Goal: Download file/media

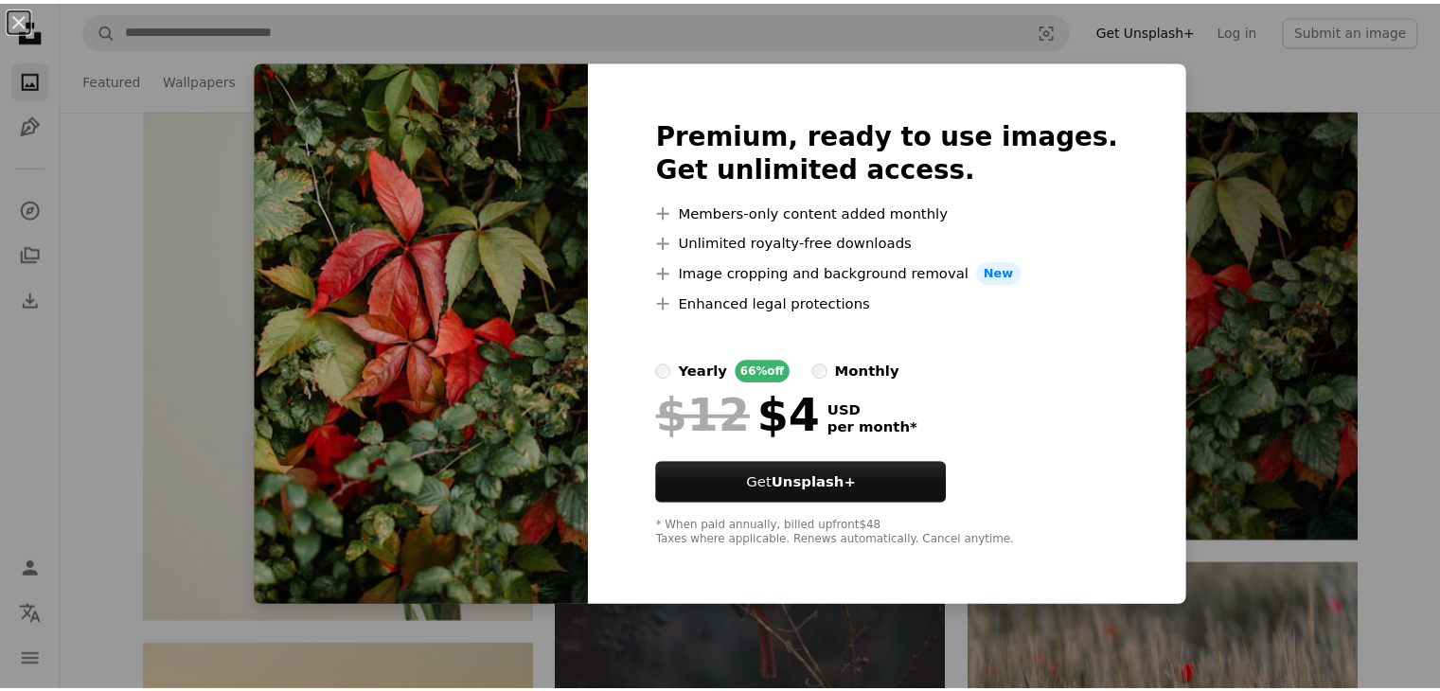
scroll to position [2834, 0]
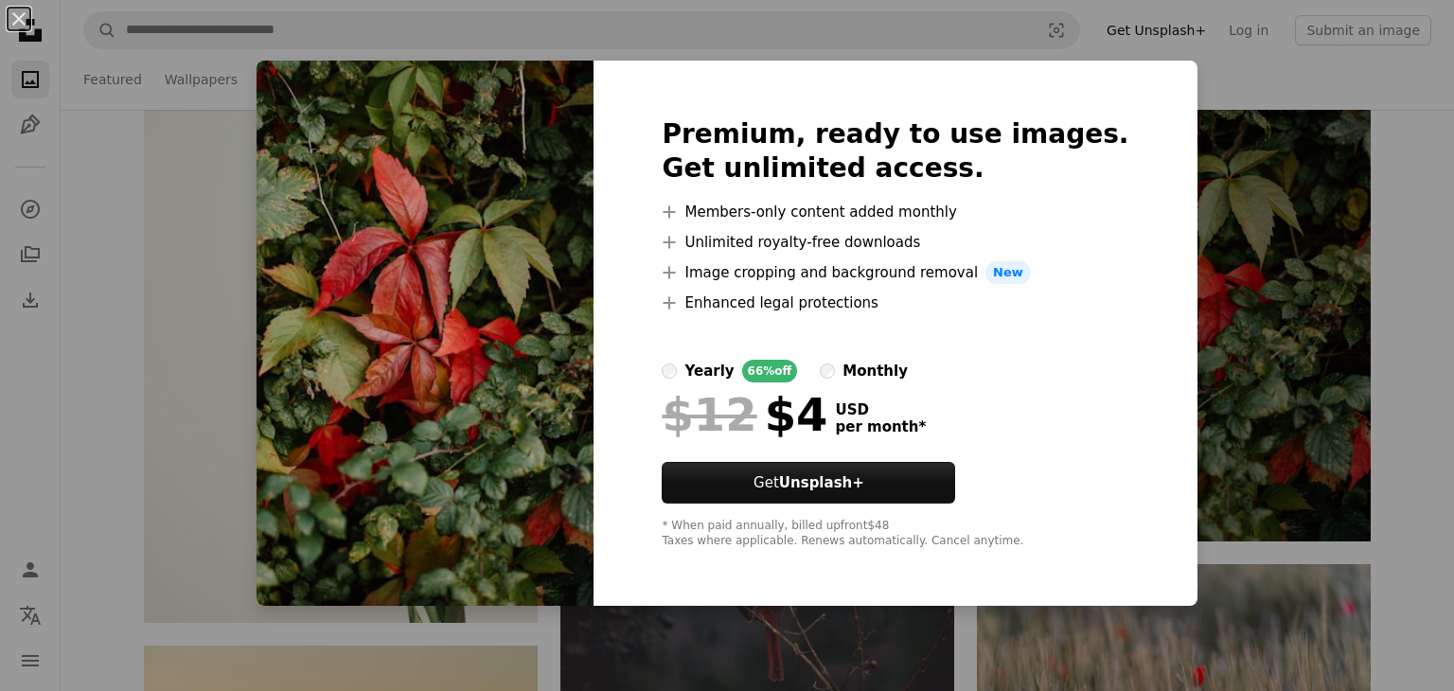
click at [1252, 400] on div "An X shape Premium, ready to use images. Get unlimited access. A plus sign Memb…" at bounding box center [727, 345] width 1454 height 691
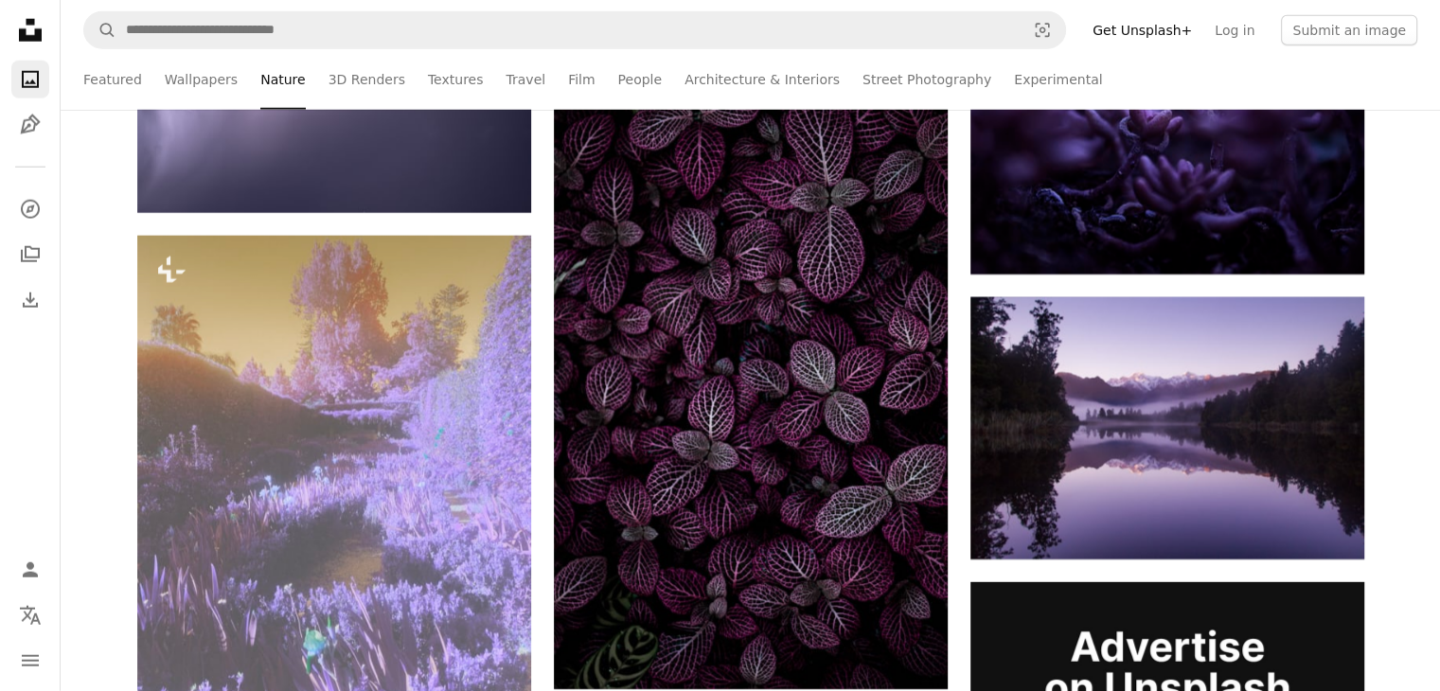
scroll to position [5218, 0]
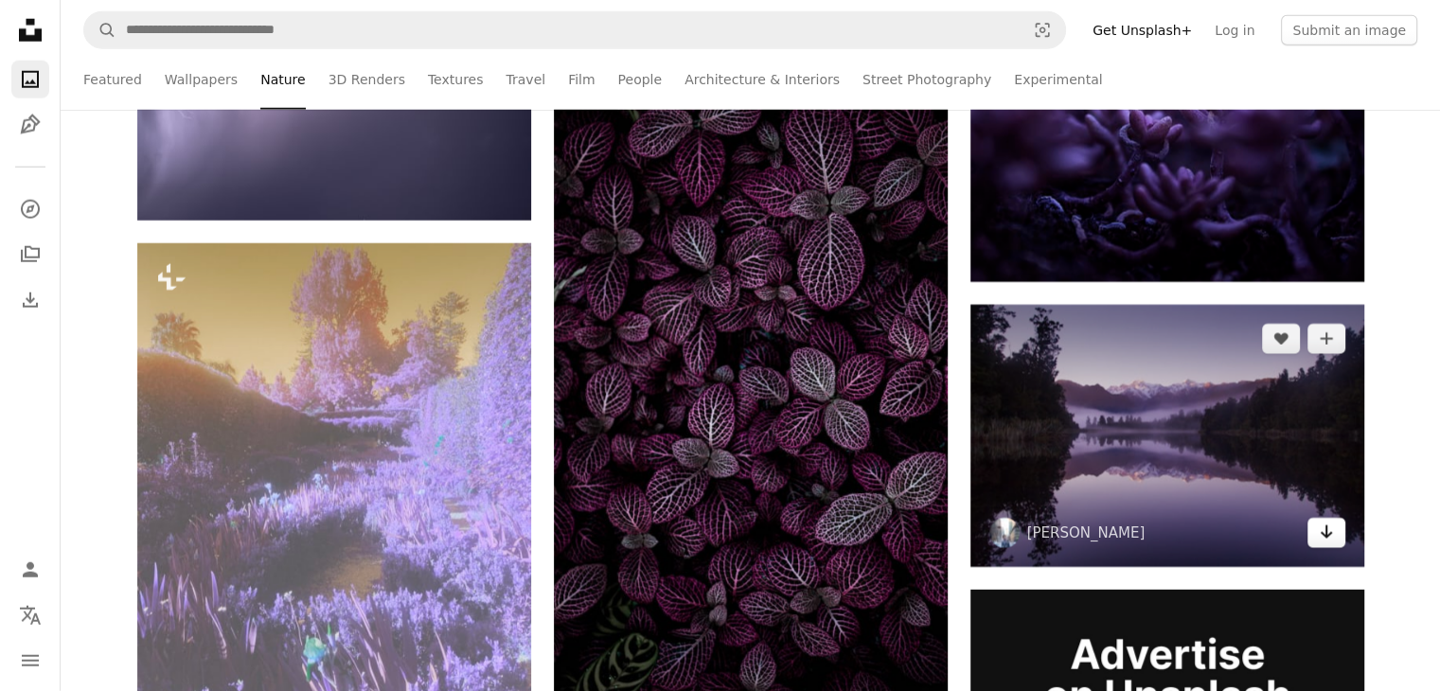
click at [1323, 532] on icon "Arrow pointing down" at bounding box center [1326, 532] width 15 height 23
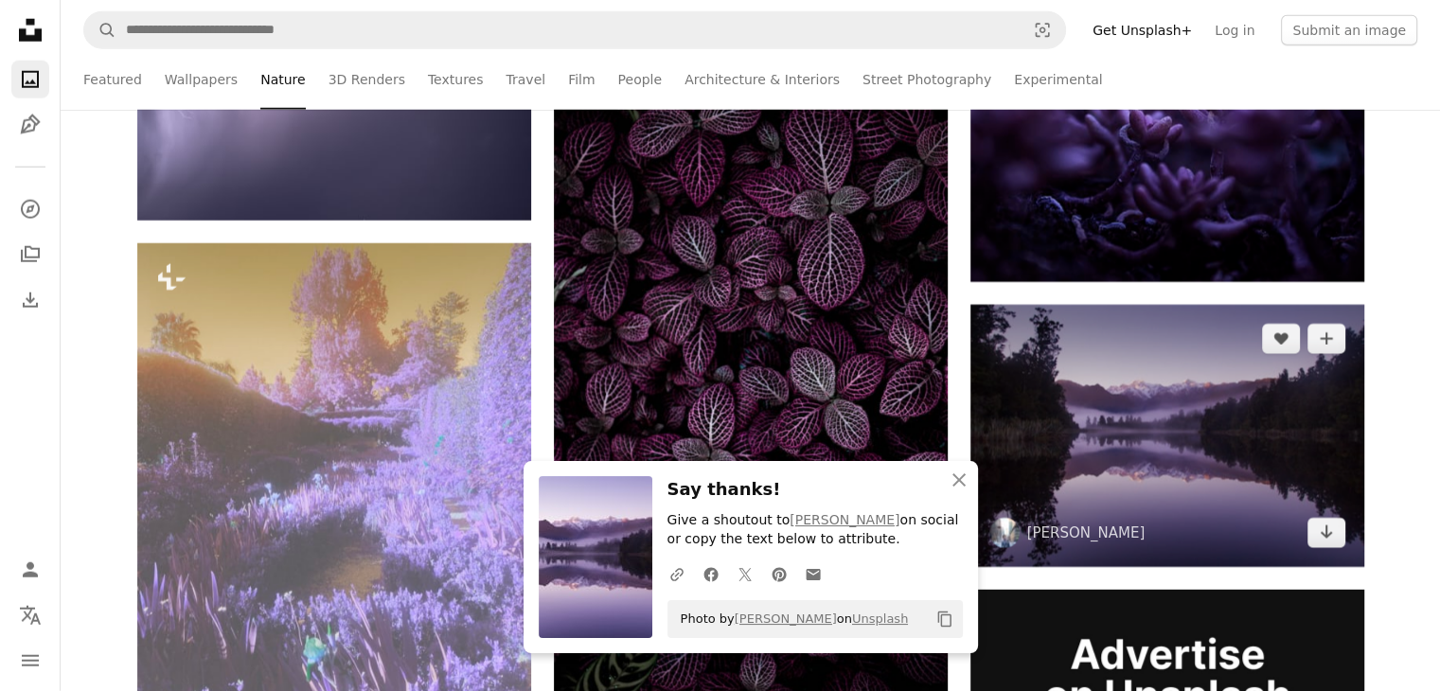
scroll to position [5141, 0]
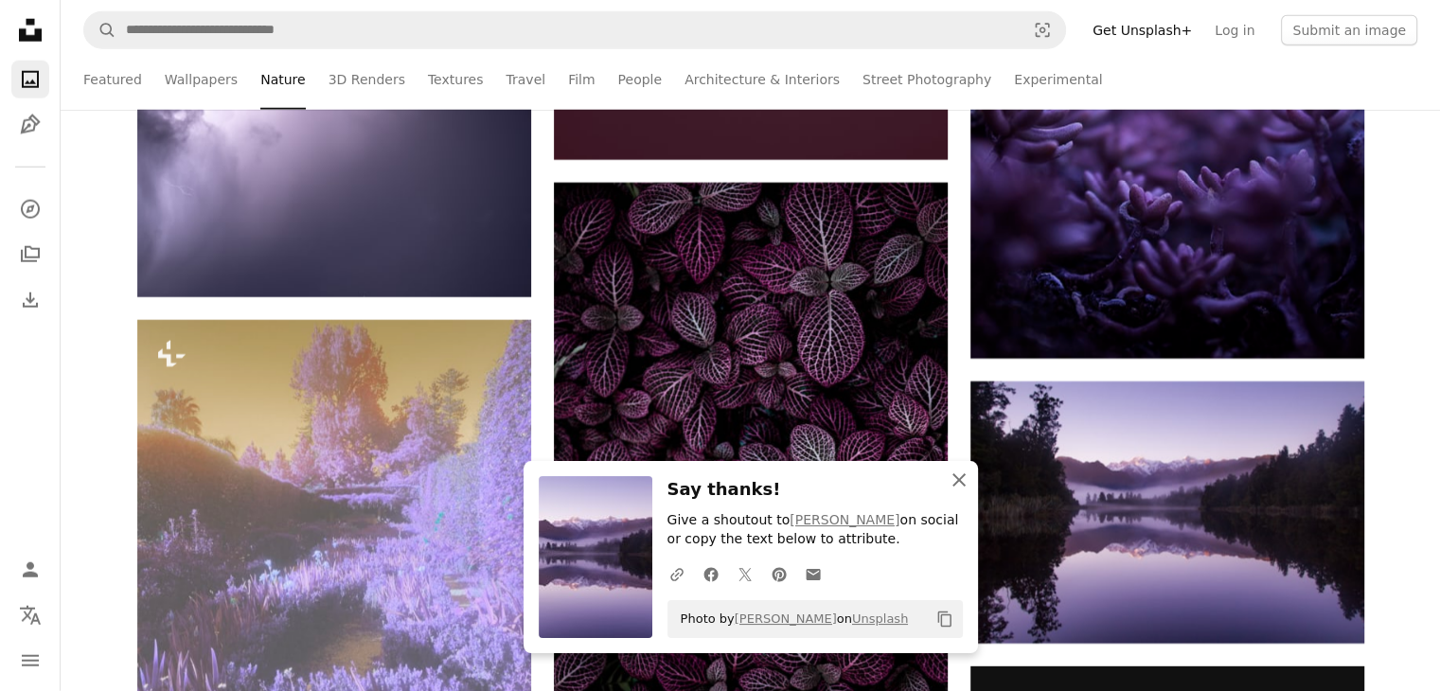
click at [959, 481] on icon "button" at bounding box center [958, 479] width 13 height 13
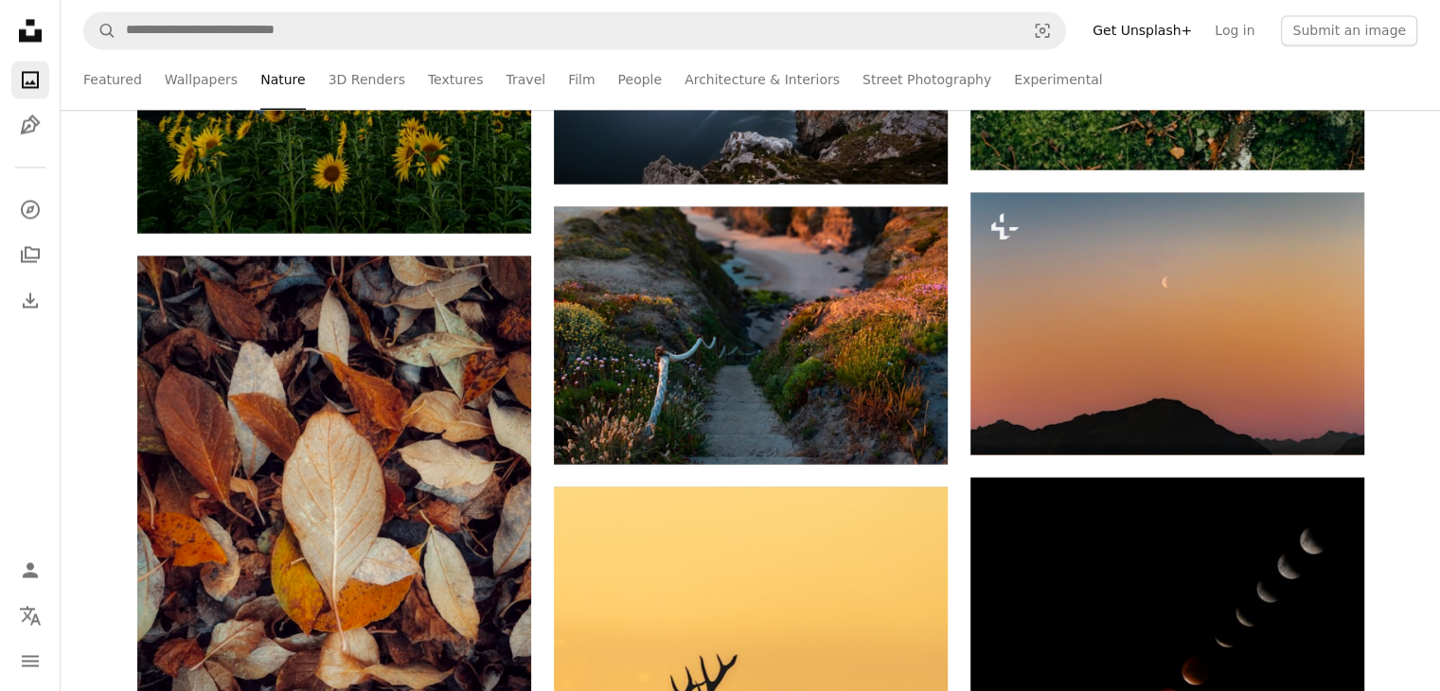
scroll to position [10400, 0]
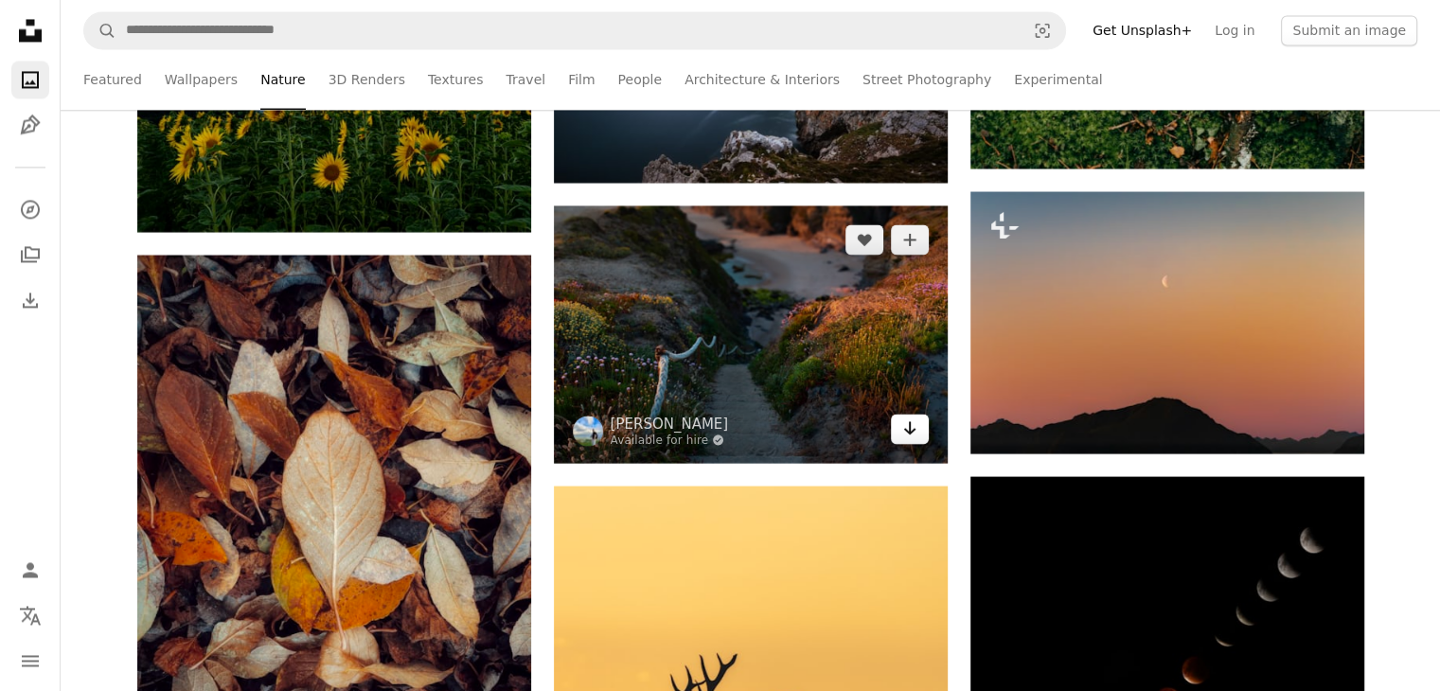
click at [915, 427] on icon "Arrow pointing down" at bounding box center [909, 428] width 15 height 23
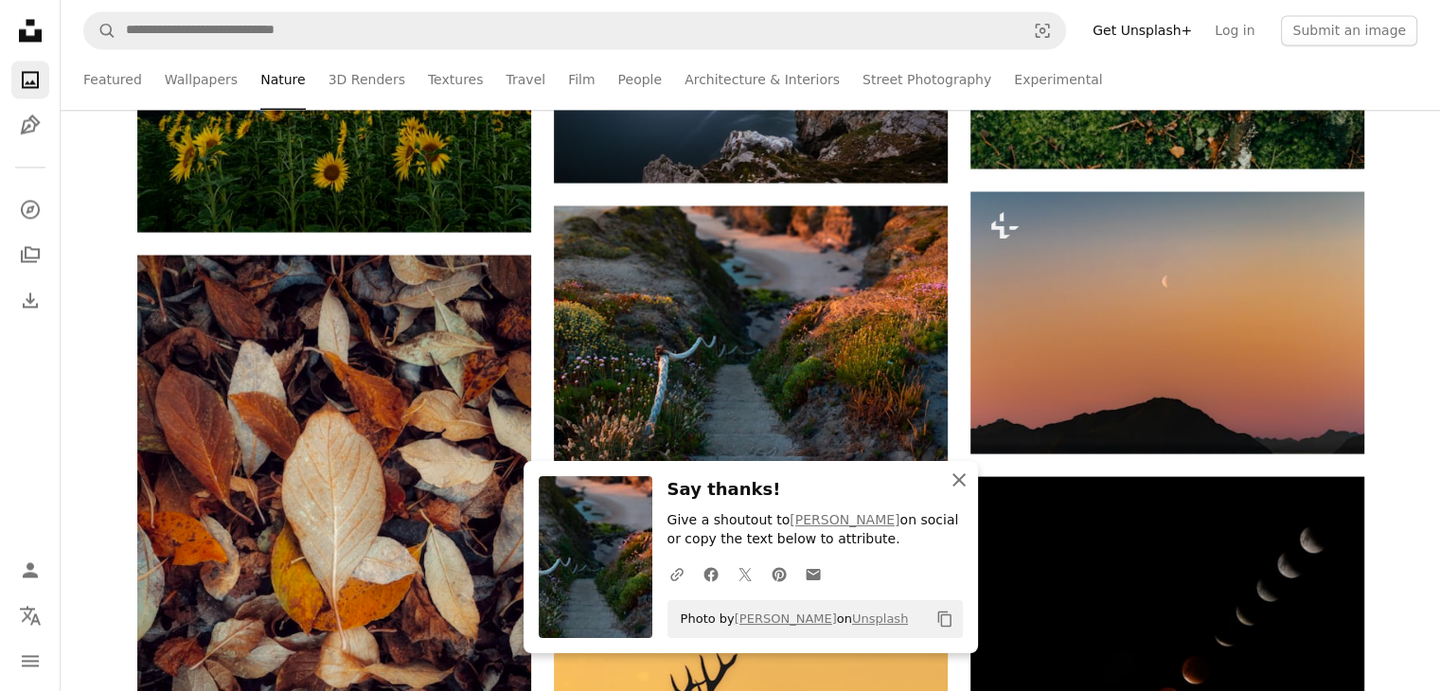
click at [956, 471] on icon "An X shape" at bounding box center [959, 480] width 23 height 23
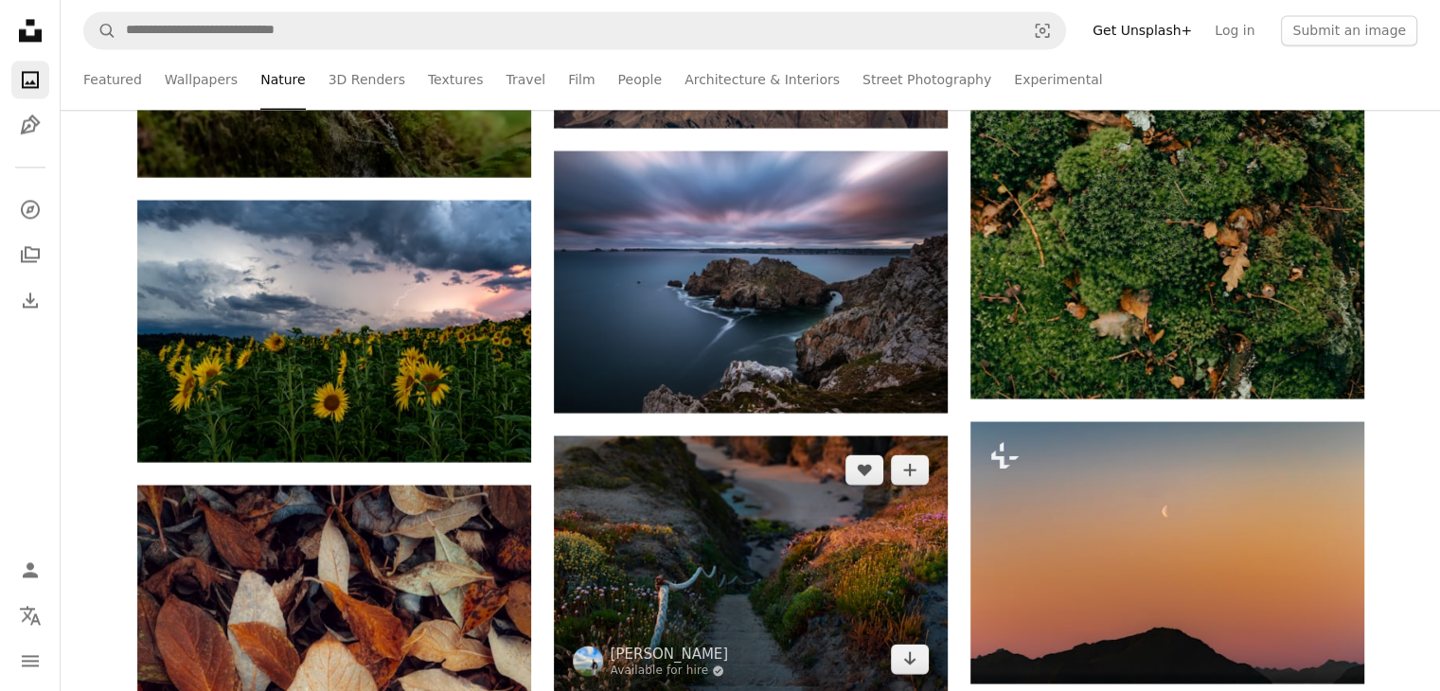
scroll to position [10173, 0]
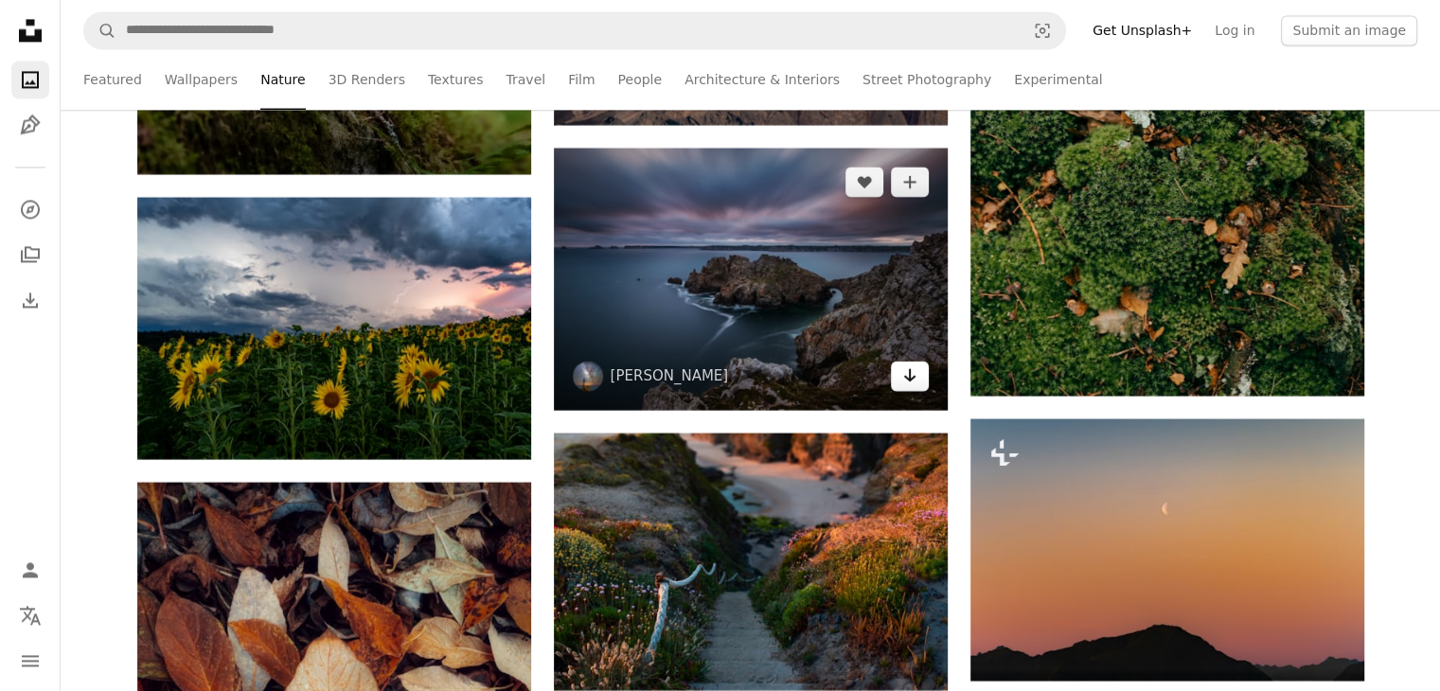
click at [902, 372] on icon "Arrow pointing down" at bounding box center [909, 374] width 15 height 23
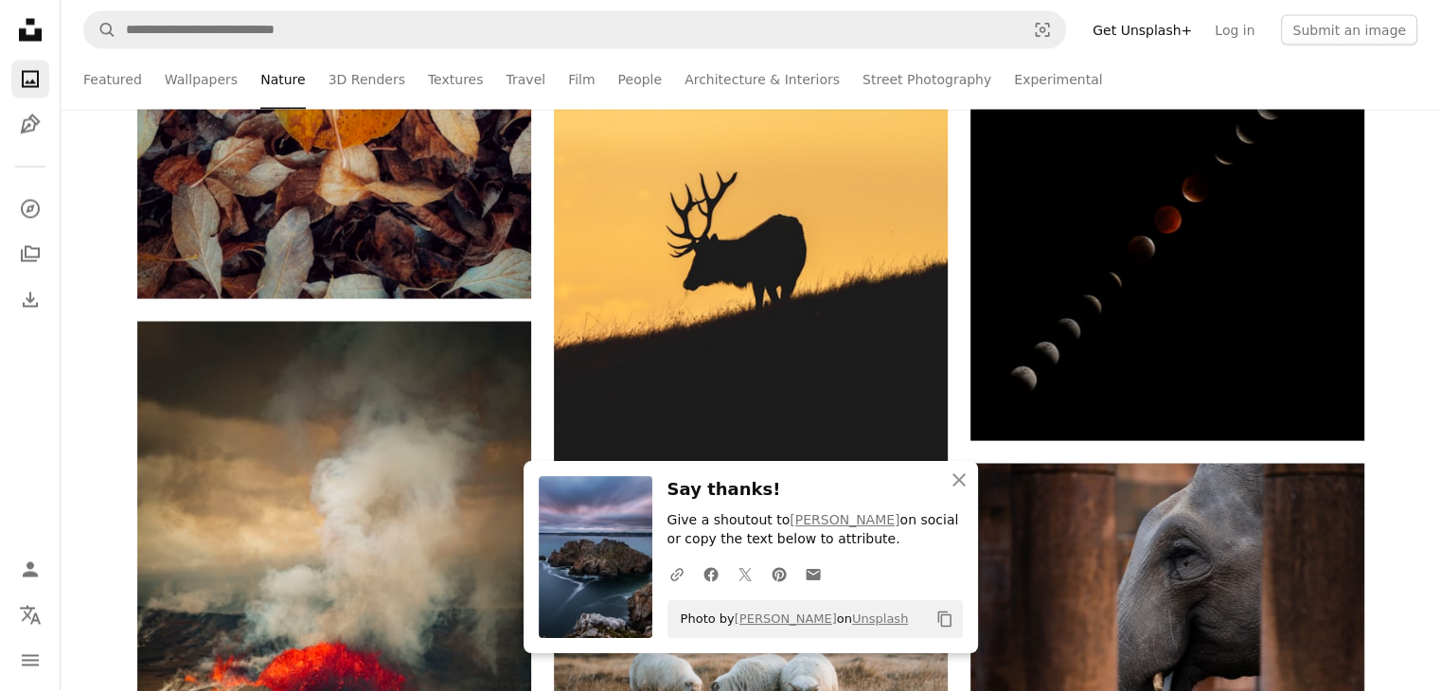
scroll to position [10909, 0]
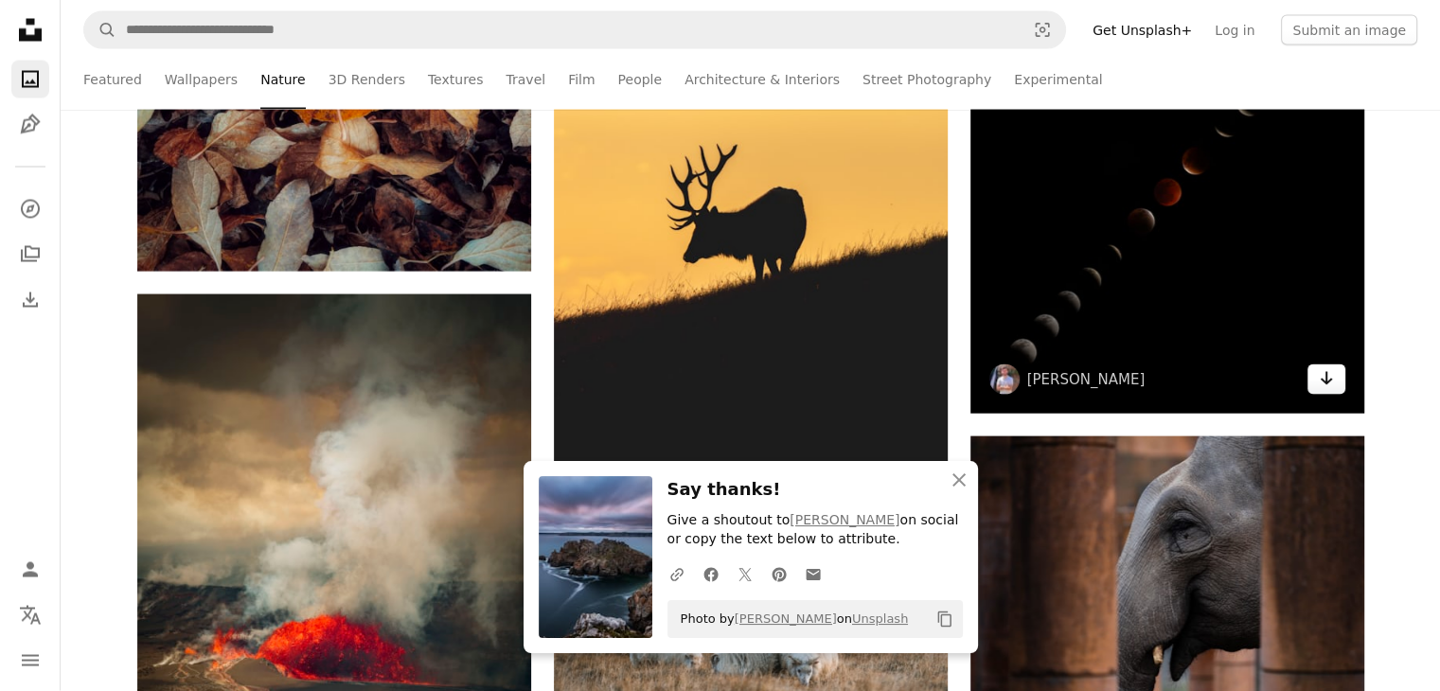
click at [1331, 380] on icon "Download" at bounding box center [1326, 378] width 12 height 13
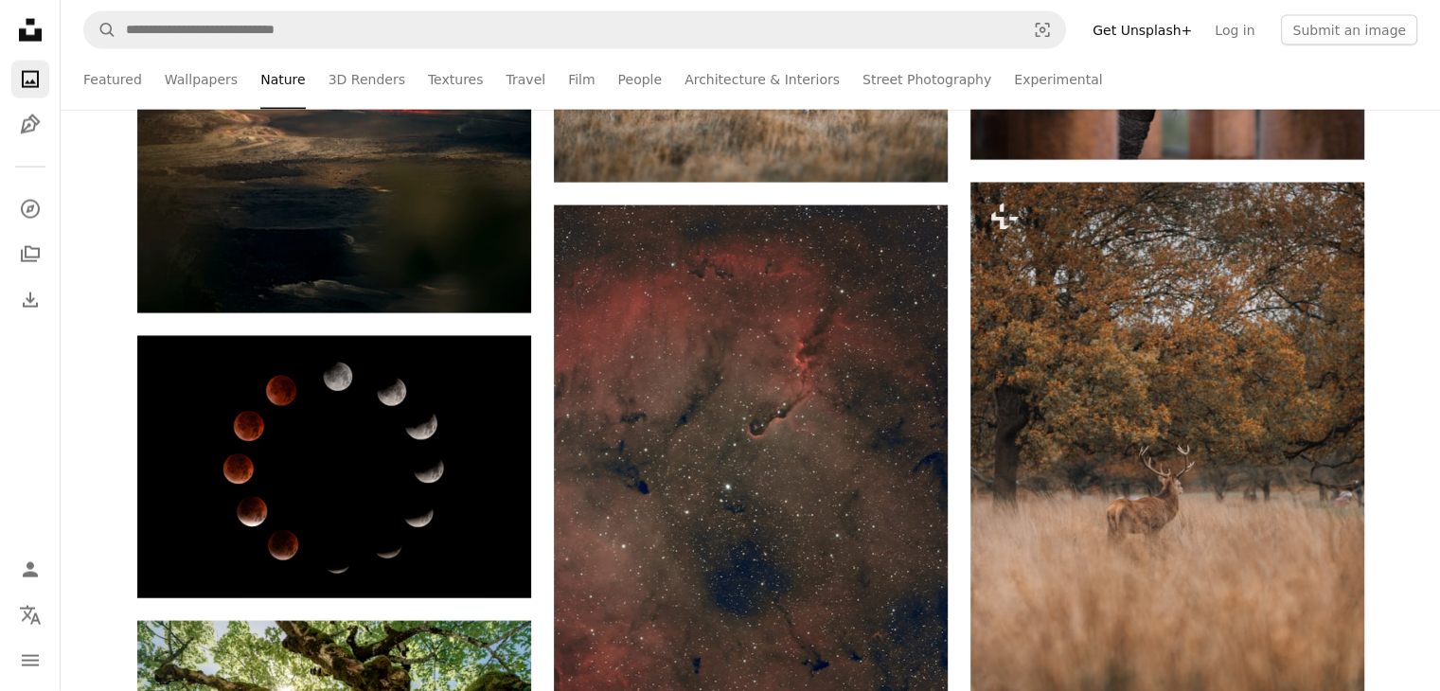
scroll to position [11555, 0]
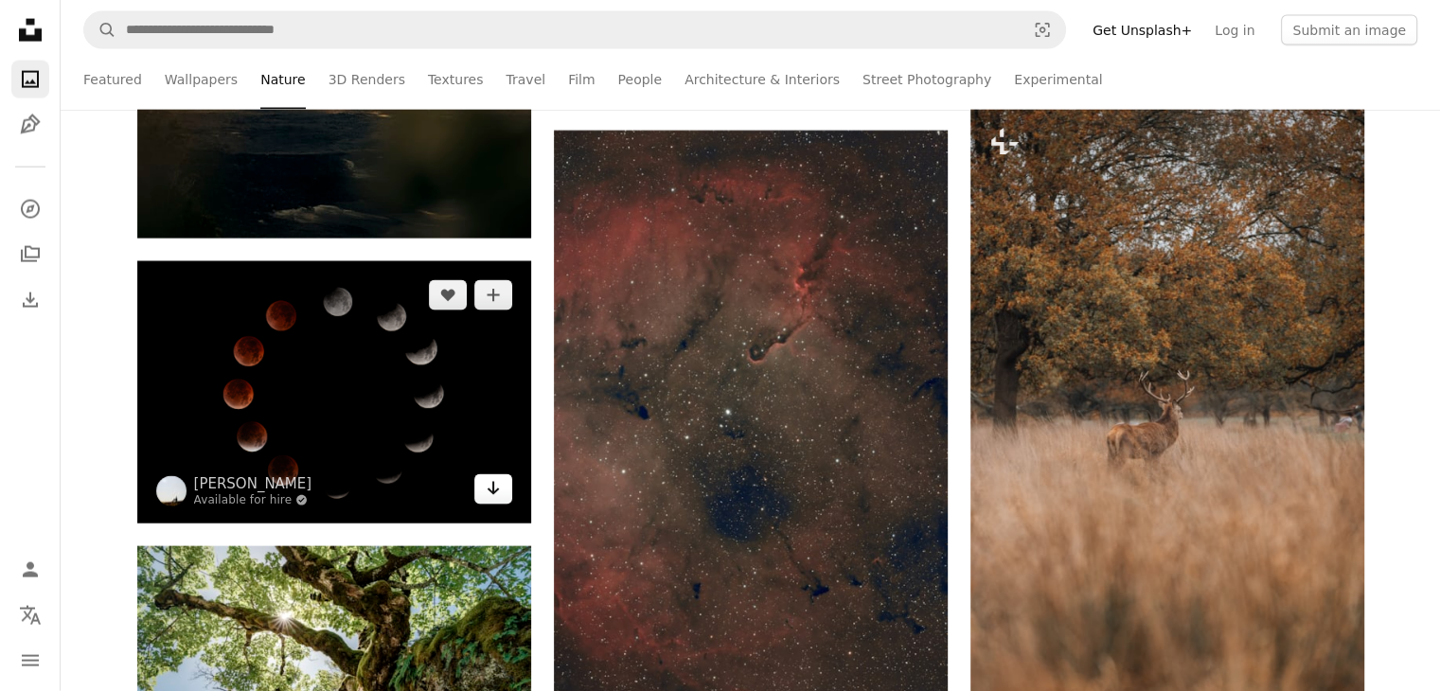
click at [496, 484] on icon "Arrow pointing down" at bounding box center [493, 488] width 15 height 23
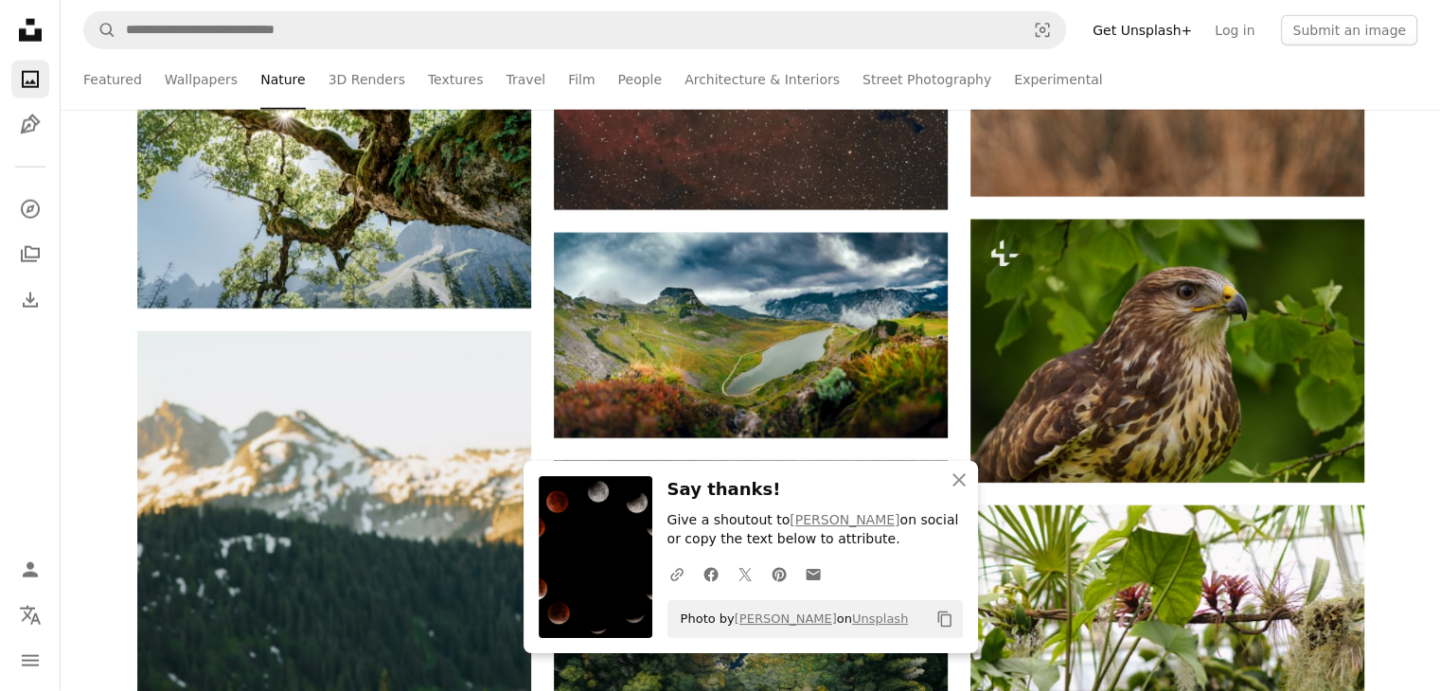
scroll to position [12058, 0]
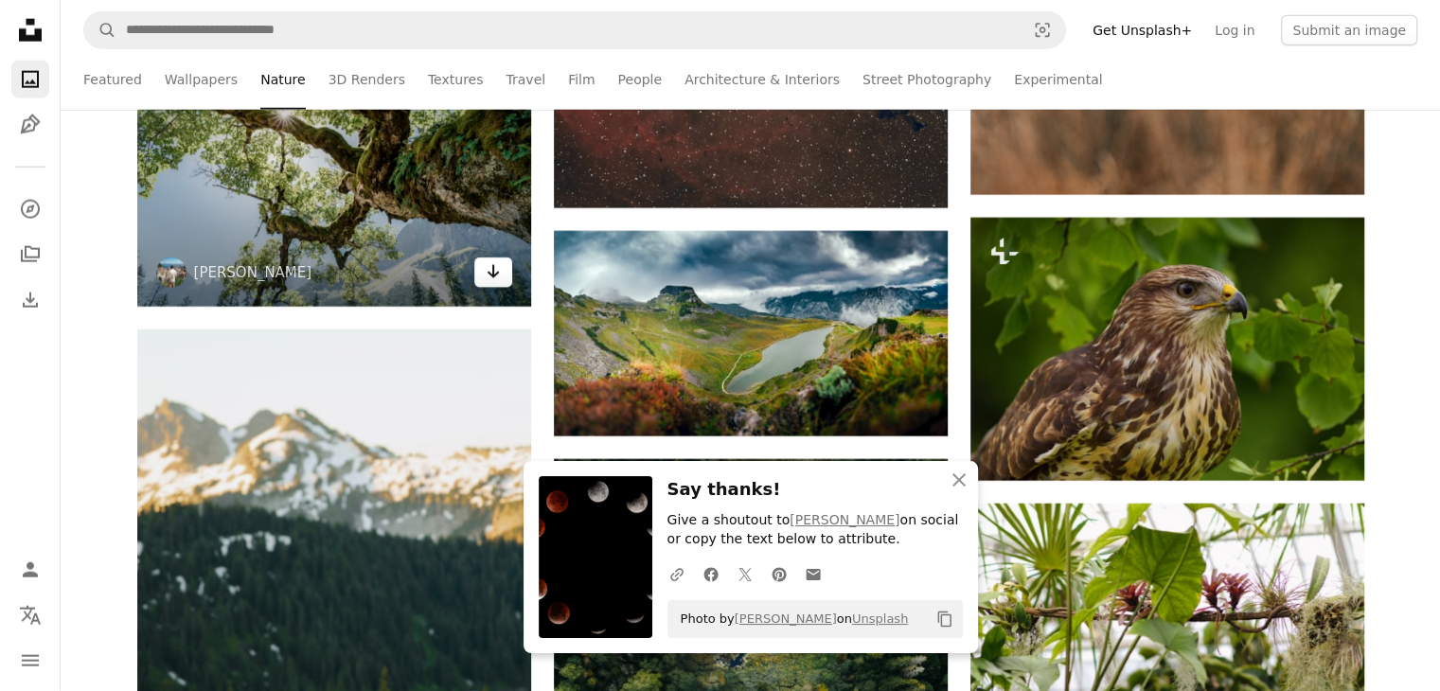
click at [494, 274] on icon "Download" at bounding box center [493, 271] width 12 height 13
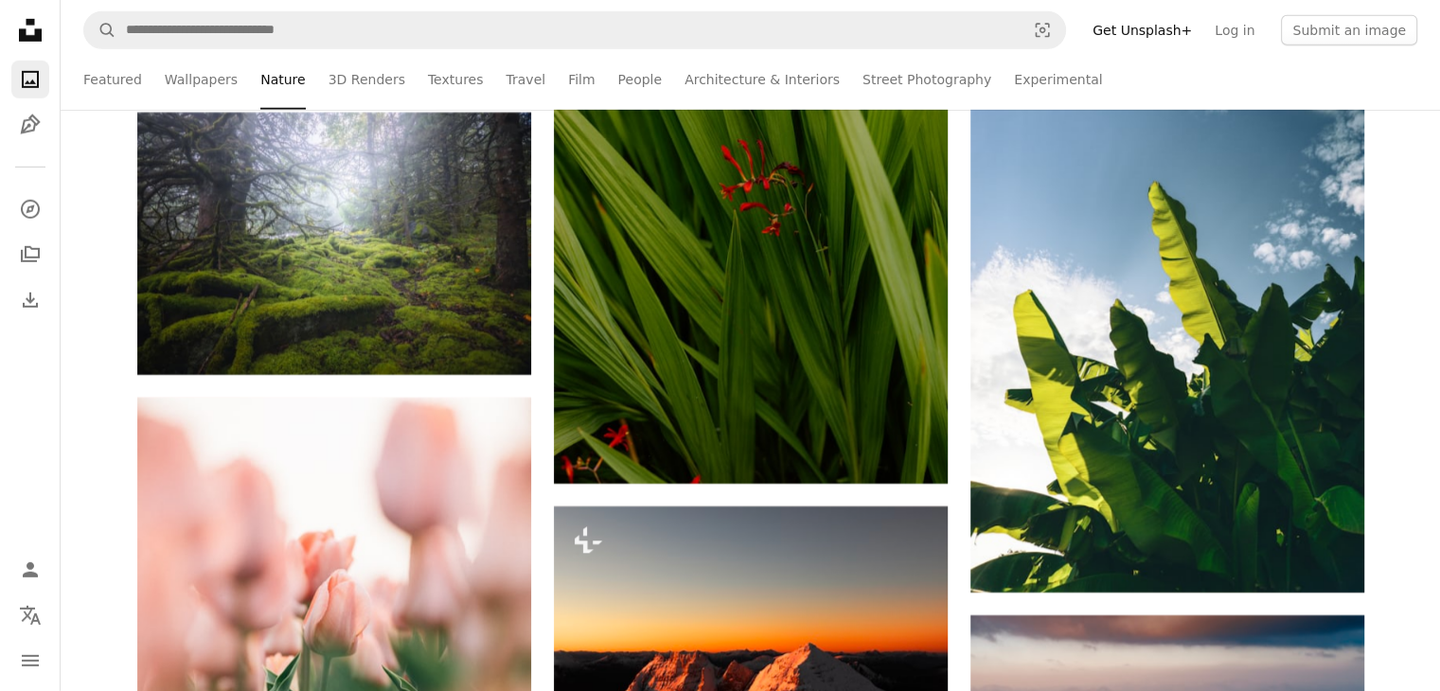
scroll to position [13175, 0]
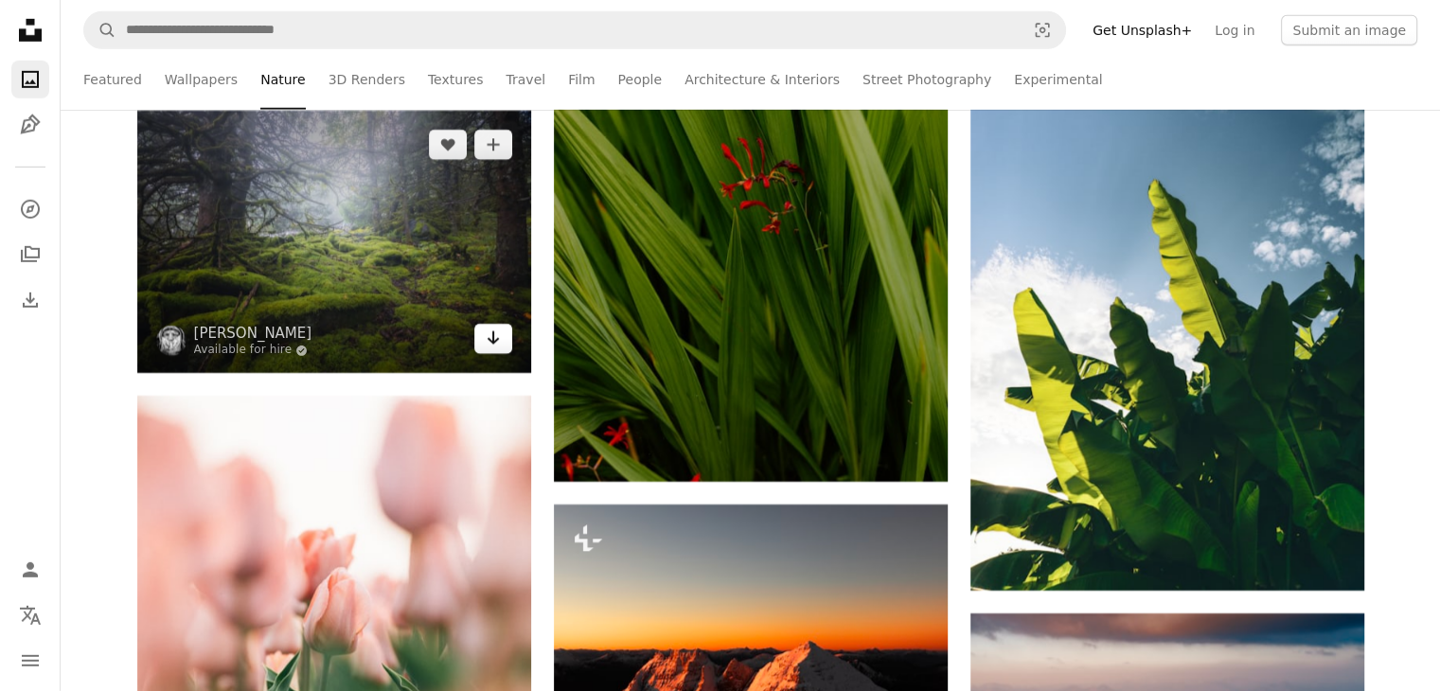
click at [502, 349] on link "Arrow pointing down" at bounding box center [493, 339] width 38 height 30
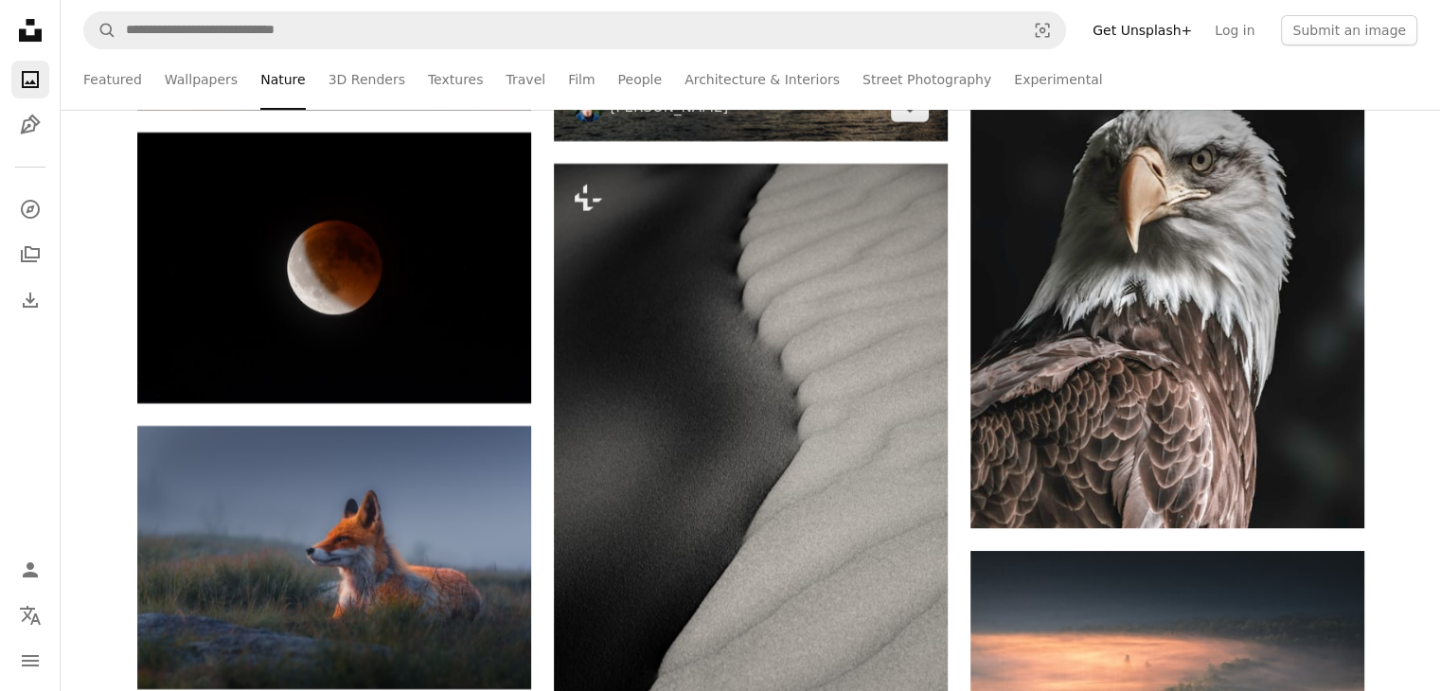
scroll to position [14699, 0]
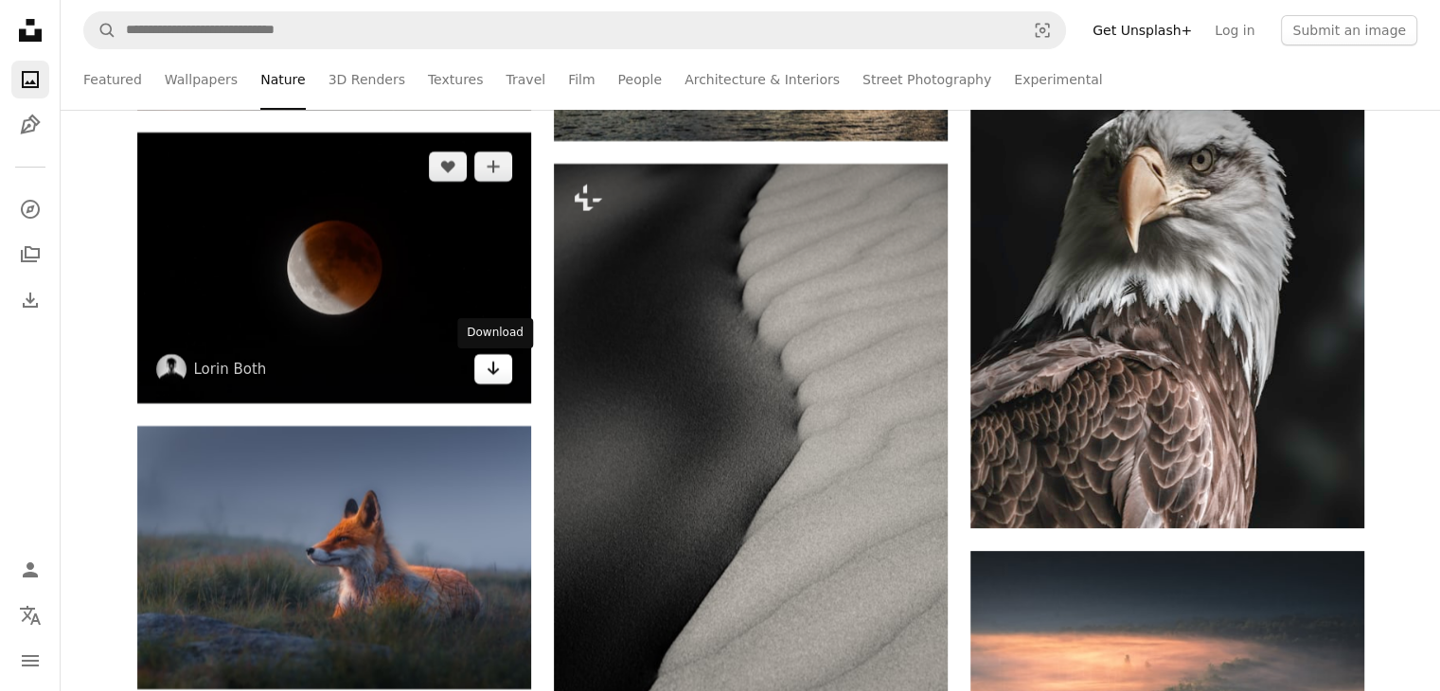
click at [481, 377] on link "Arrow pointing down" at bounding box center [493, 369] width 38 height 30
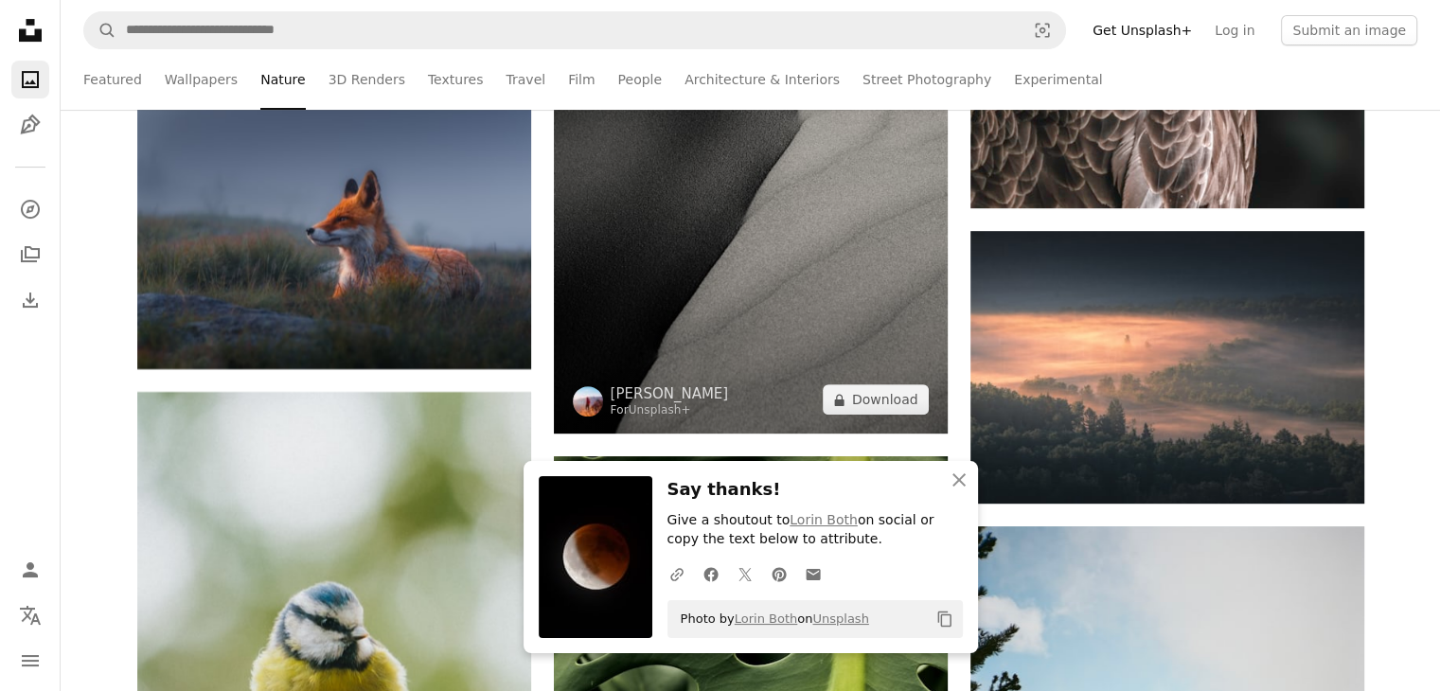
scroll to position [15021, 0]
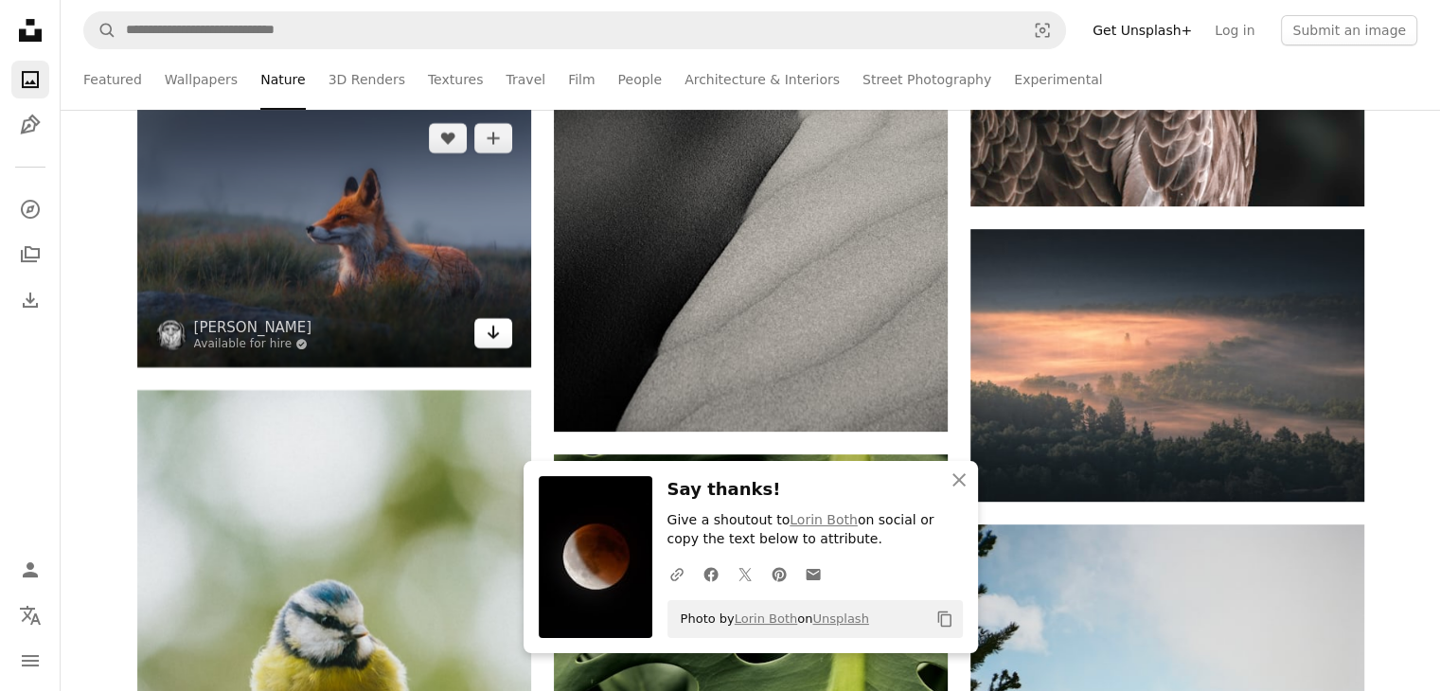
click at [504, 336] on link "Arrow pointing down" at bounding box center [493, 333] width 38 height 30
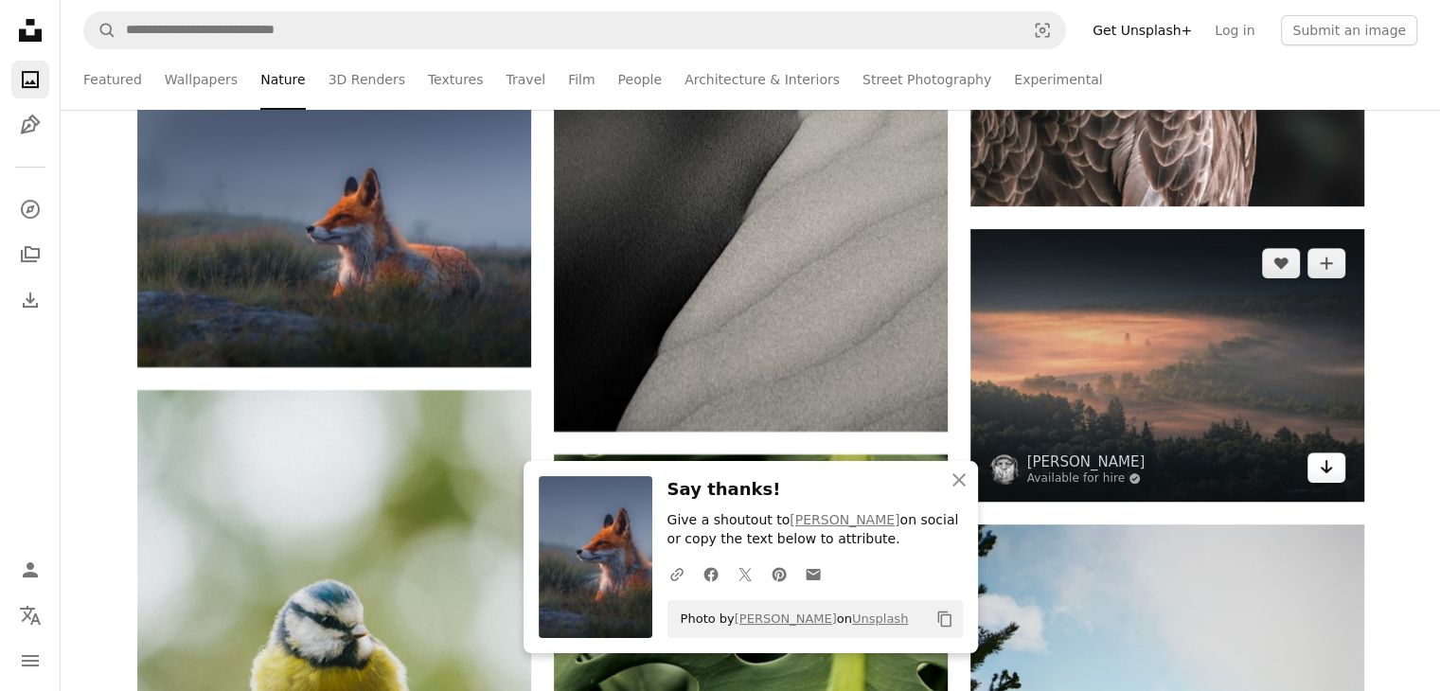
click at [1316, 468] on link "Arrow pointing down" at bounding box center [1326, 467] width 38 height 30
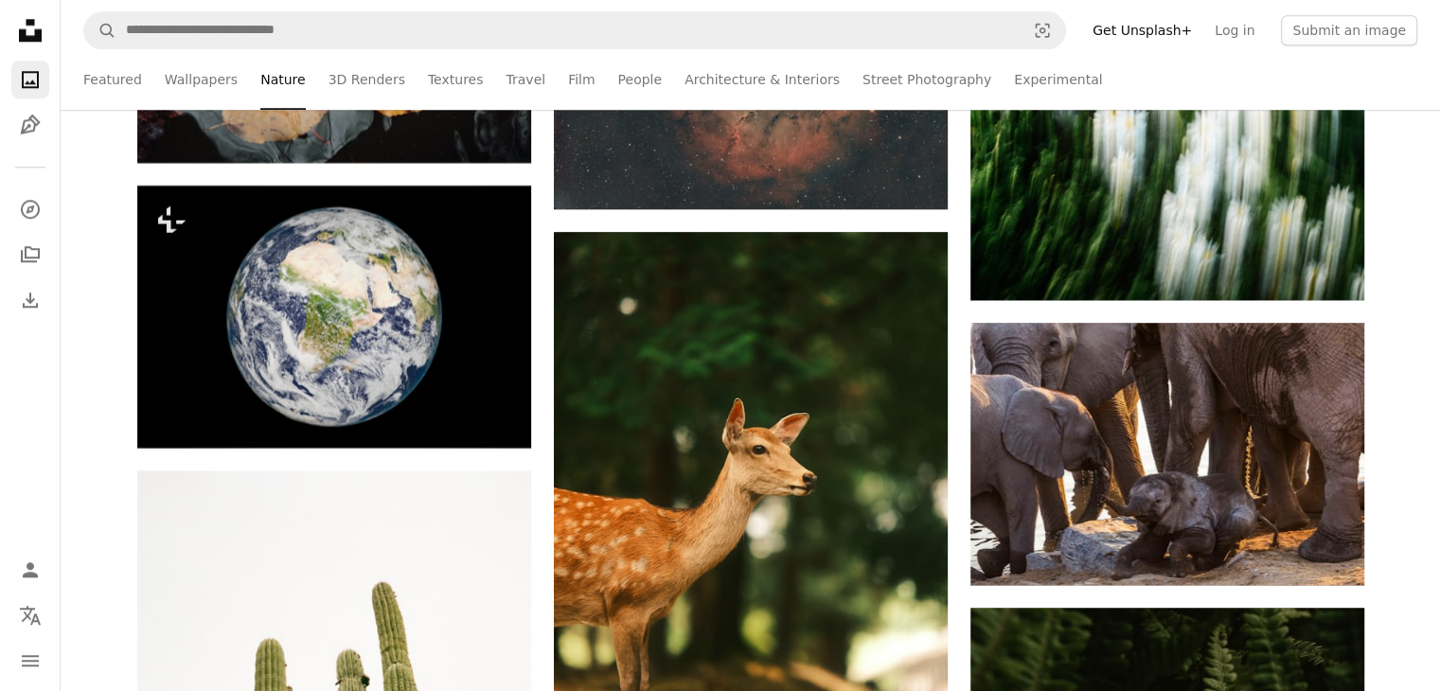
scroll to position [16454, 0]
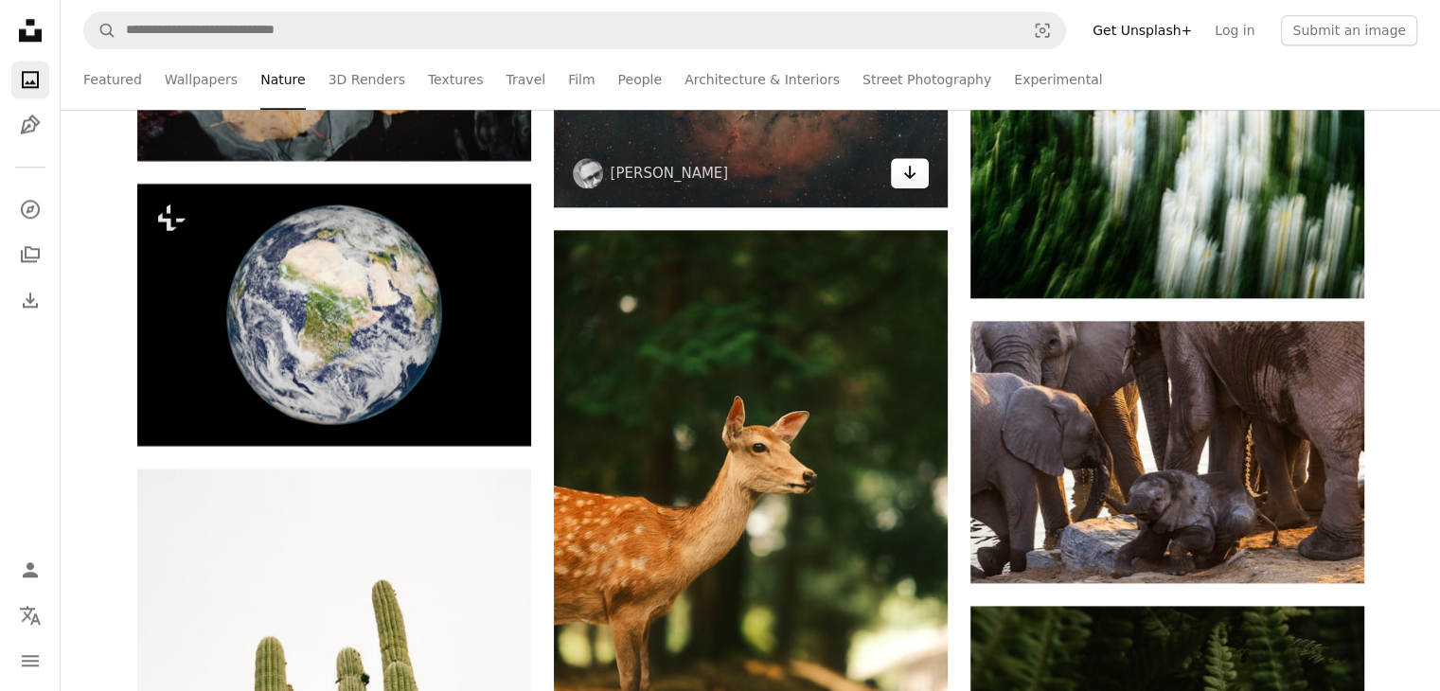
click at [910, 175] on icon "Arrow pointing down" at bounding box center [909, 172] width 15 height 23
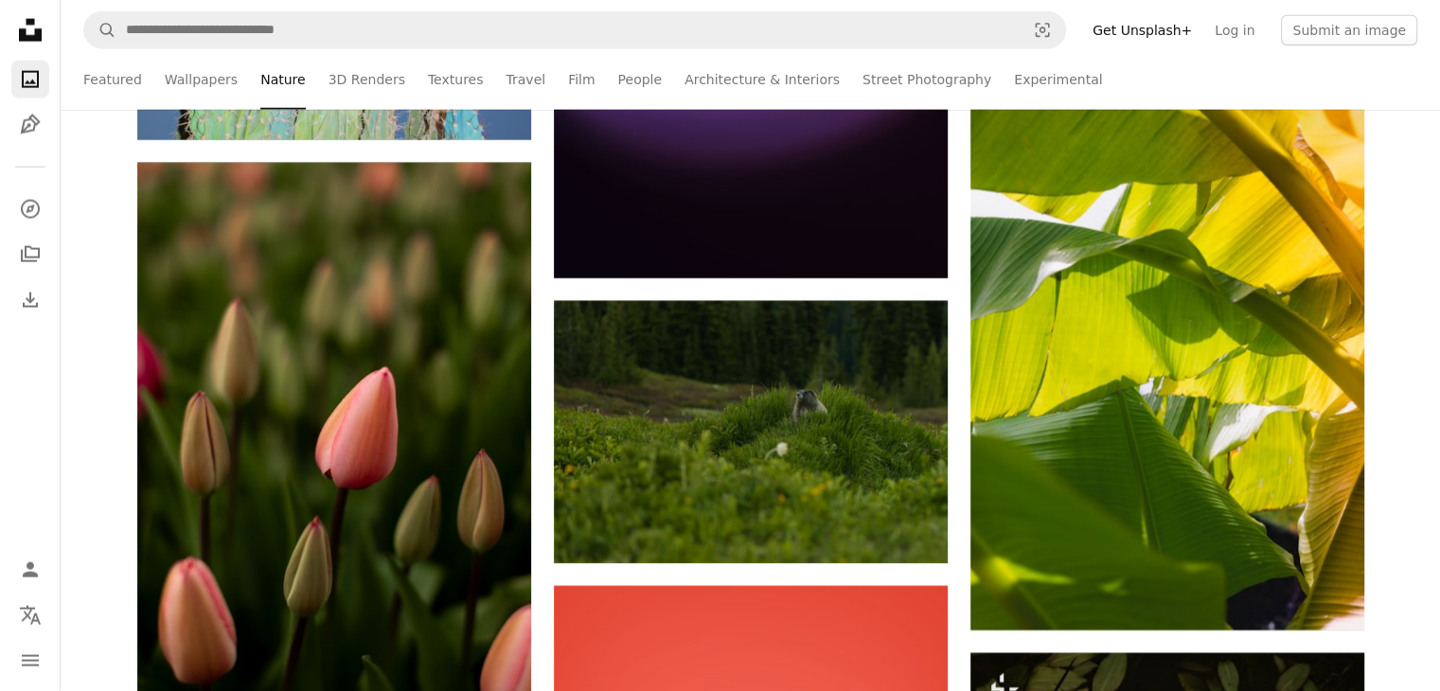
scroll to position [19022, 0]
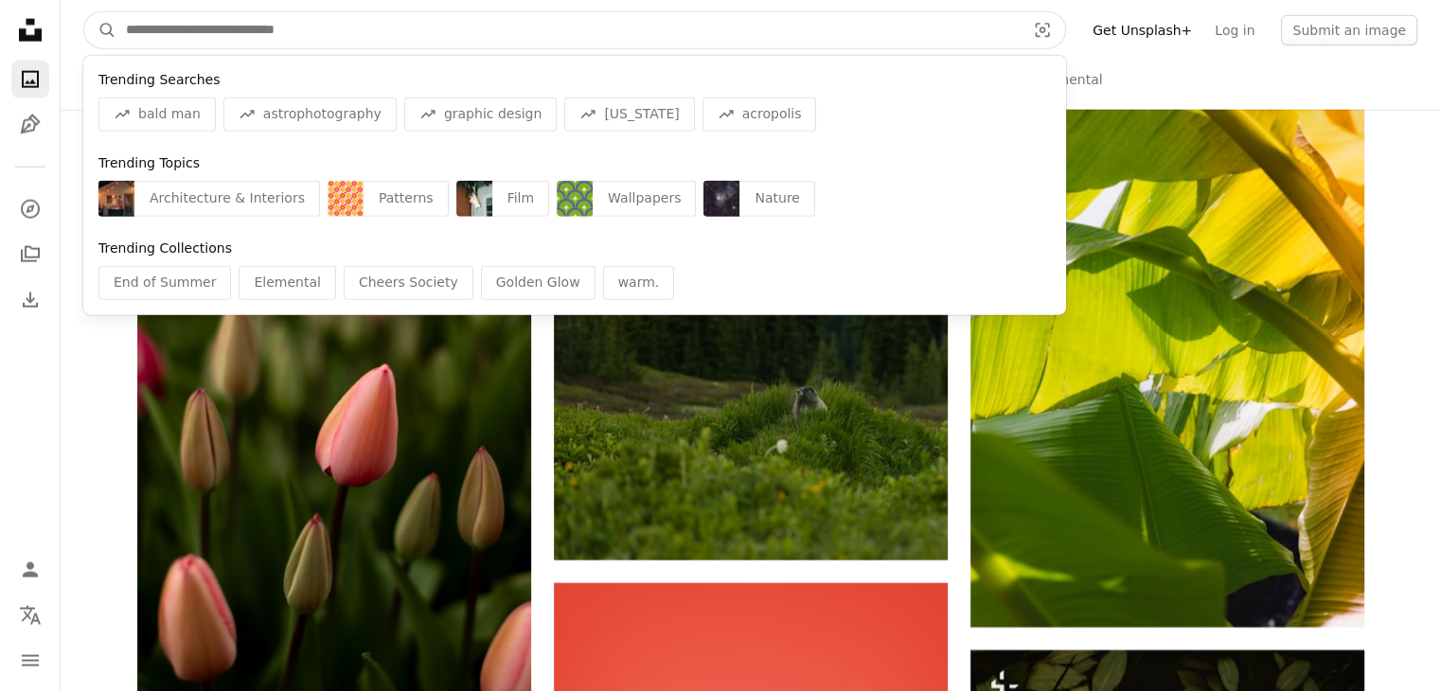
click at [295, 29] on input "Find visuals sitewide" at bounding box center [567, 30] width 903 height 36
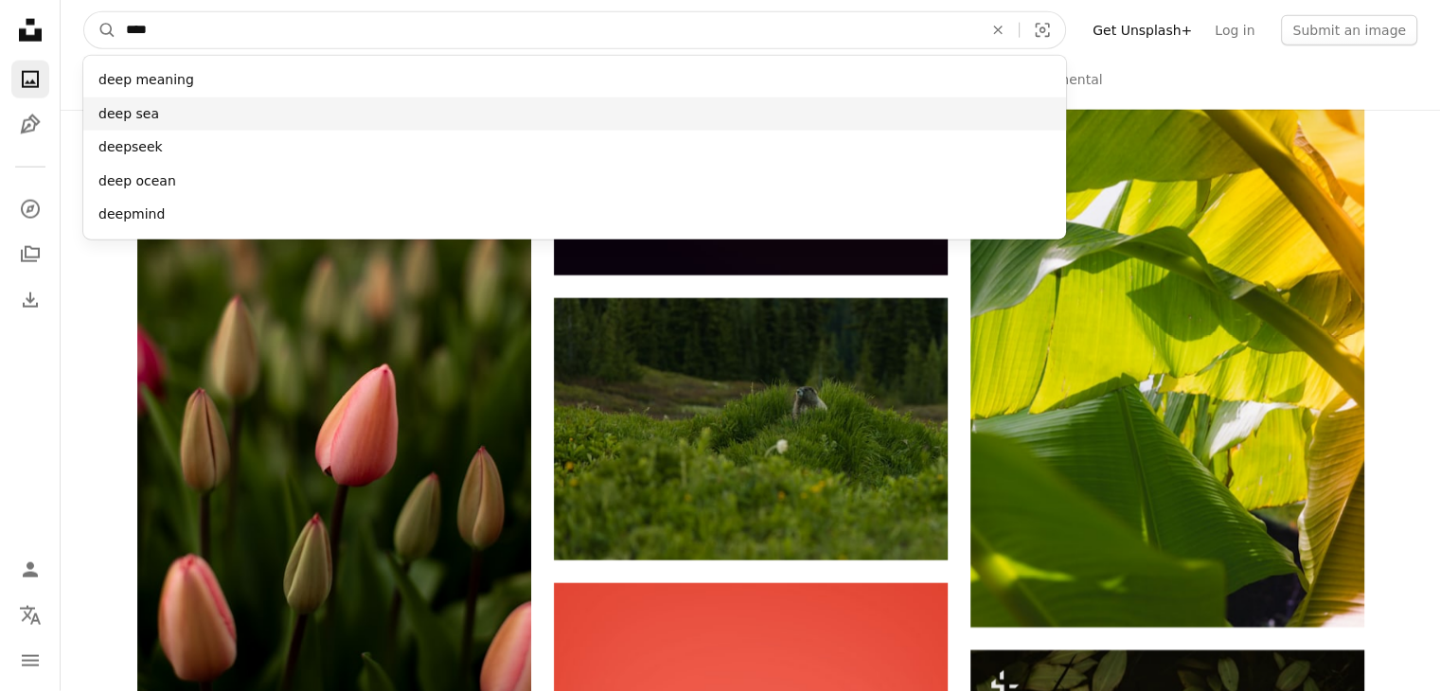
type input "****"
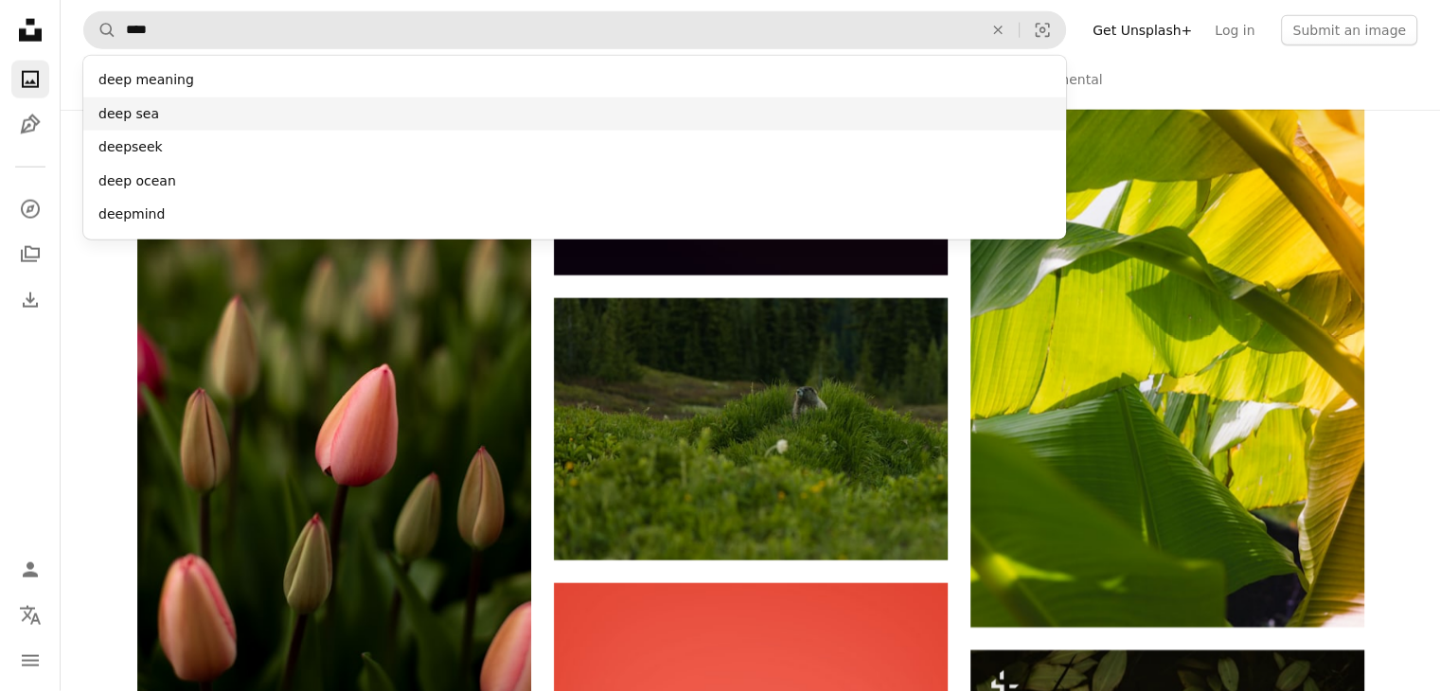
click at [255, 118] on div "deep sea" at bounding box center [574, 115] width 983 height 34
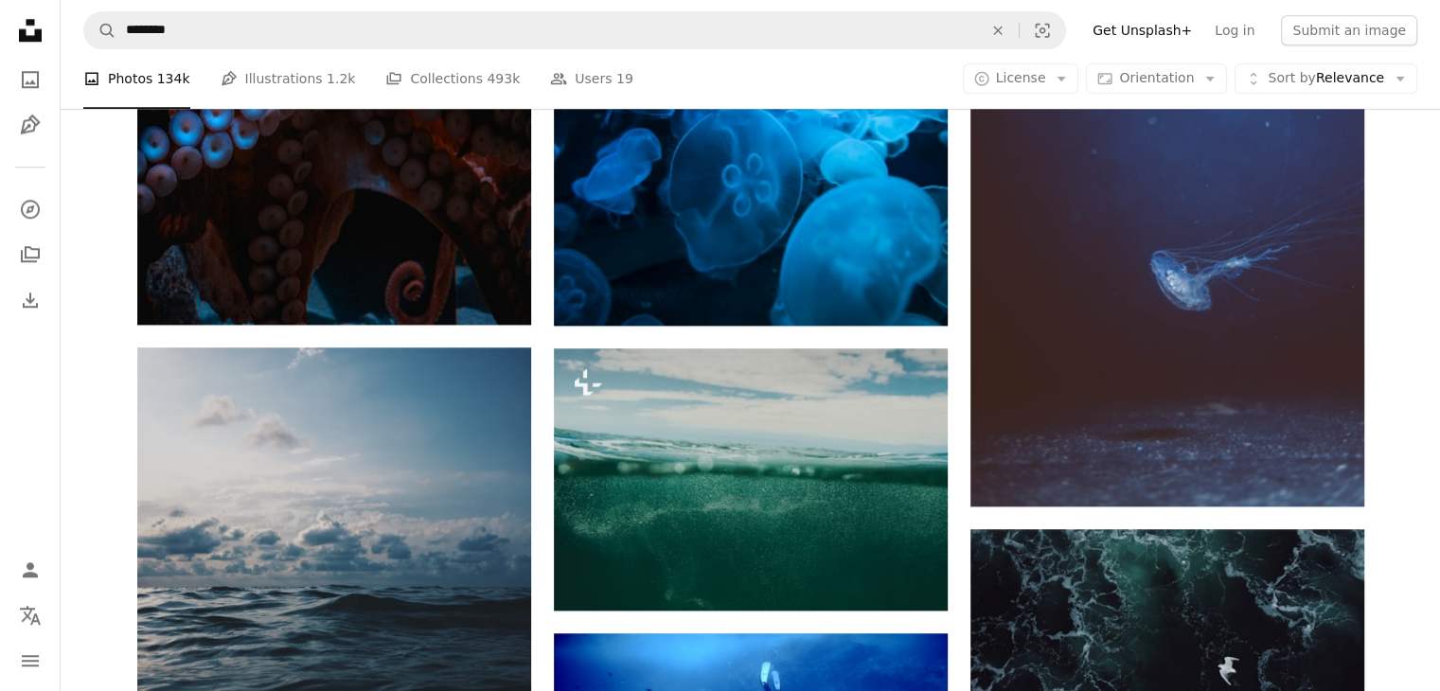
scroll to position [1892, 0]
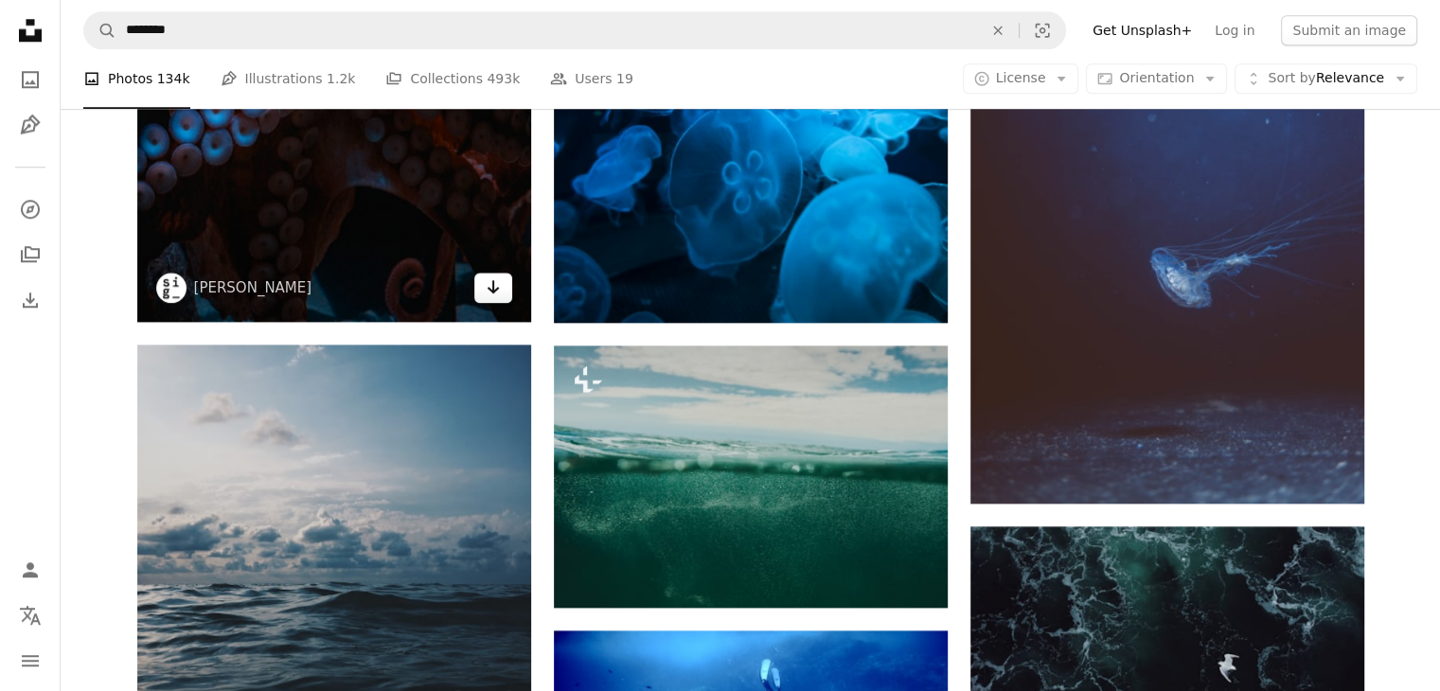
click at [488, 285] on icon "Arrow pointing down" at bounding box center [493, 286] width 15 height 23
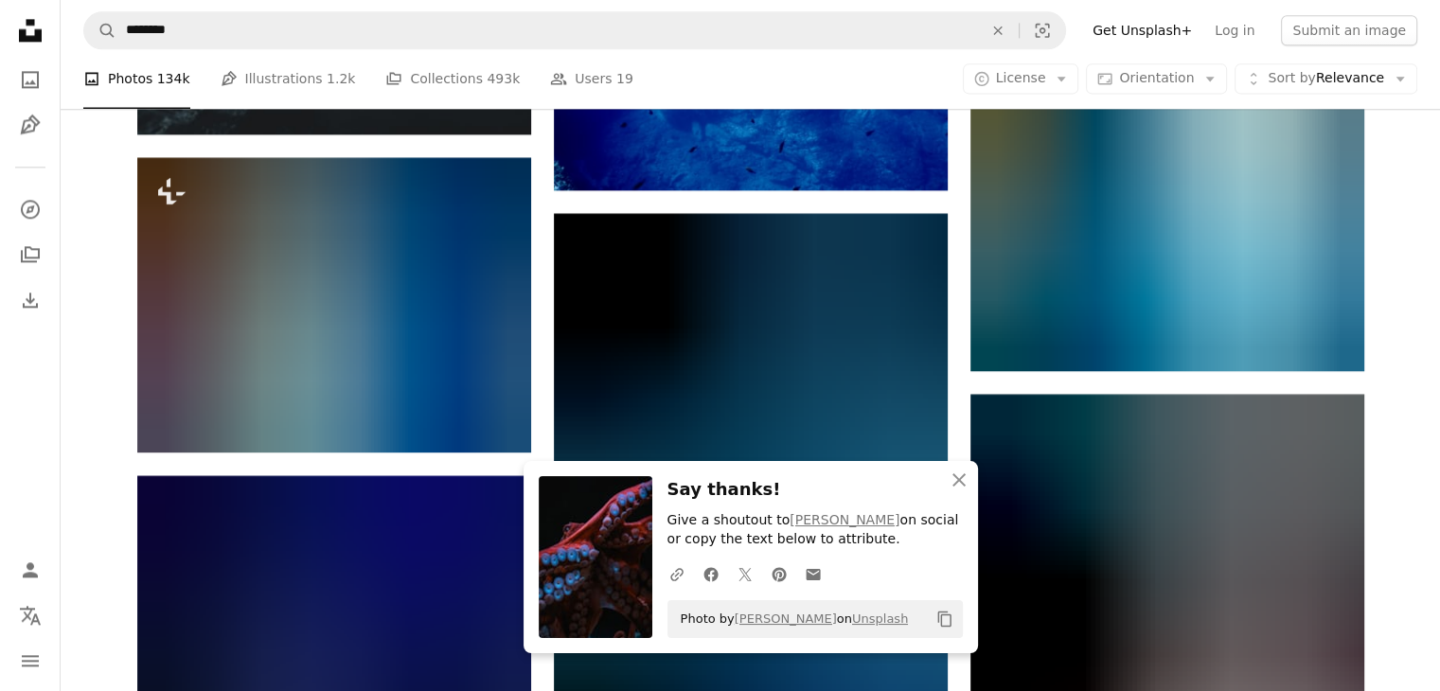
scroll to position [2632, 0]
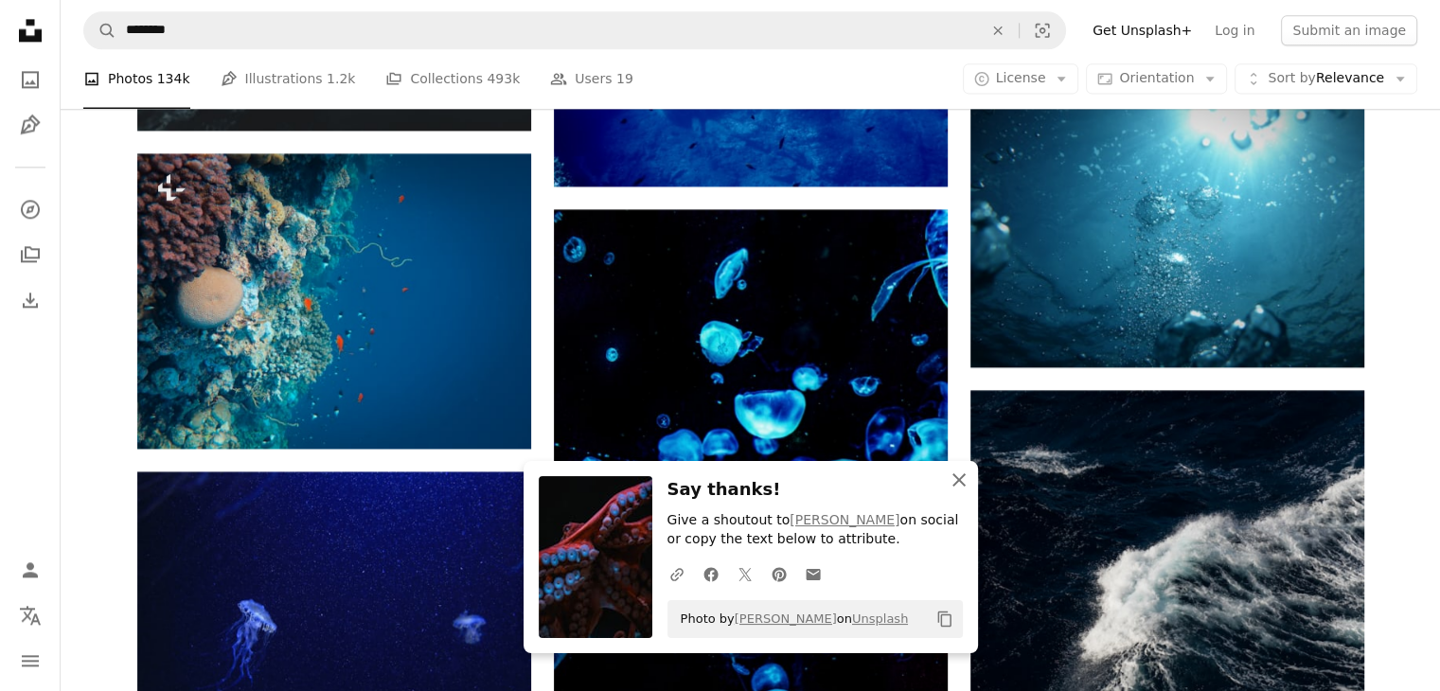
click at [958, 476] on icon "An X shape" at bounding box center [959, 480] width 23 height 23
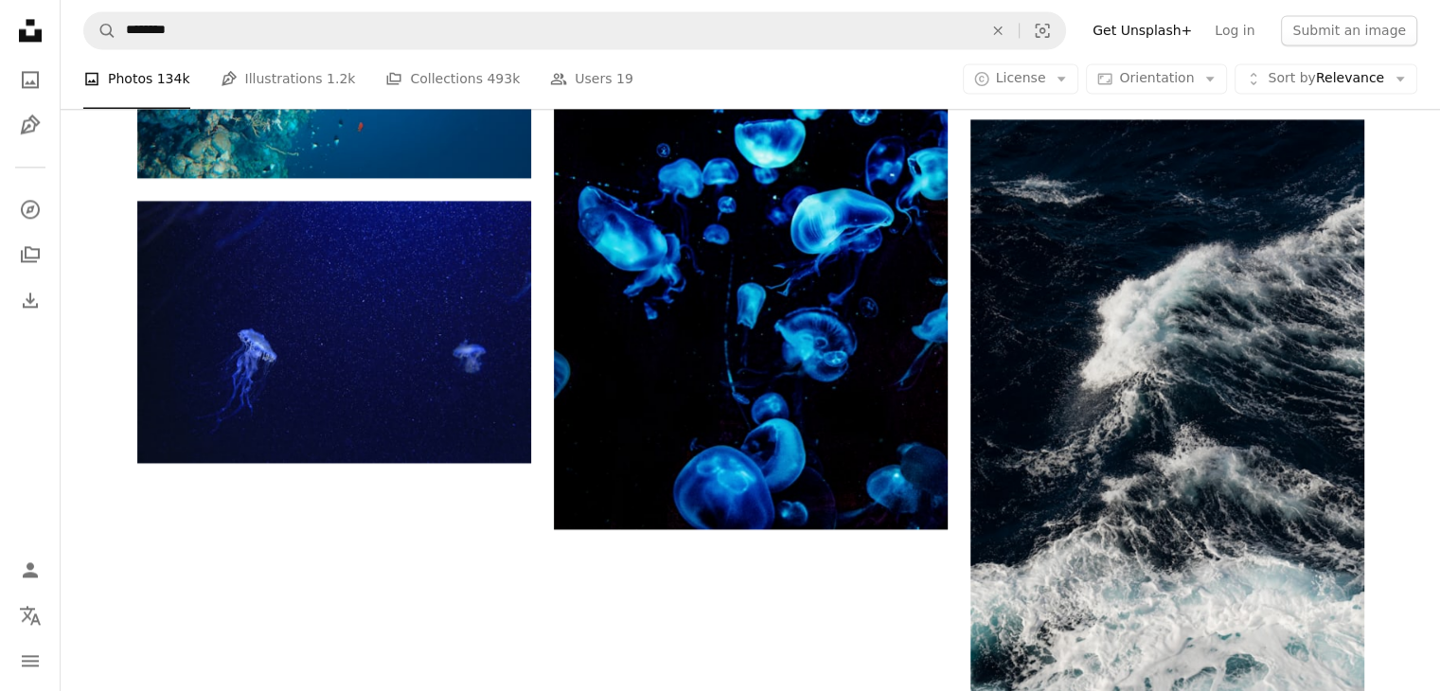
scroll to position [2917, 0]
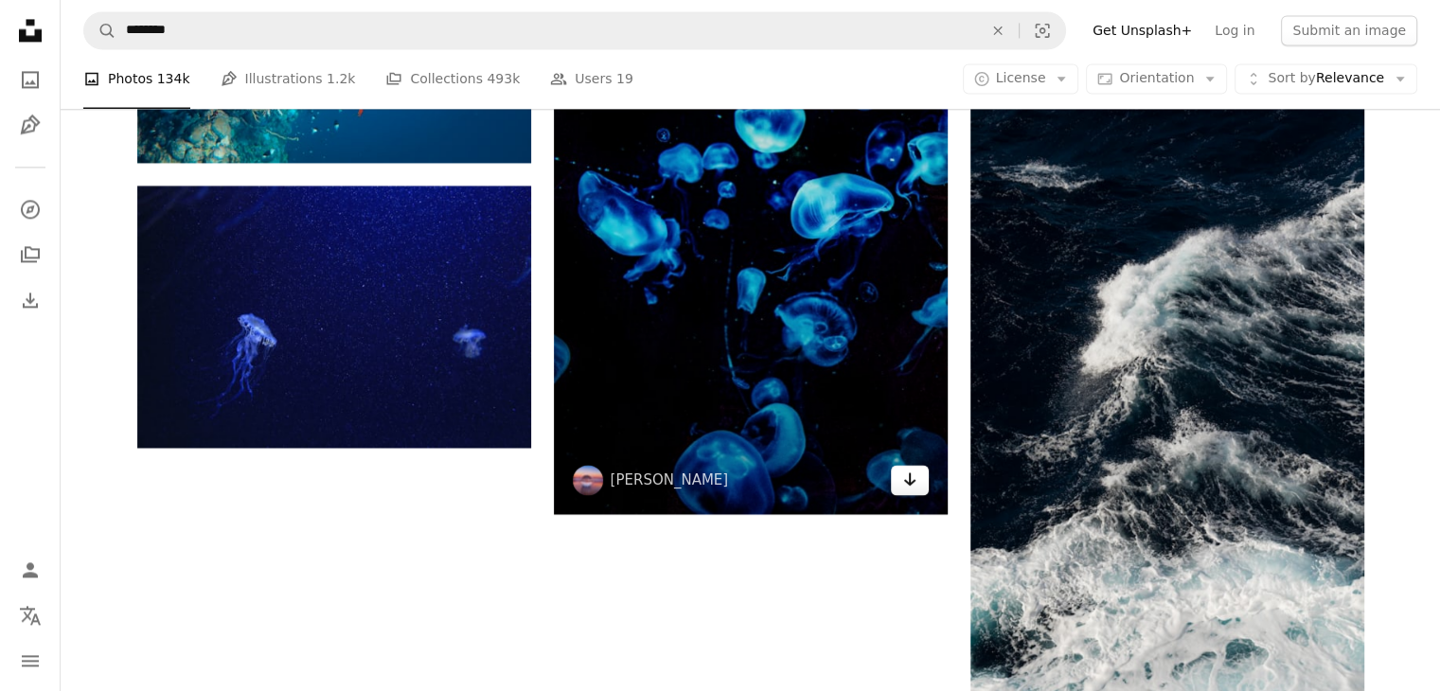
click at [913, 478] on icon "Arrow pointing down" at bounding box center [909, 479] width 15 height 23
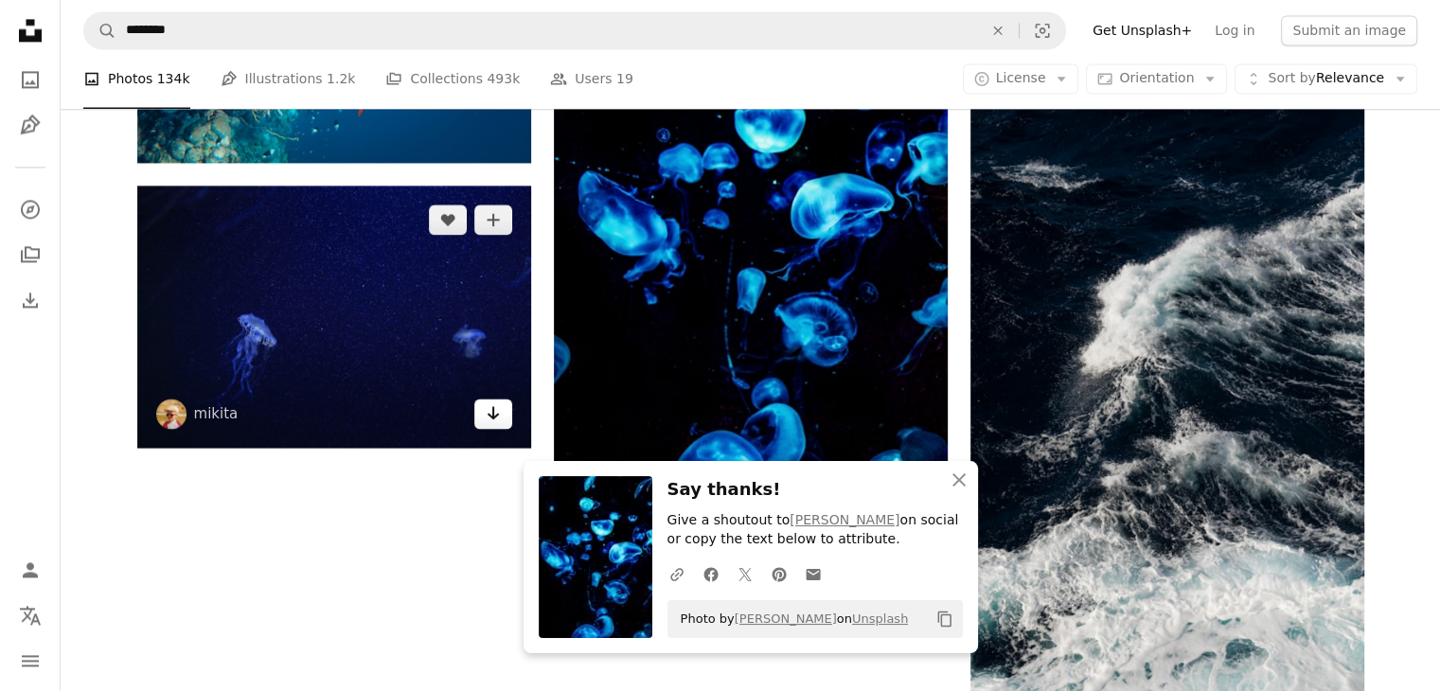
click at [502, 411] on link "Arrow pointing down" at bounding box center [493, 414] width 38 height 30
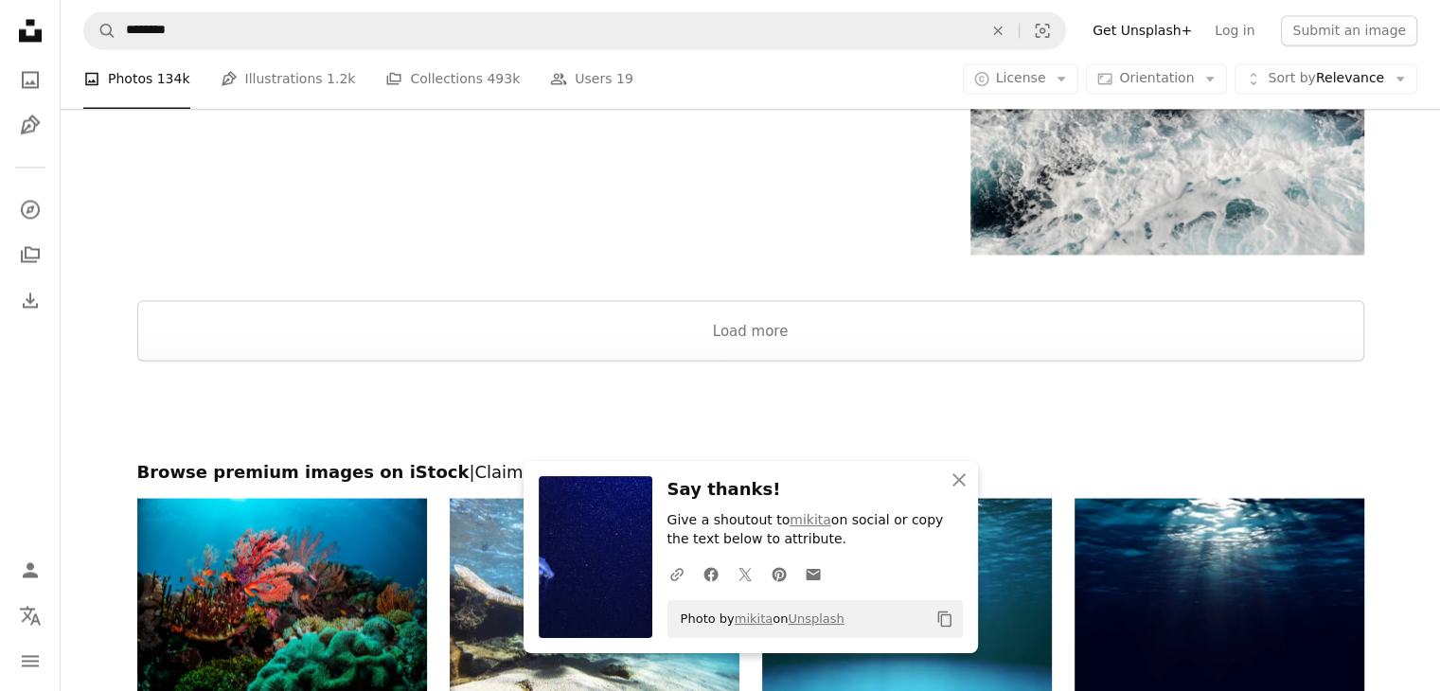
scroll to position [3359, 0]
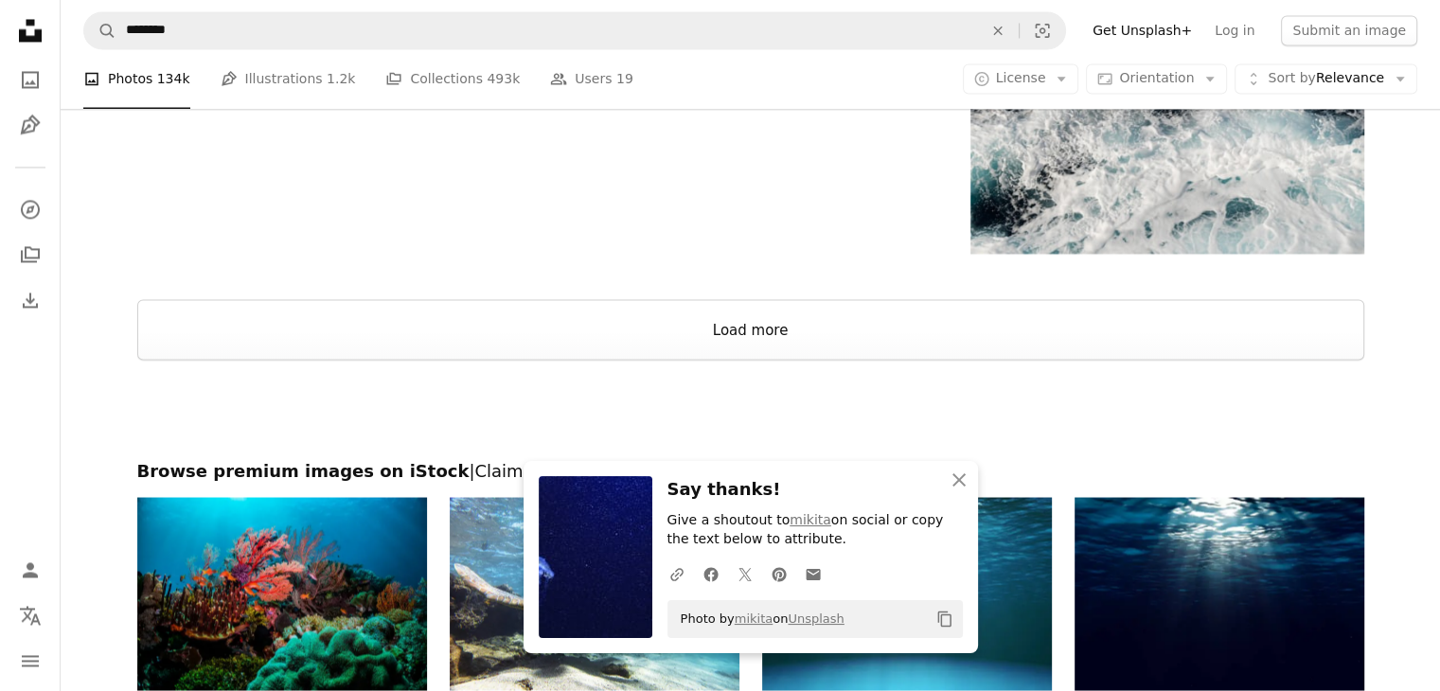
click at [566, 342] on button "Load more" at bounding box center [750, 329] width 1227 height 61
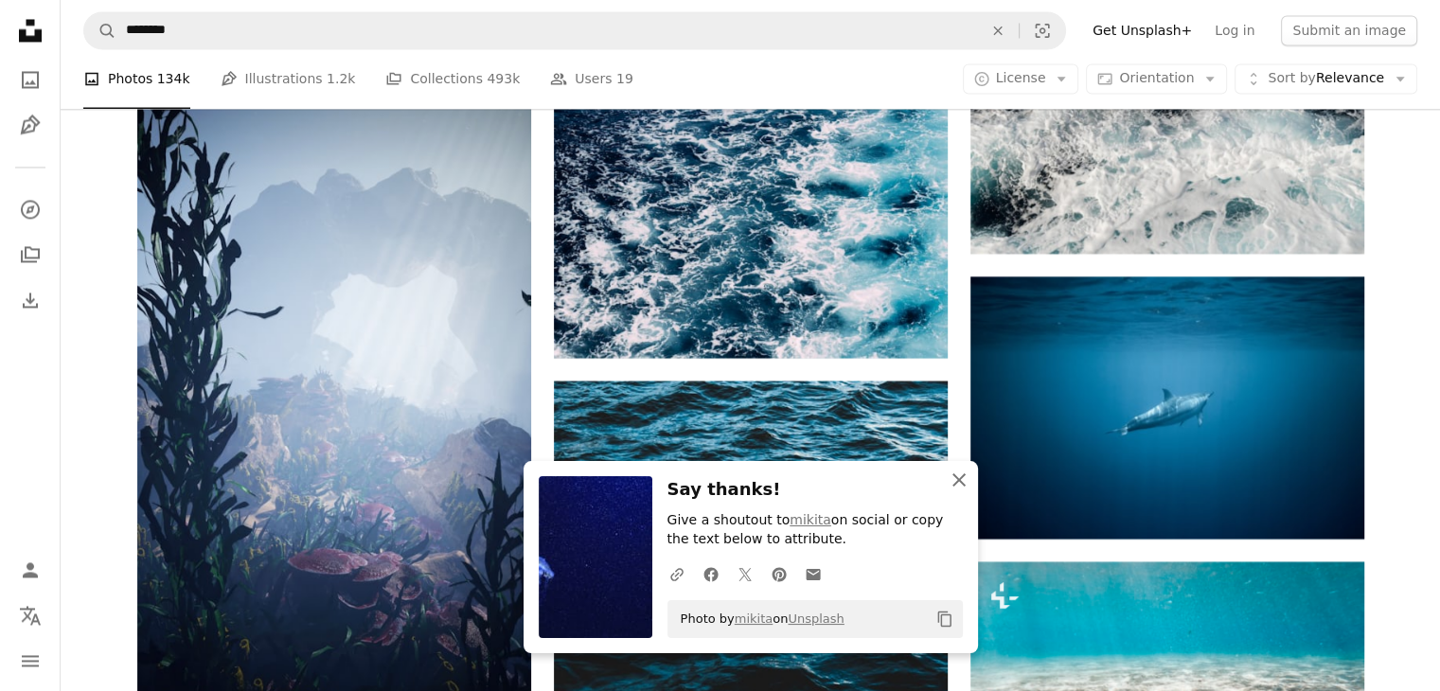
click at [951, 479] on icon "An X shape" at bounding box center [959, 480] width 23 height 23
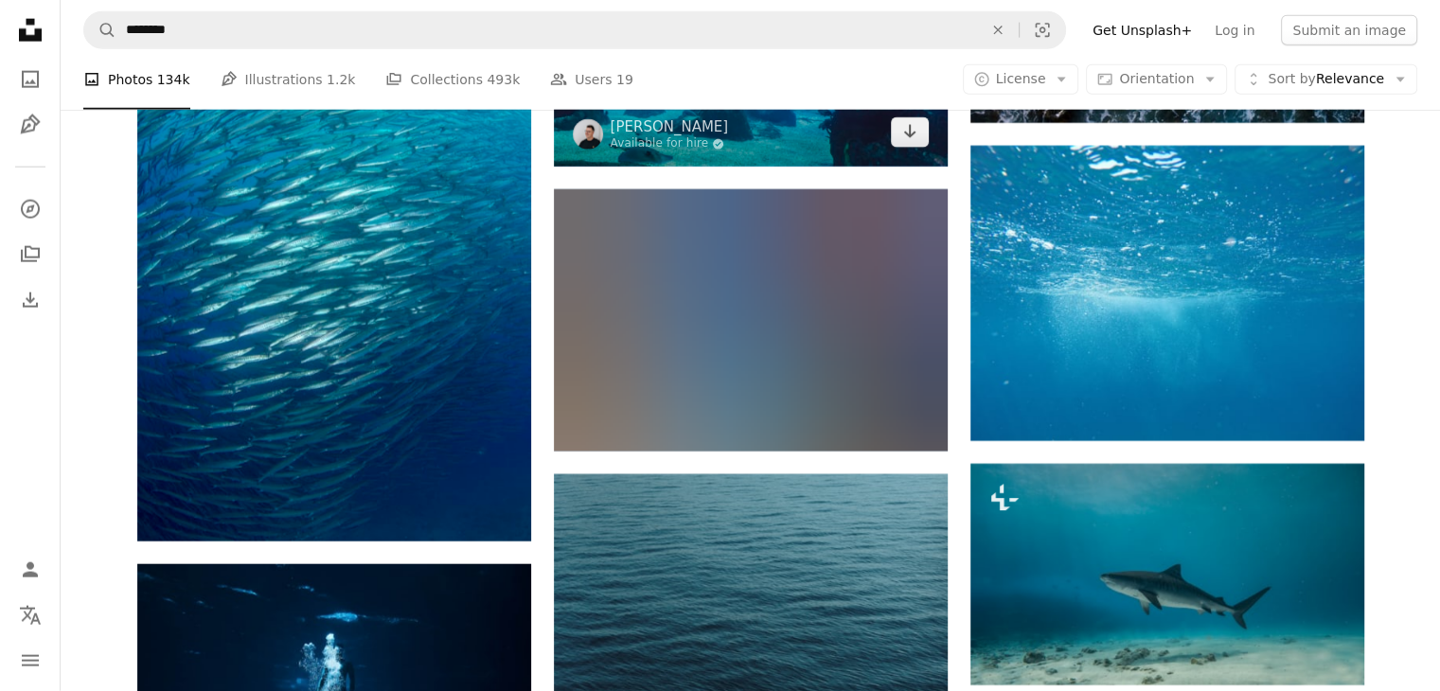
scroll to position [4699, 0]
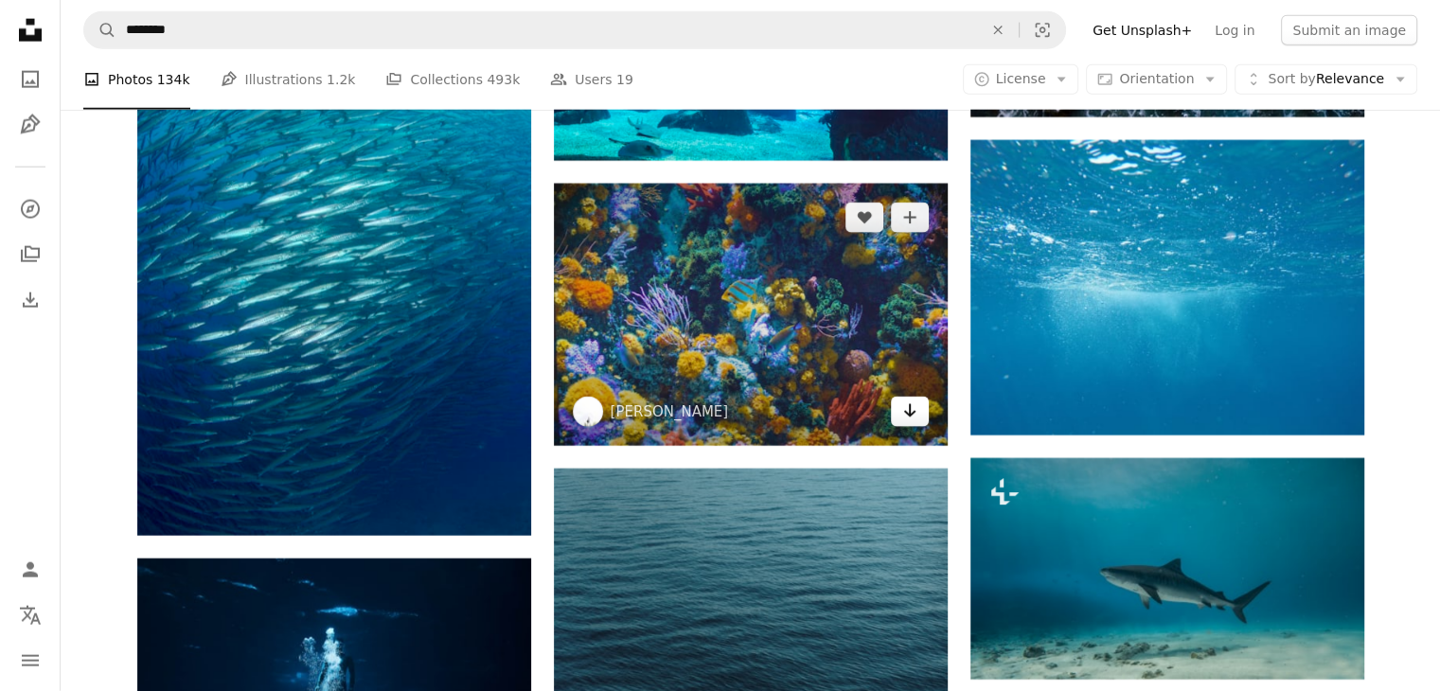
click at [916, 419] on icon "Arrow pointing down" at bounding box center [909, 410] width 15 height 23
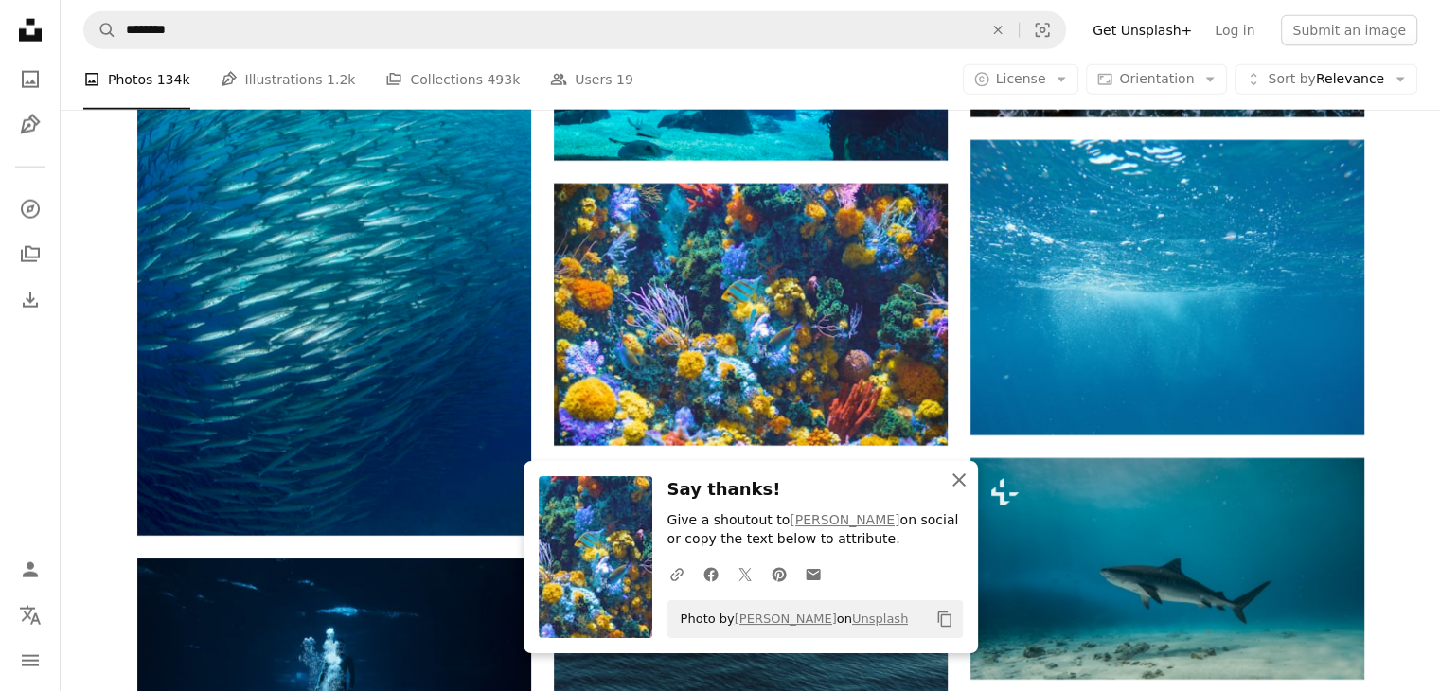
click at [964, 482] on icon "An X shape" at bounding box center [959, 480] width 23 height 23
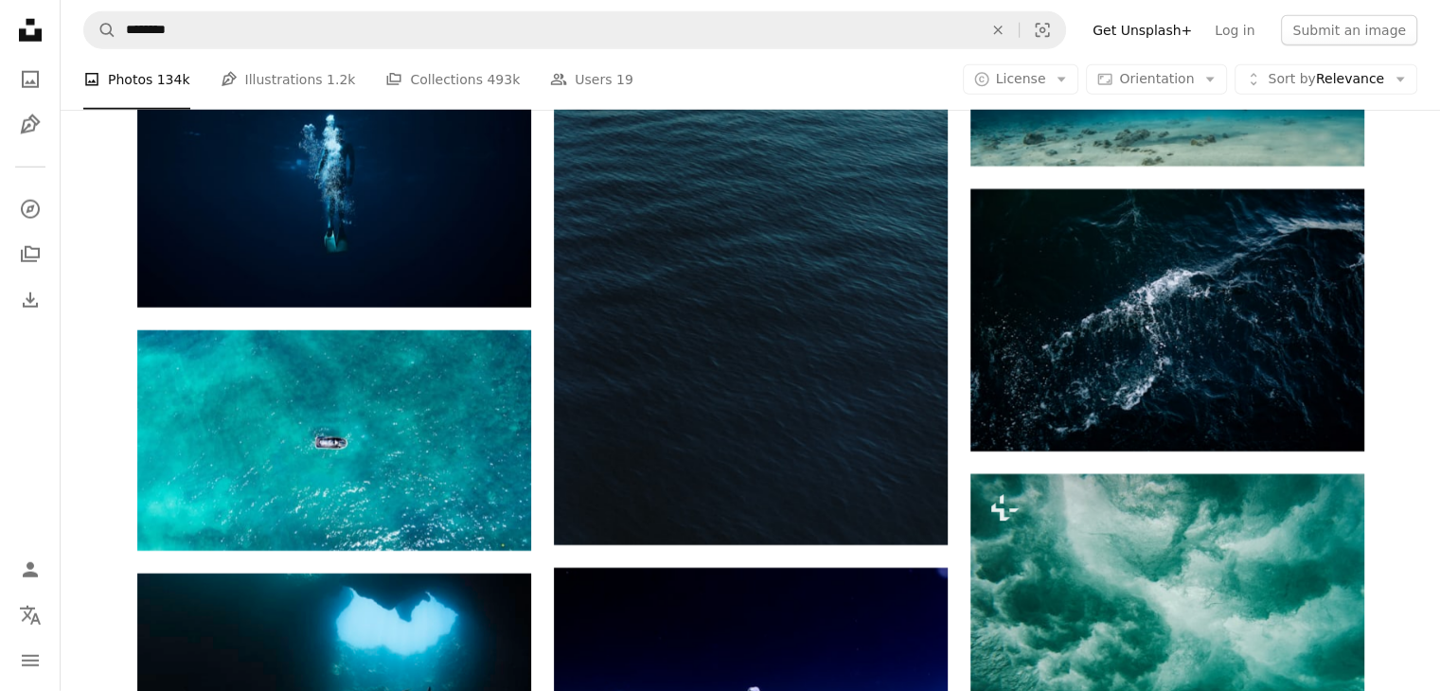
scroll to position [5214, 0]
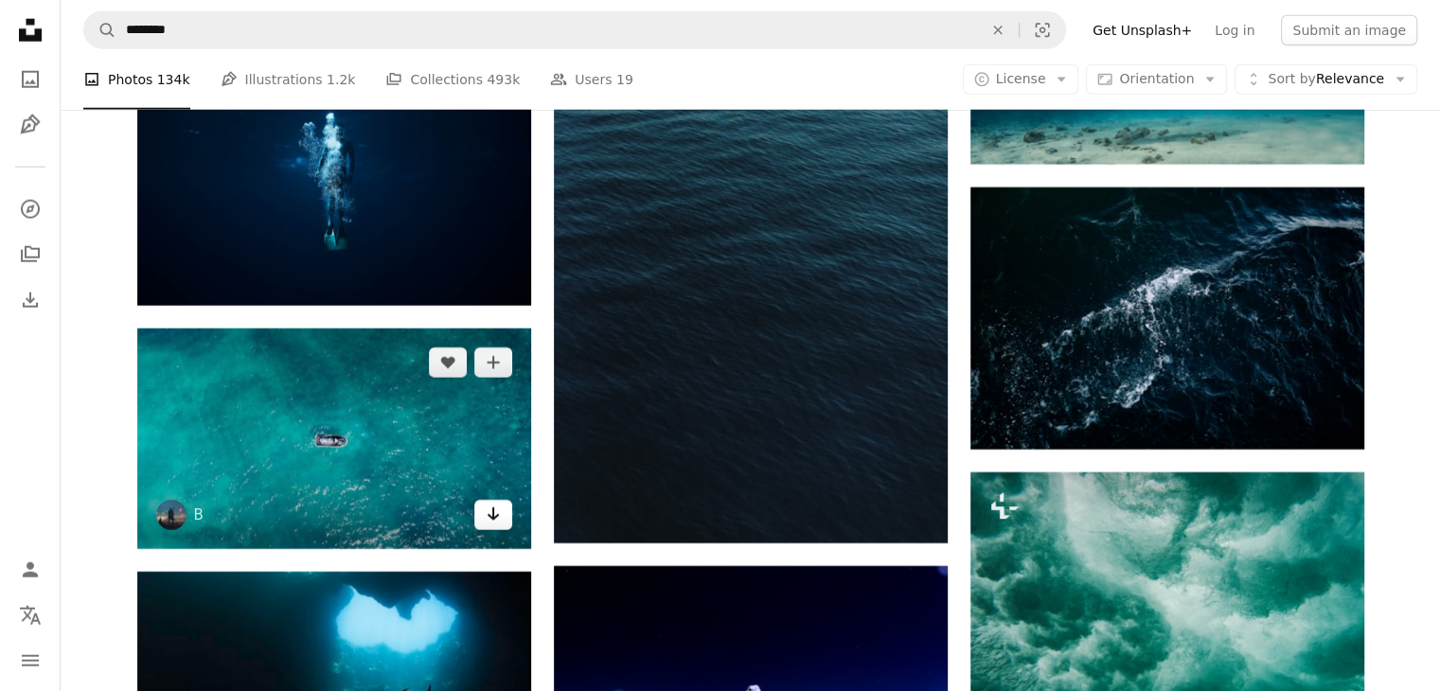
click at [502, 525] on link "Arrow pointing down" at bounding box center [493, 515] width 38 height 30
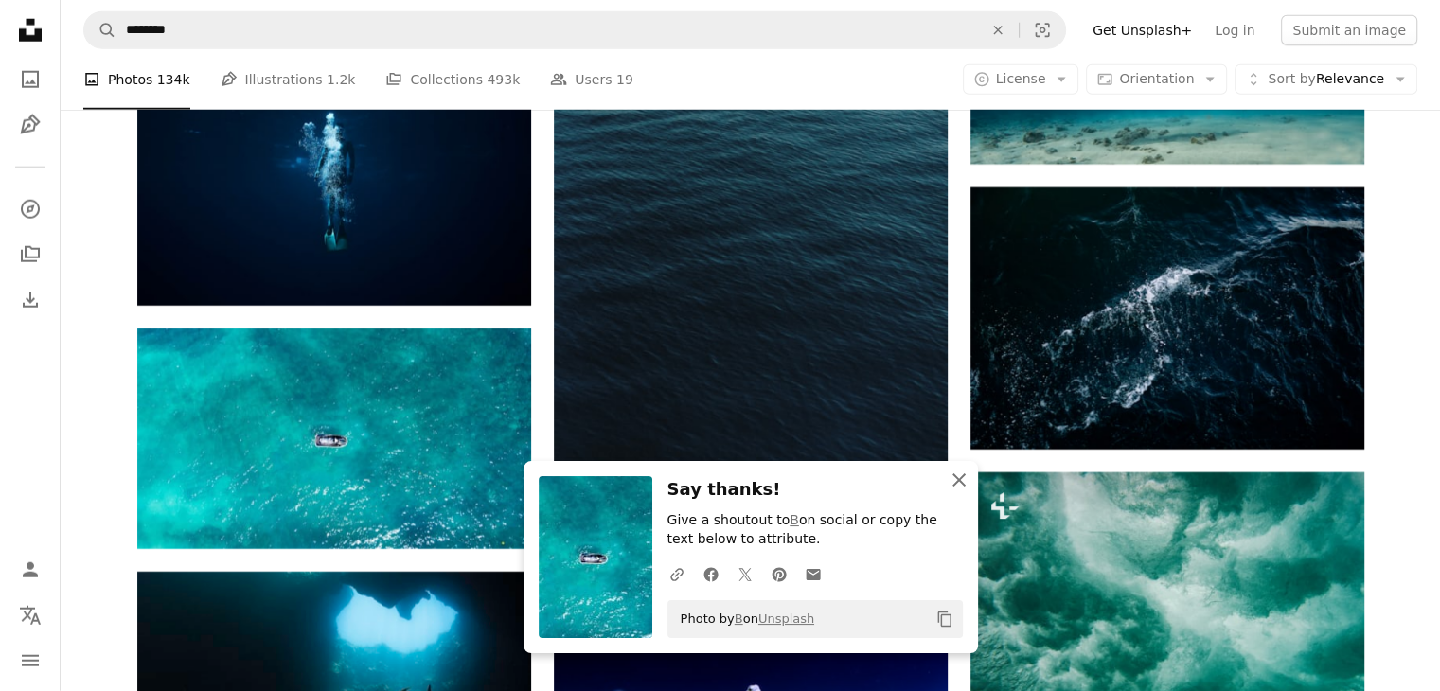
click at [953, 474] on icon "button" at bounding box center [958, 479] width 13 height 13
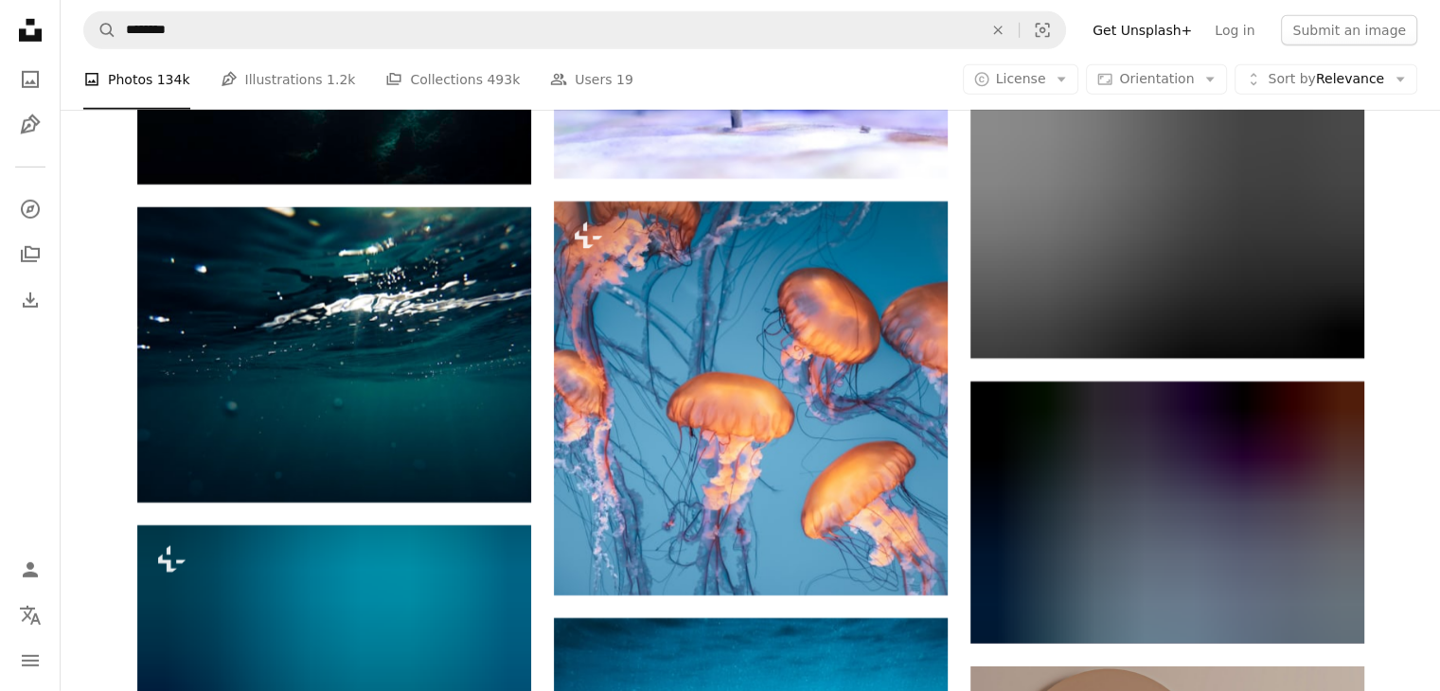
scroll to position [5873, 0]
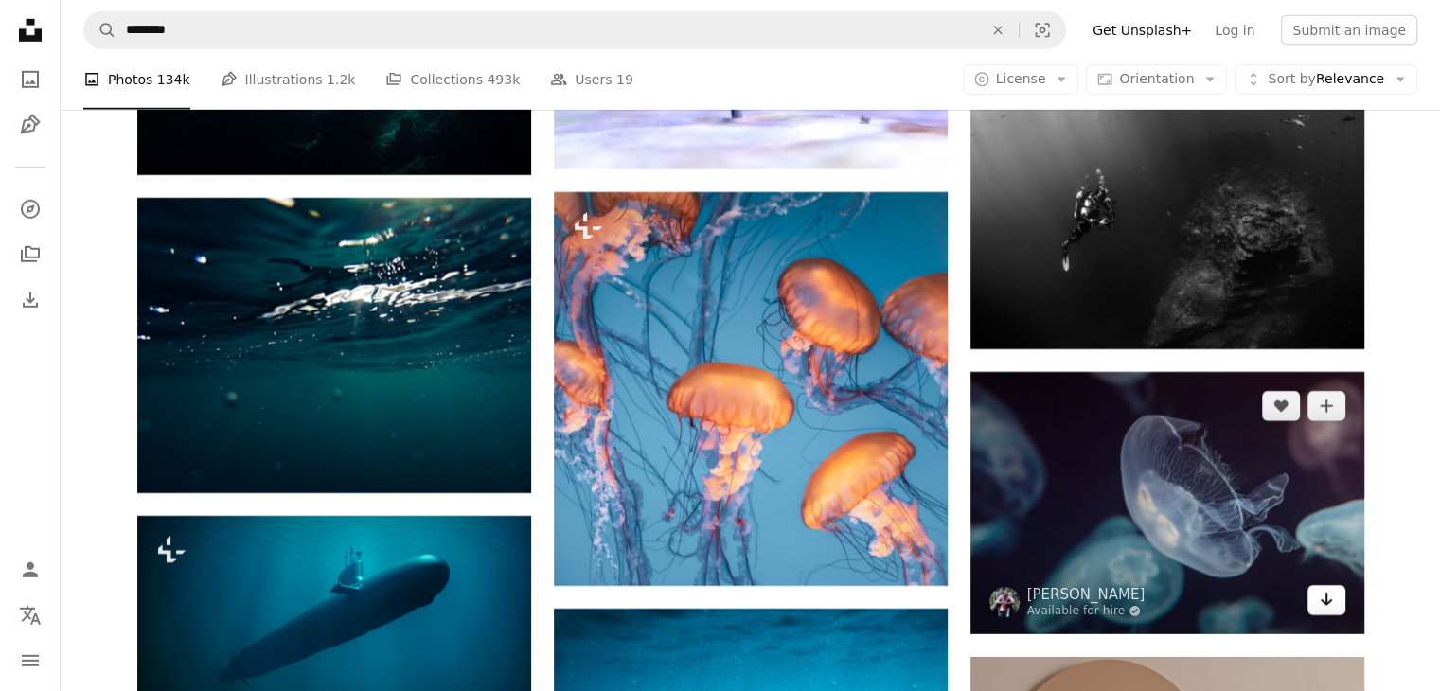
click at [1313, 597] on link "Arrow pointing down" at bounding box center [1326, 600] width 38 height 30
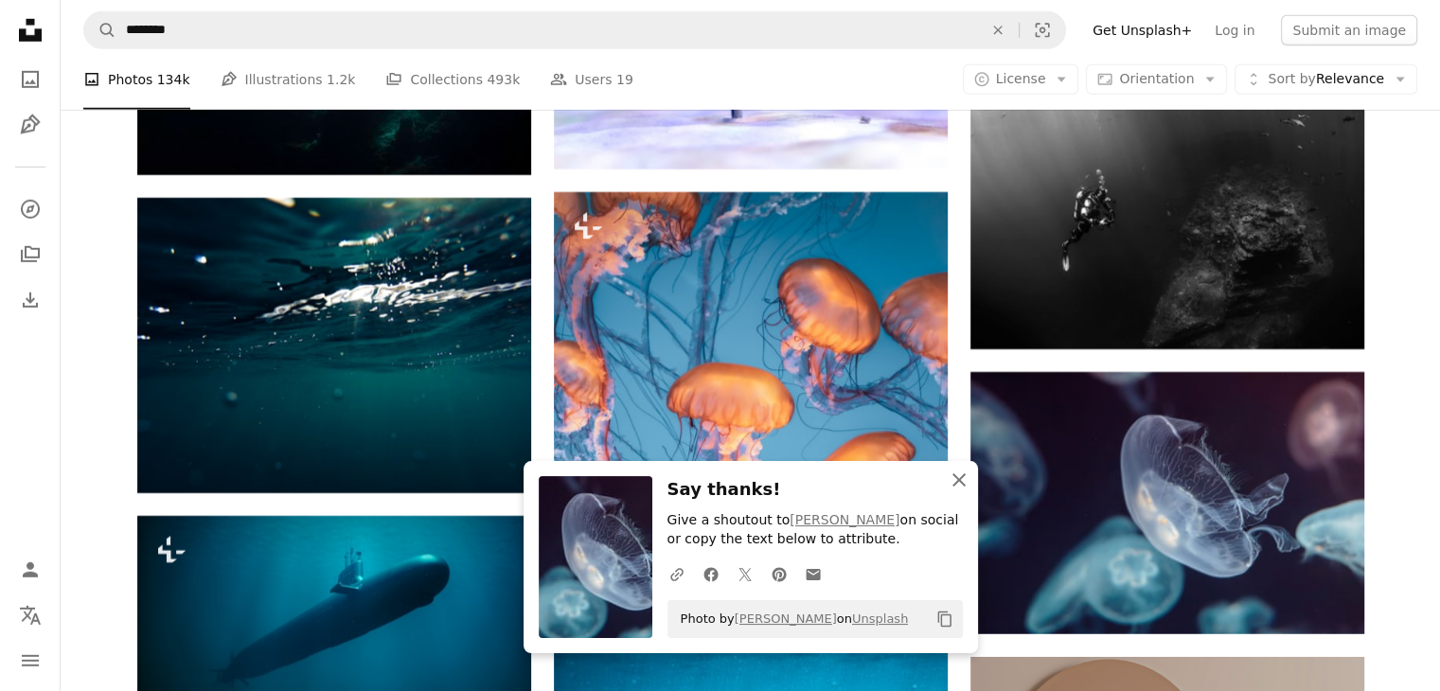
click at [962, 484] on icon "button" at bounding box center [958, 479] width 13 height 13
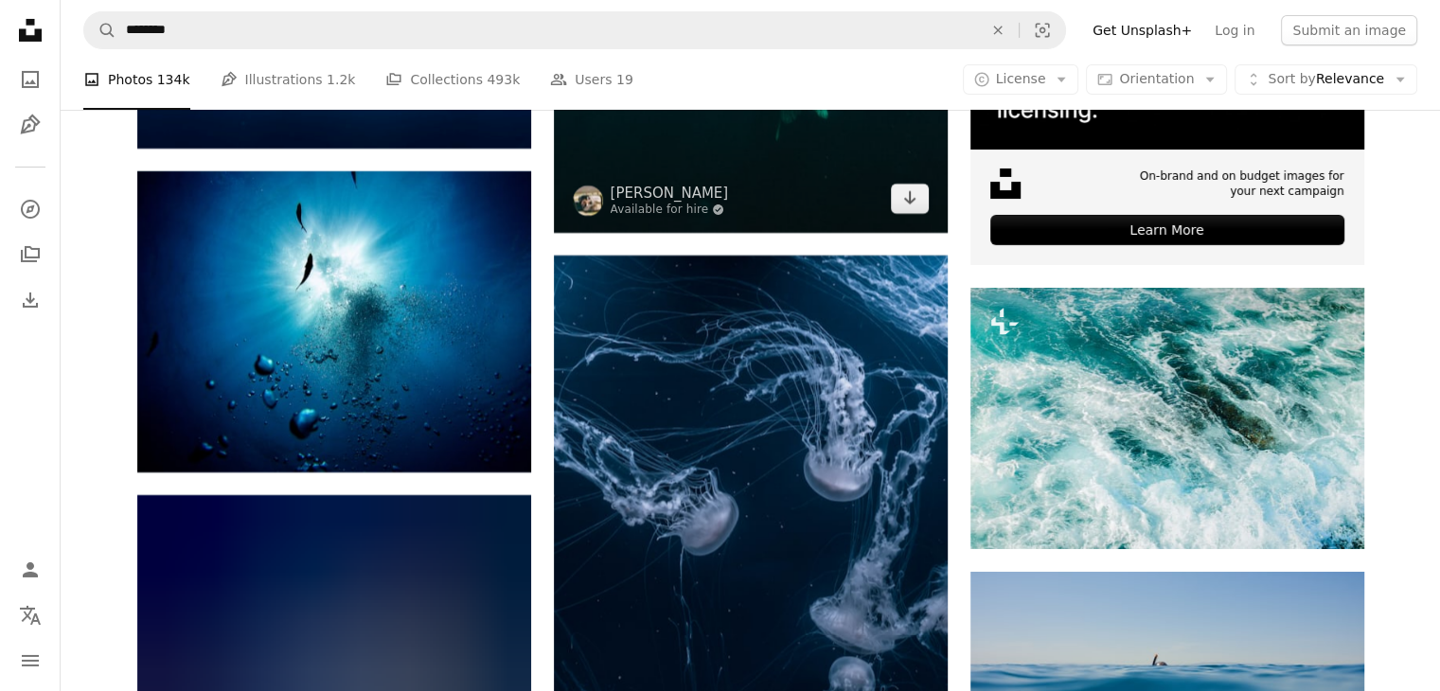
scroll to position [6785, 0]
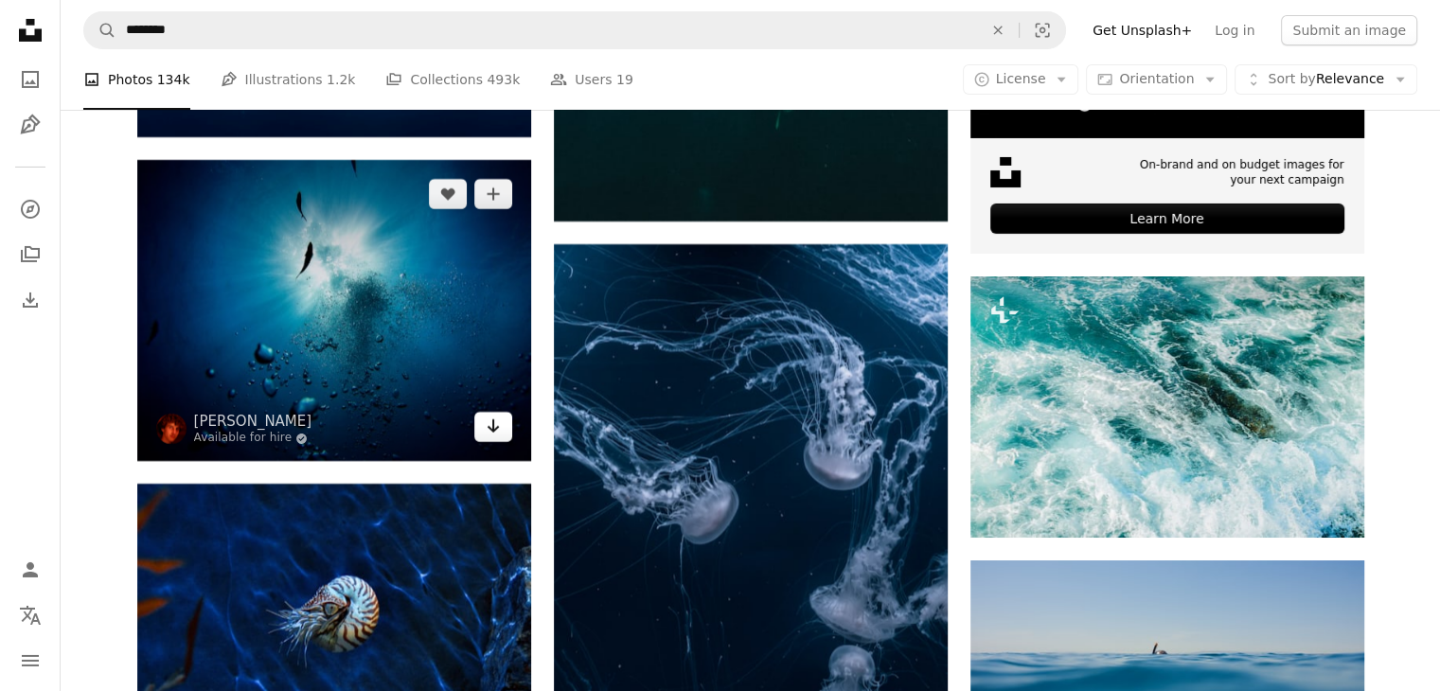
click at [501, 434] on link "Arrow pointing down" at bounding box center [493, 427] width 38 height 30
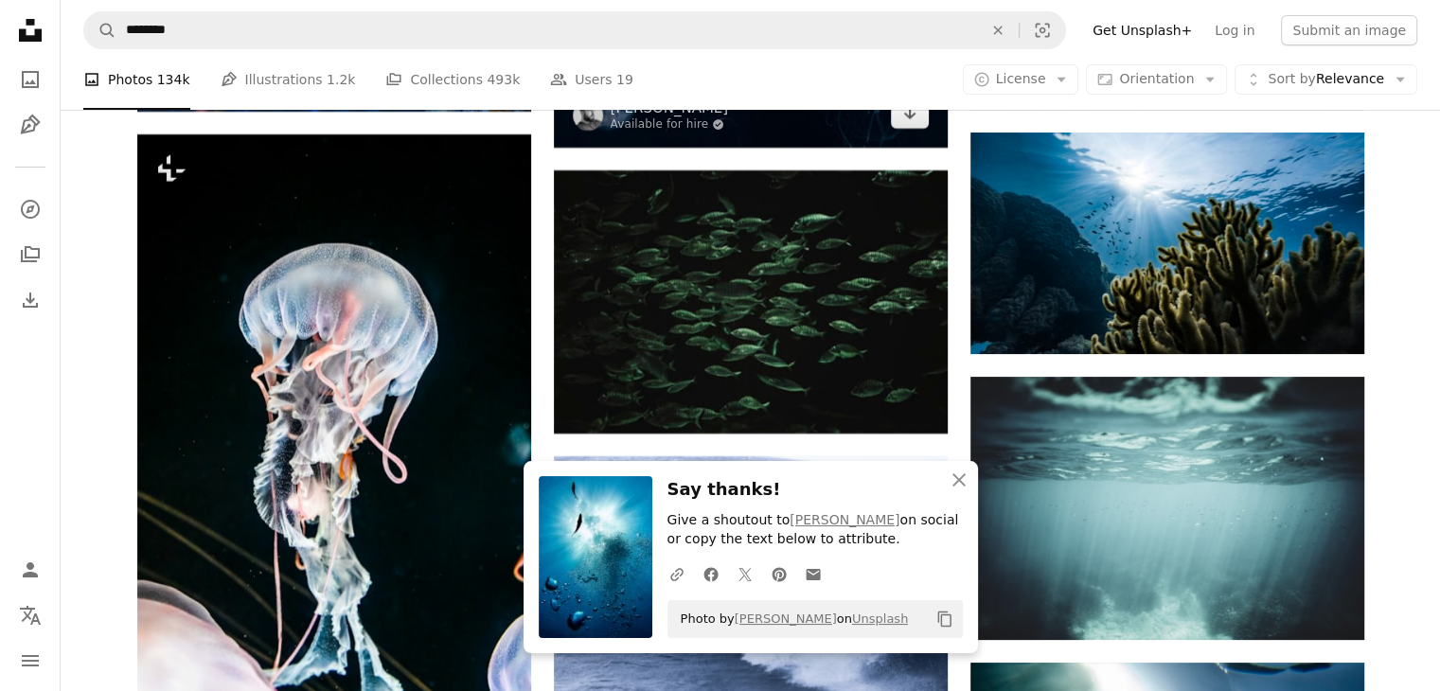
scroll to position [7417, 0]
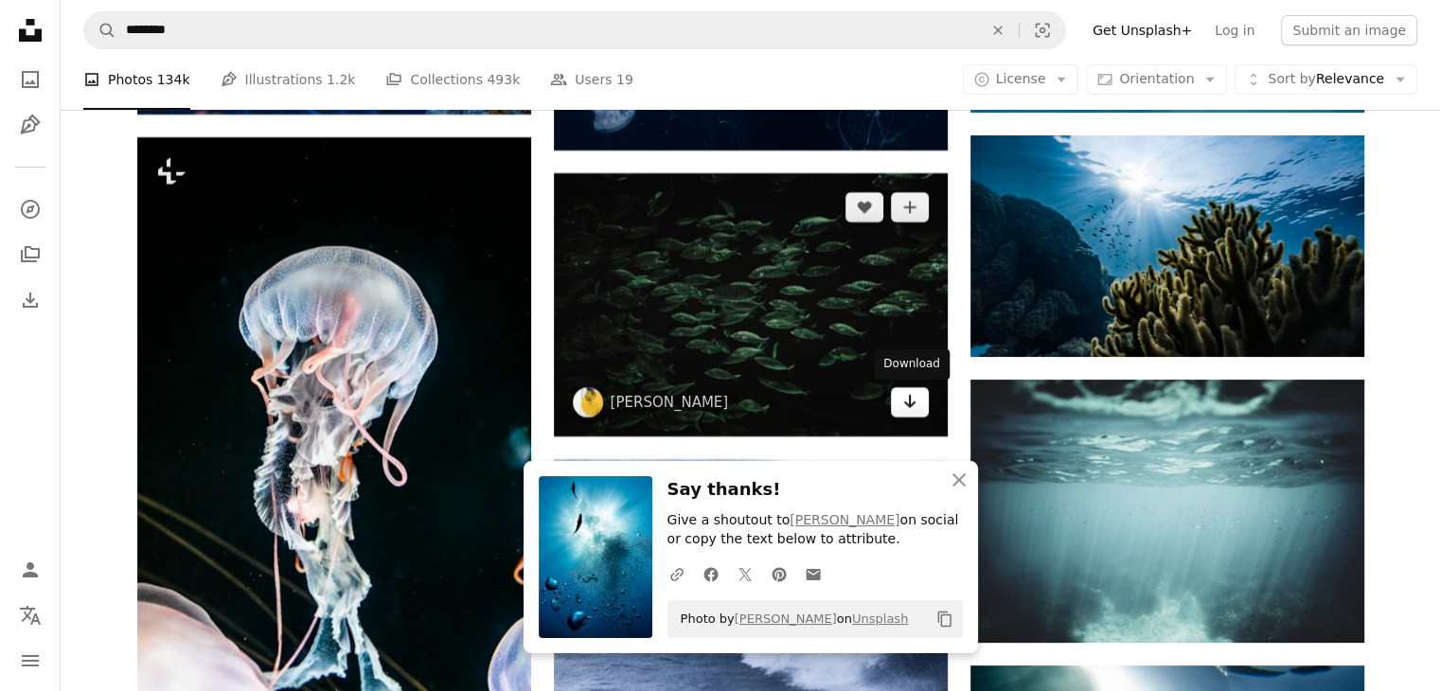
click at [894, 399] on link "Arrow pointing down" at bounding box center [910, 402] width 38 height 30
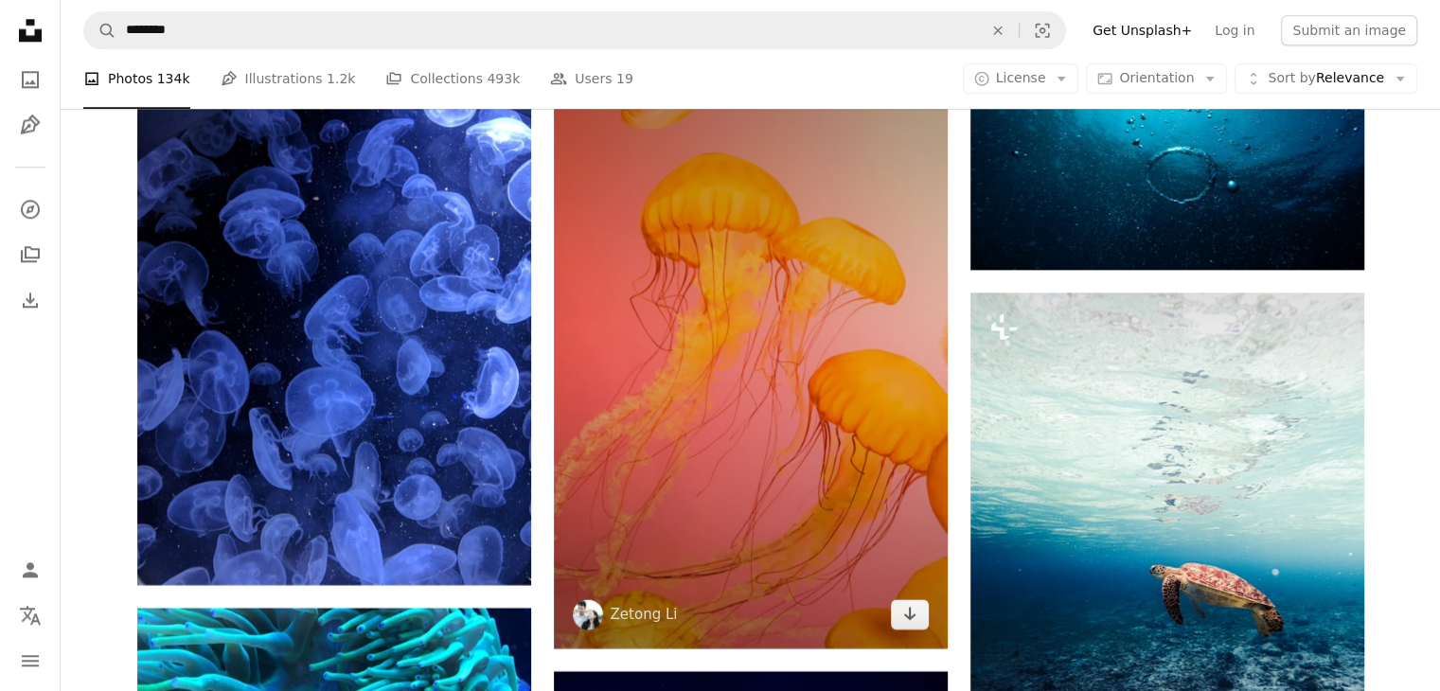
scroll to position [9349, 0]
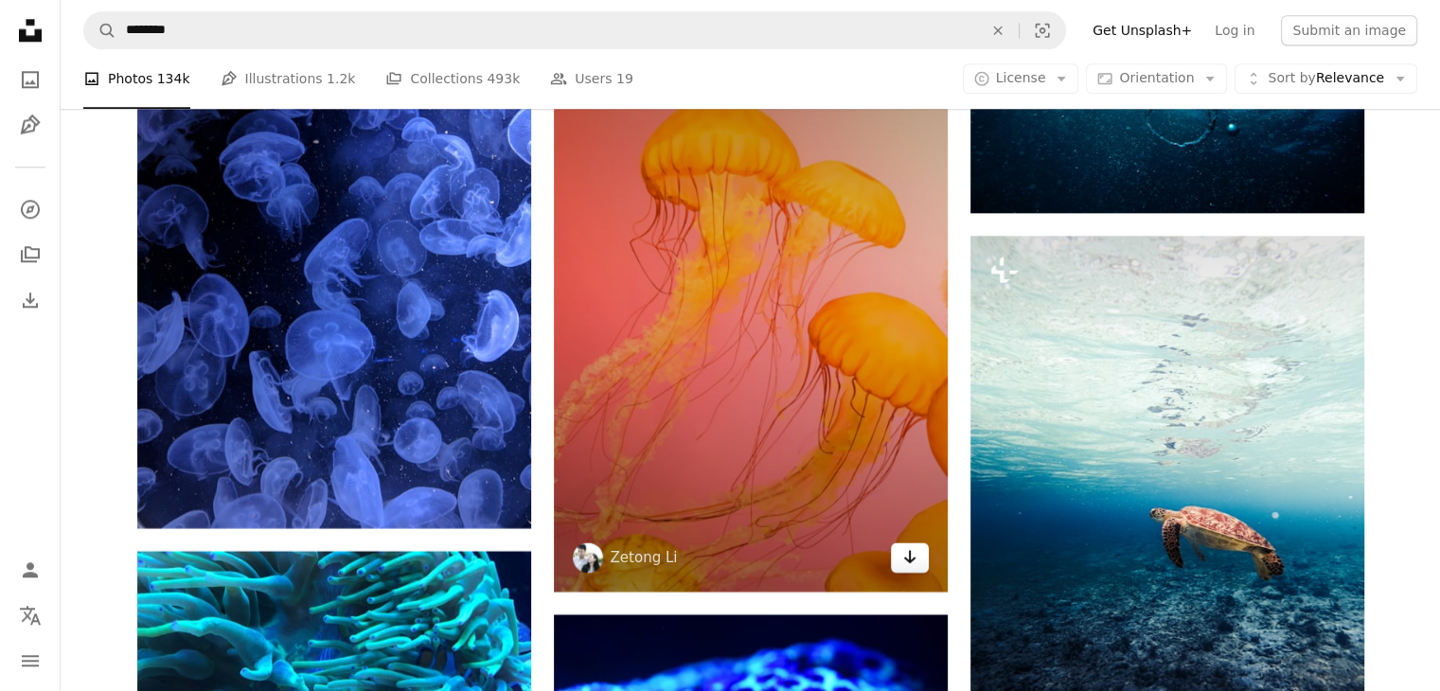
click at [891, 551] on link "Arrow pointing down" at bounding box center [910, 557] width 38 height 30
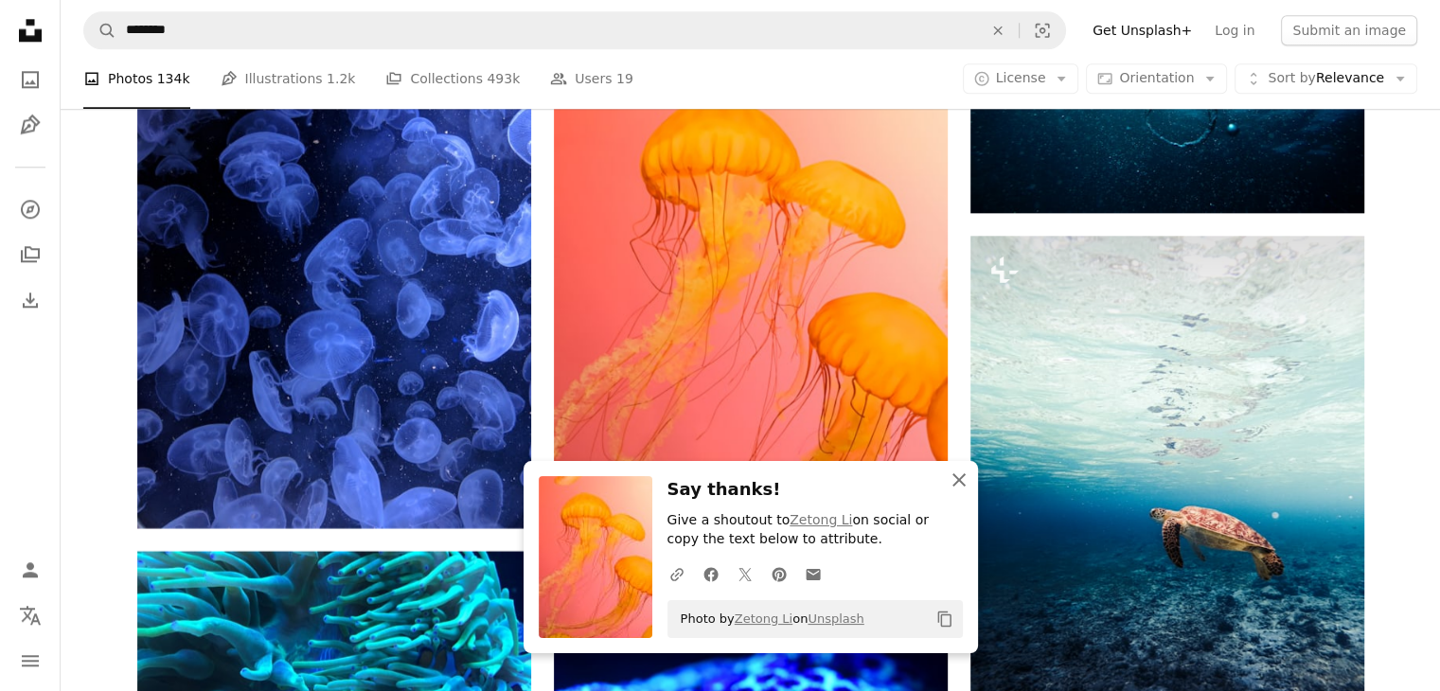
click at [964, 471] on icon "An X shape" at bounding box center [959, 480] width 23 height 23
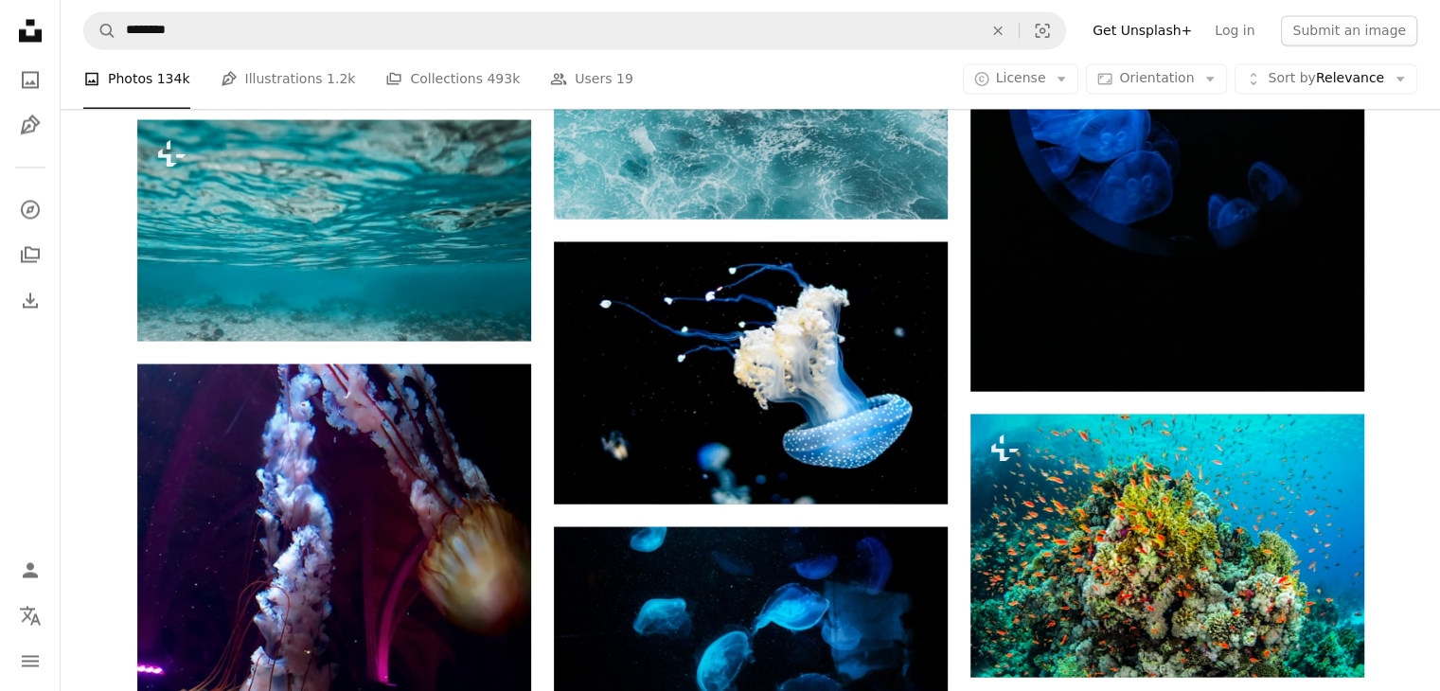
scroll to position [10623, 0]
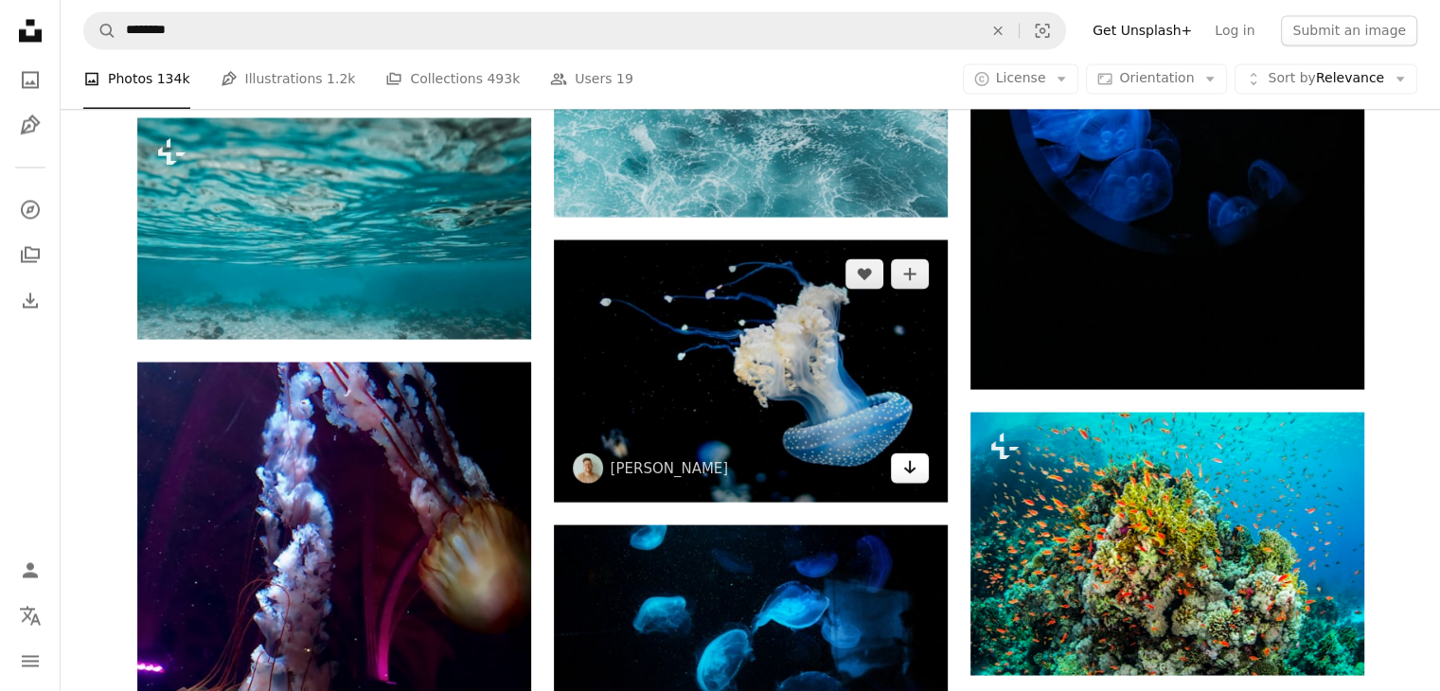
click at [912, 462] on icon "Arrow pointing down" at bounding box center [909, 466] width 15 height 23
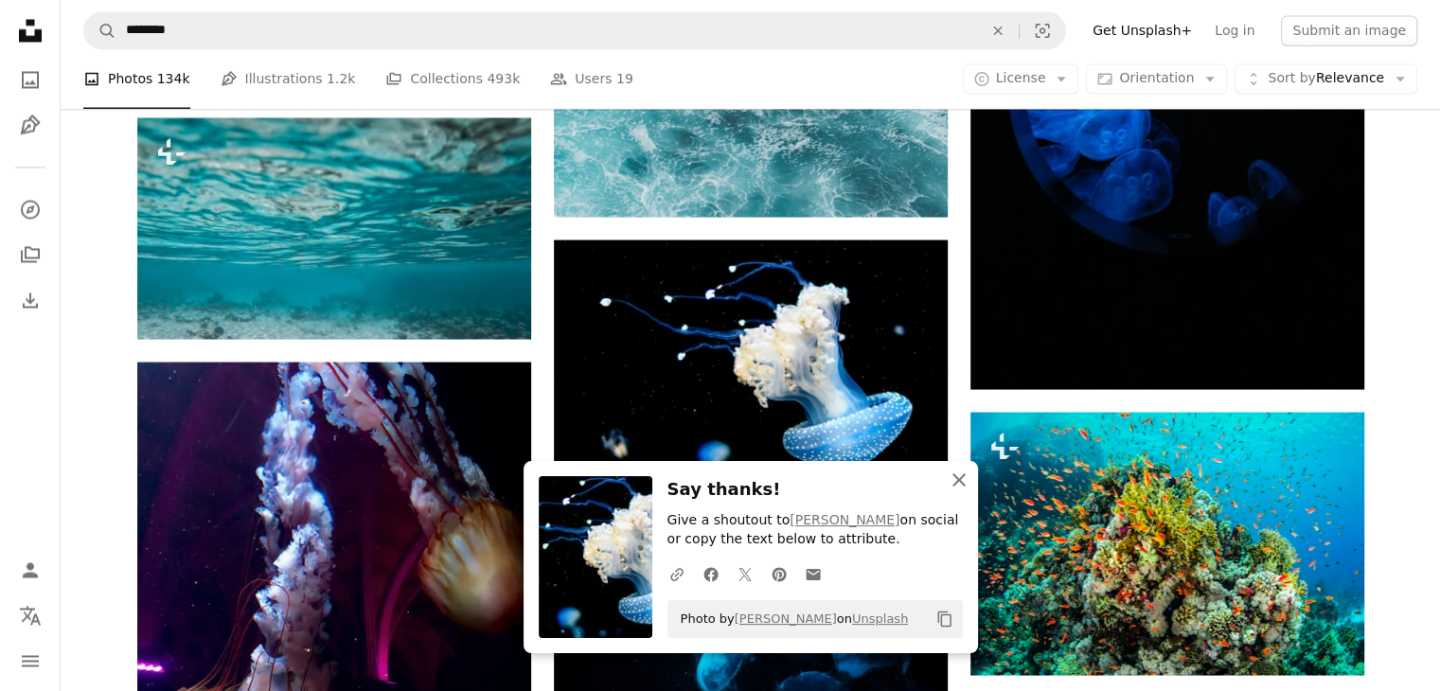
click at [959, 475] on icon "An X shape" at bounding box center [959, 480] width 23 height 23
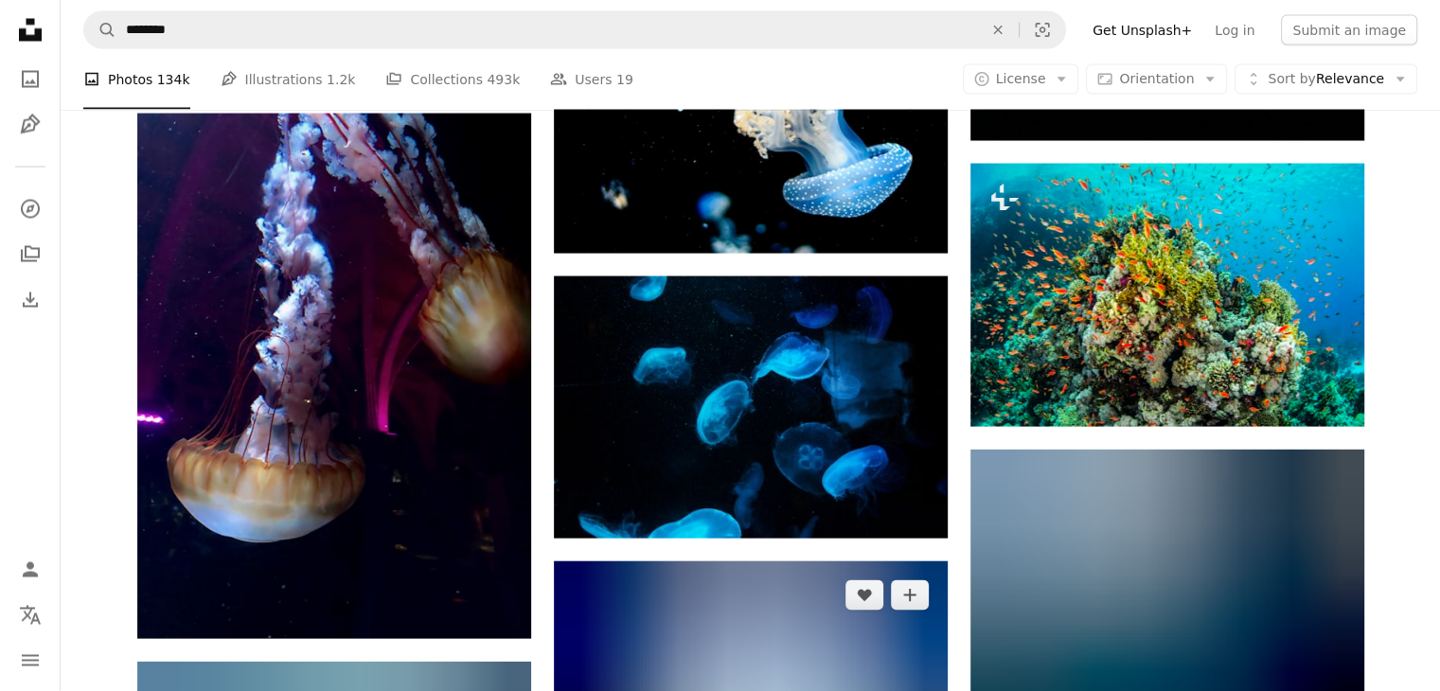
scroll to position [10888, 0]
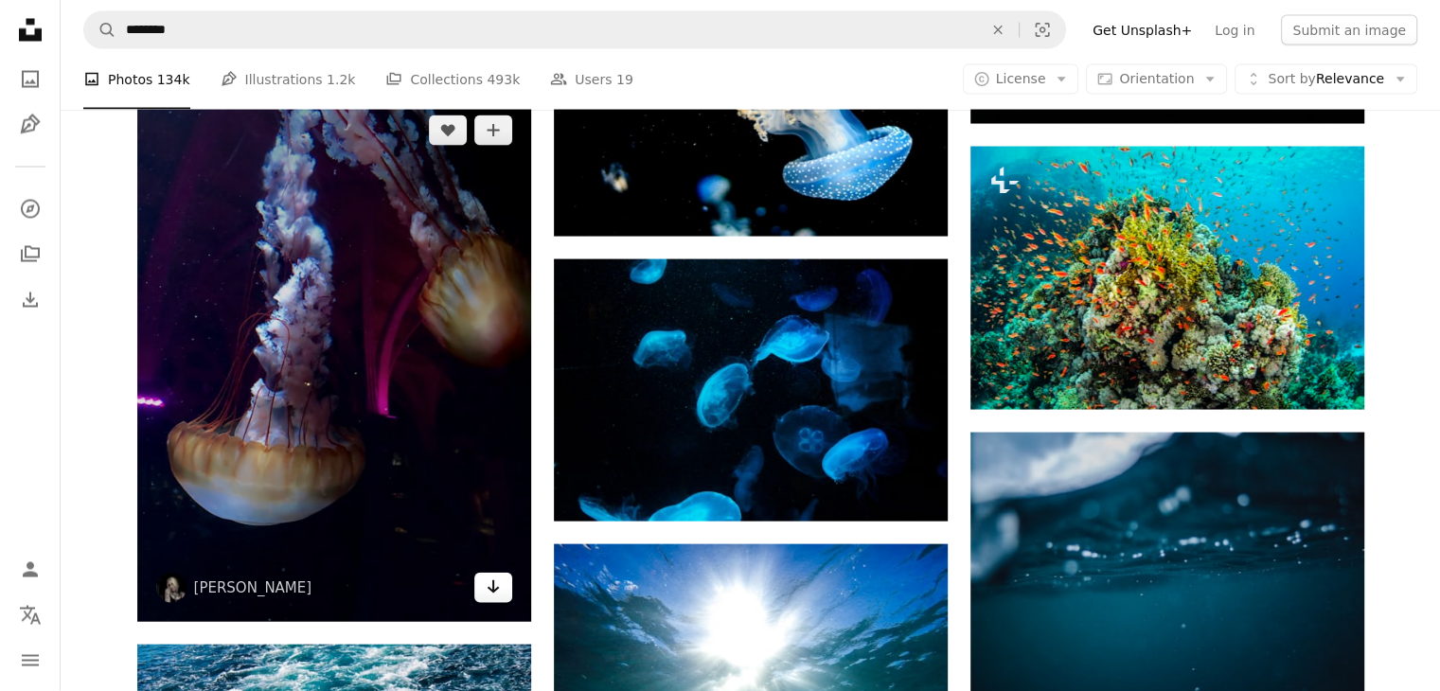
click at [490, 592] on icon "Download" at bounding box center [493, 586] width 12 height 13
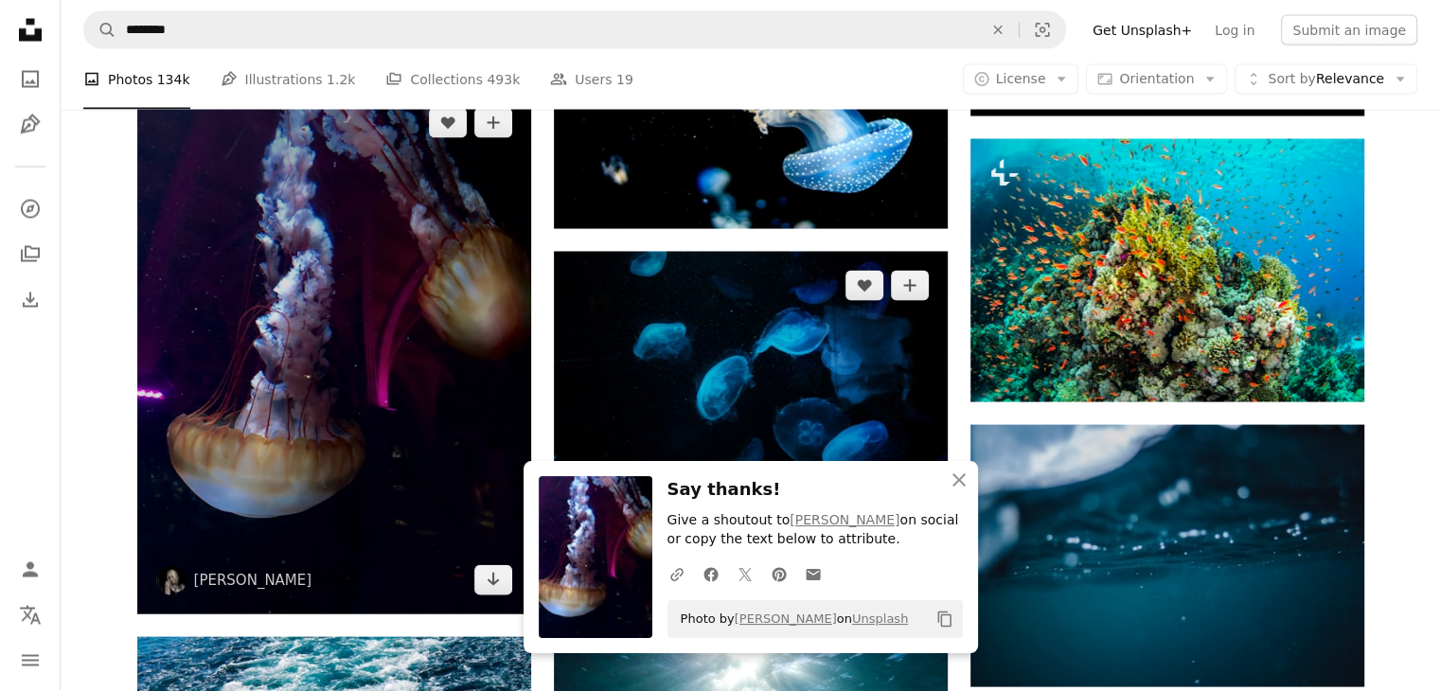
scroll to position [10926, 0]
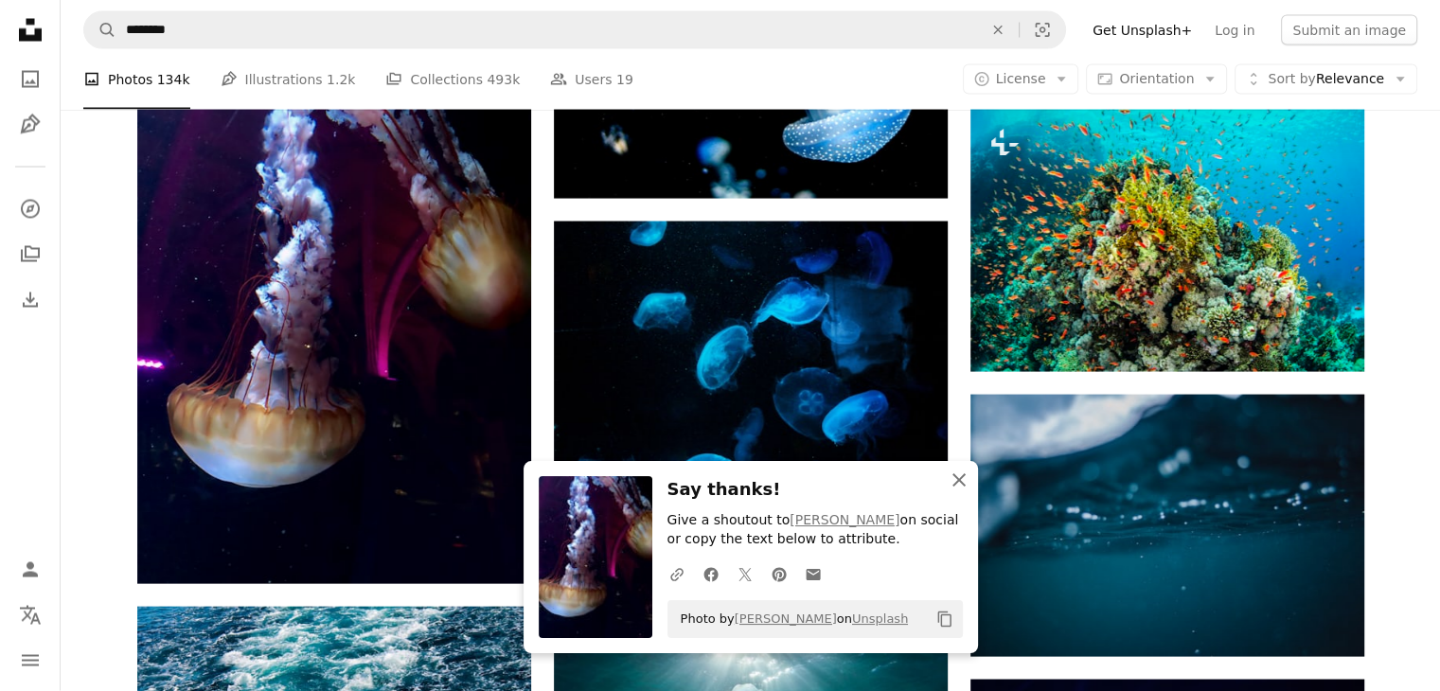
click at [957, 477] on icon "An X shape" at bounding box center [959, 480] width 23 height 23
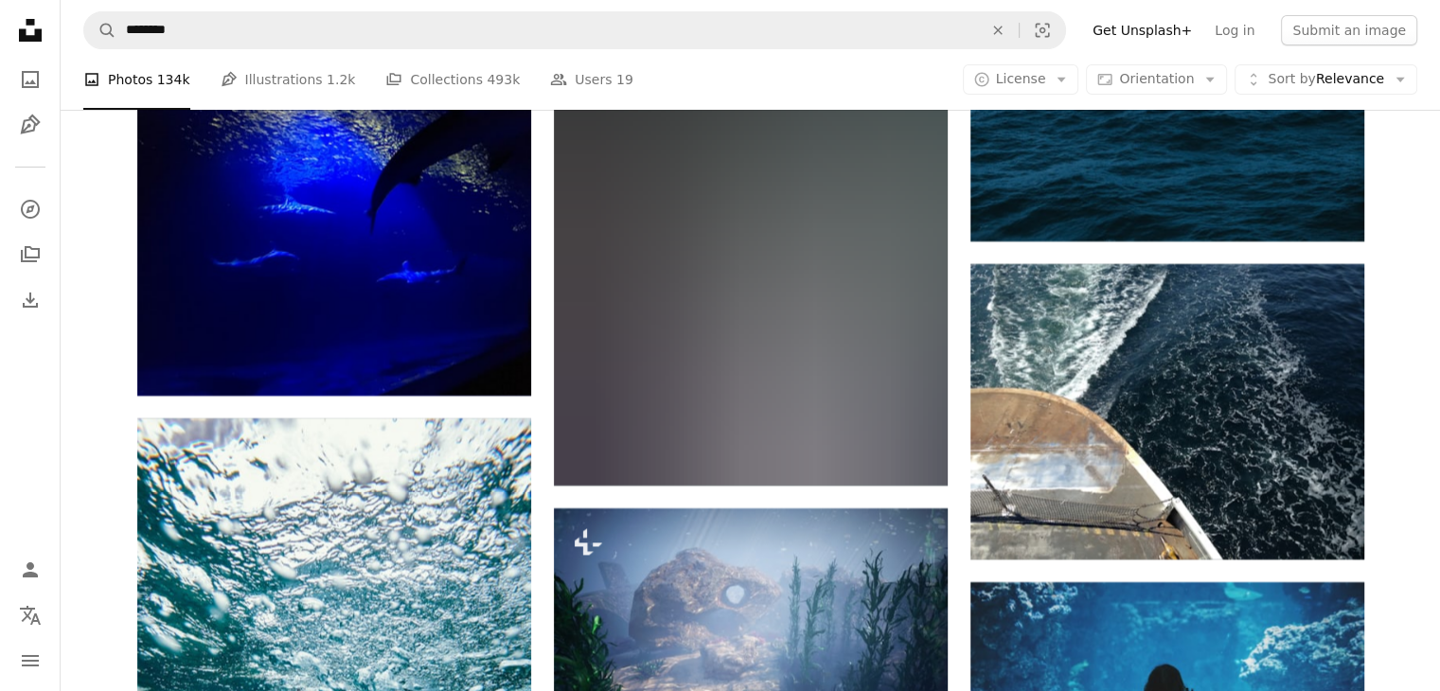
scroll to position [14299, 0]
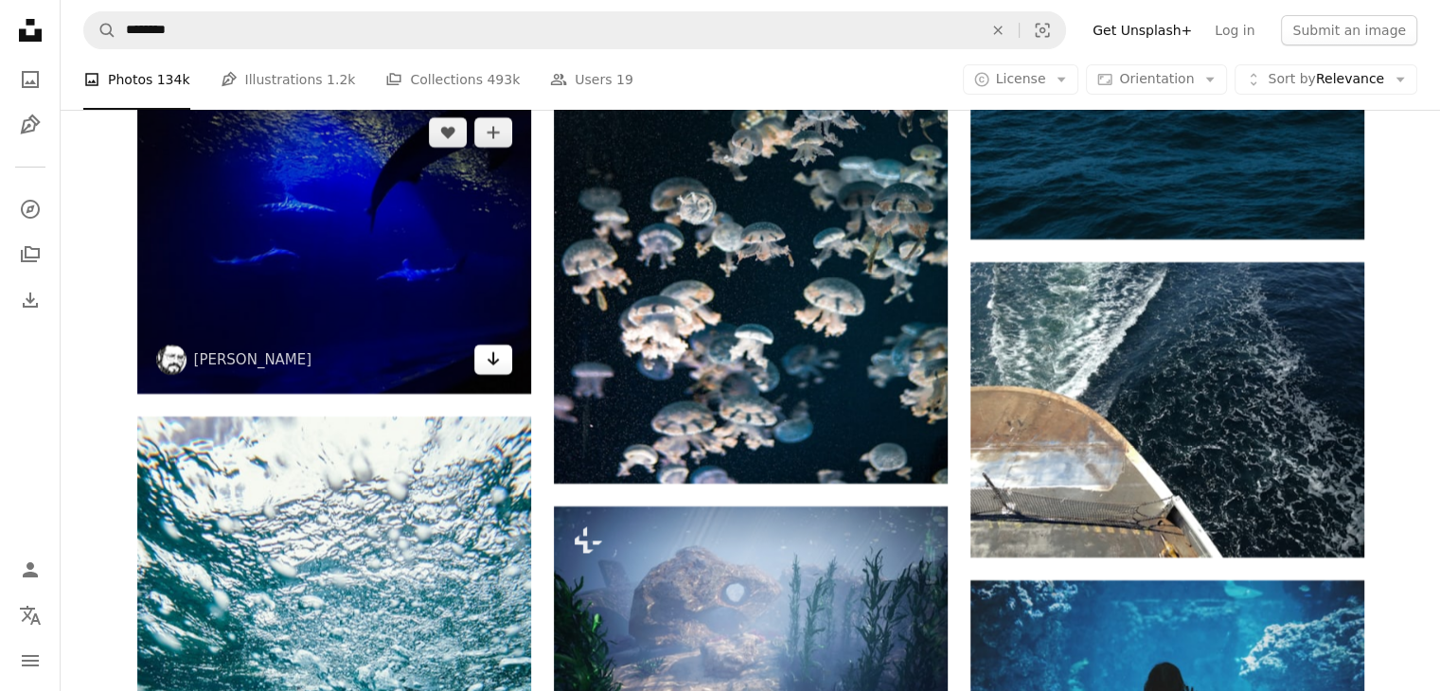
click at [500, 365] on icon "Arrow pointing down" at bounding box center [493, 358] width 15 height 23
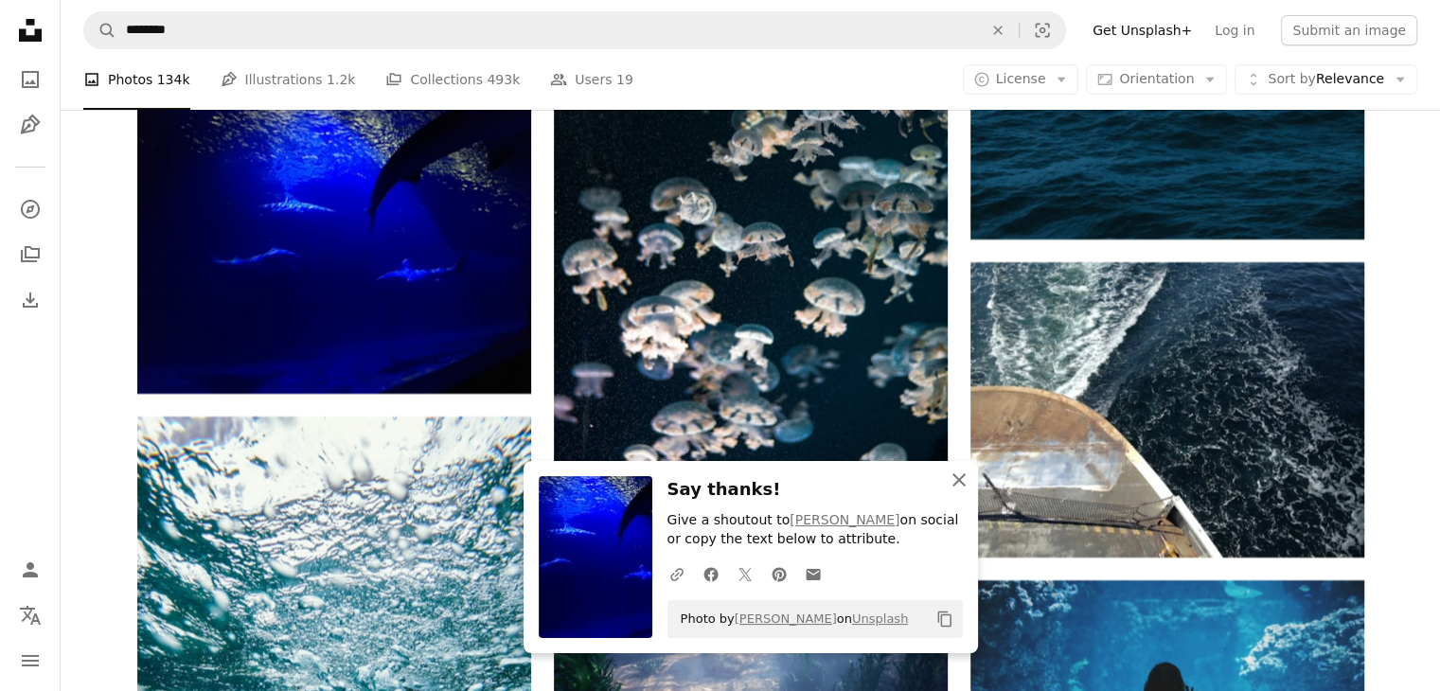
click at [952, 474] on icon "button" at bounding box center [958, 479] width 13 height 13
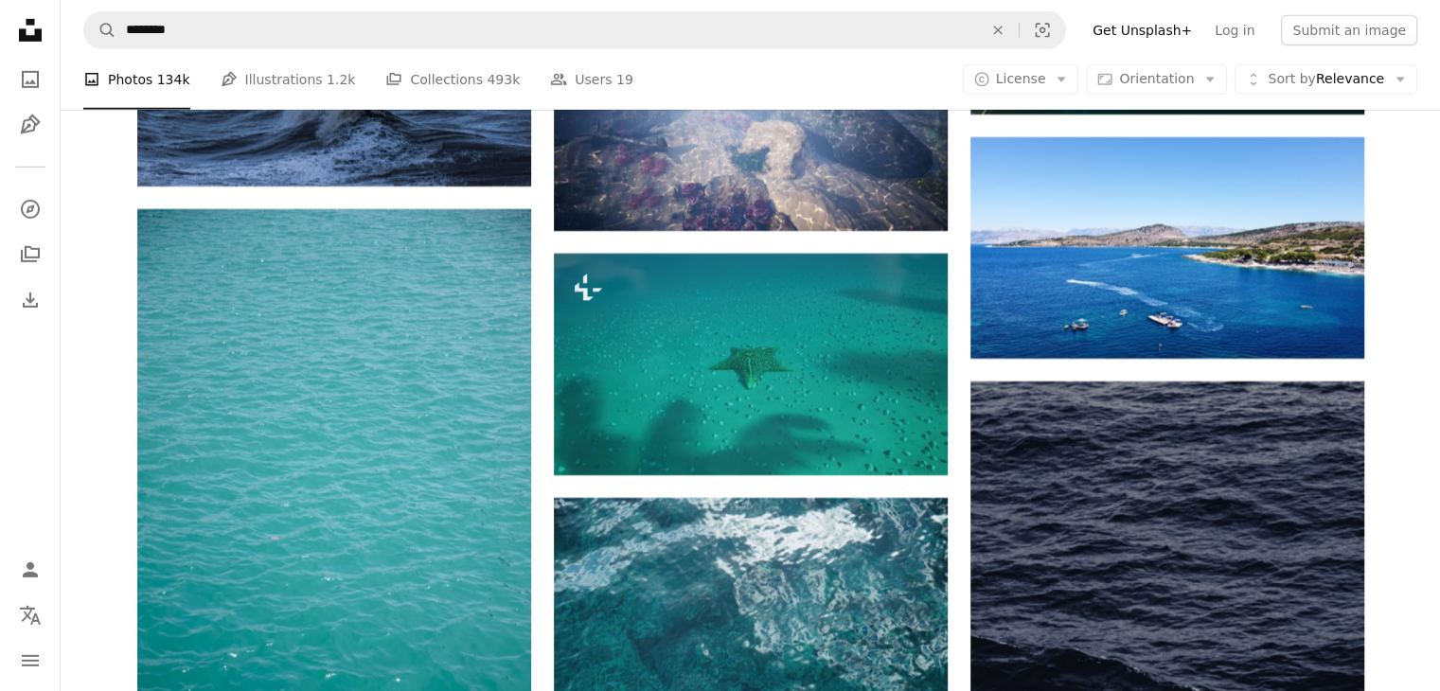
scroll to position [20578, 0]
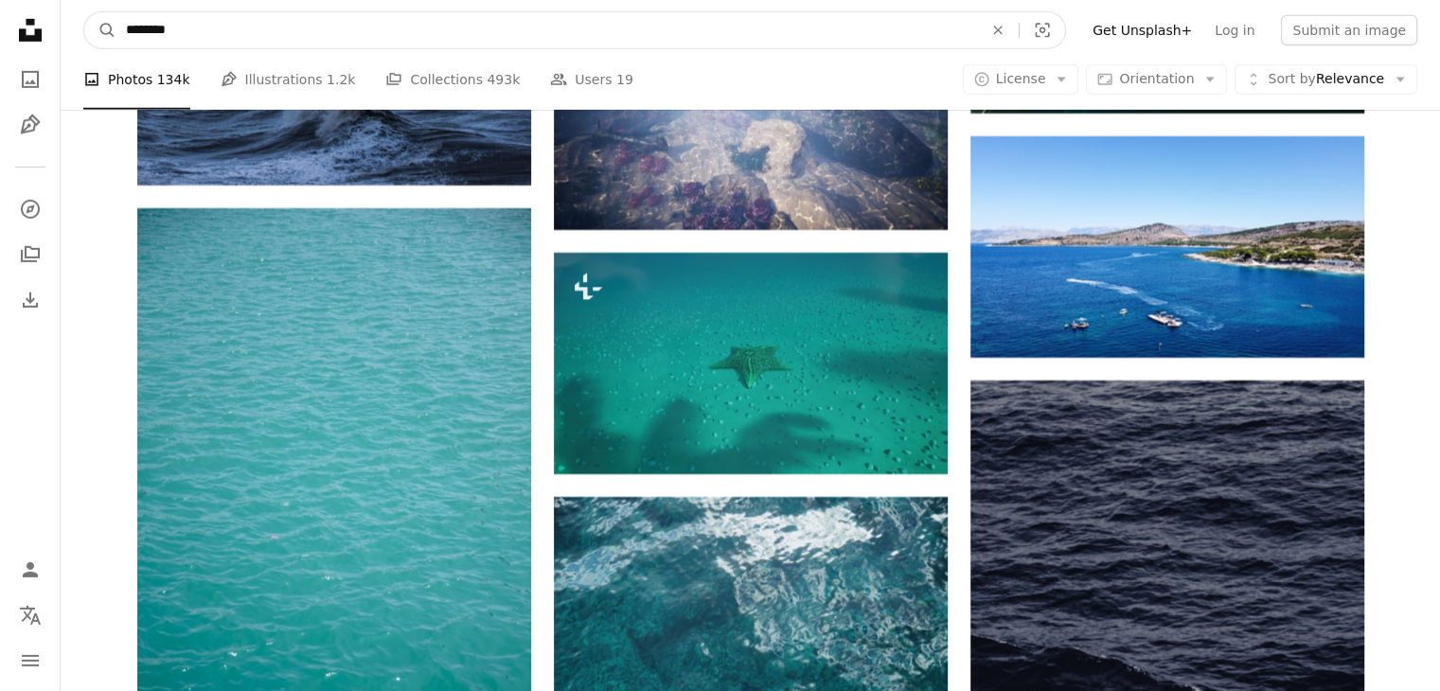
click at [399, 30] on input "********" at bounding box center [546, 30] width 860 height 36
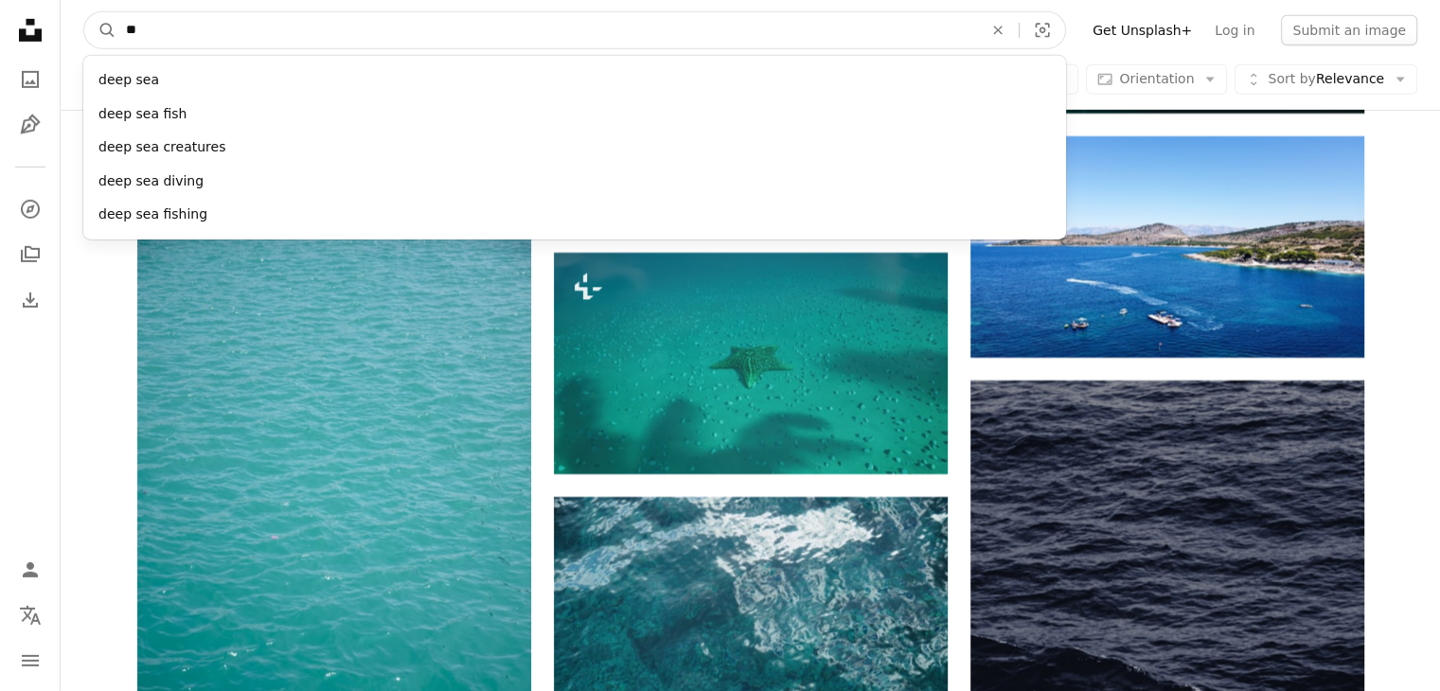
type input "*"
type input "******"
click at [84, 12] on button "A magnifying glass" at bounding box center [100, 30] width 32 height 36
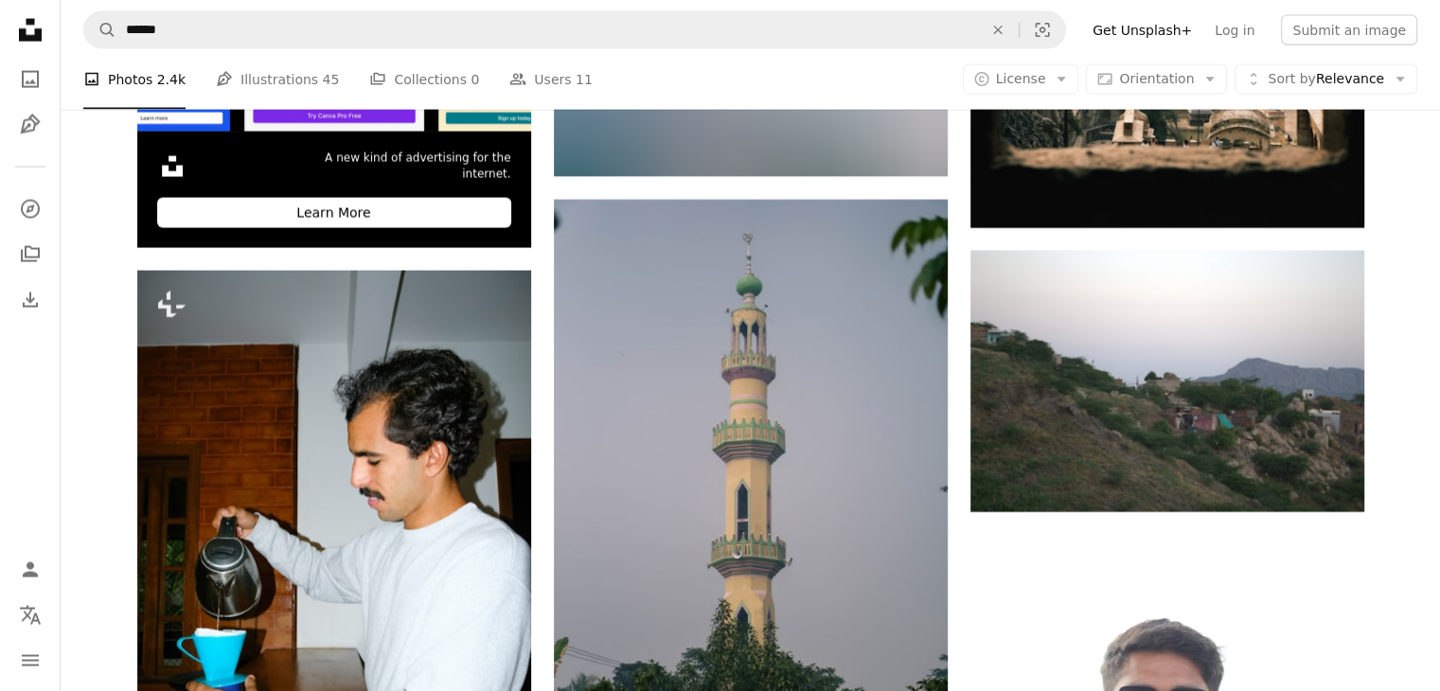
scroll to position [4231, 0]
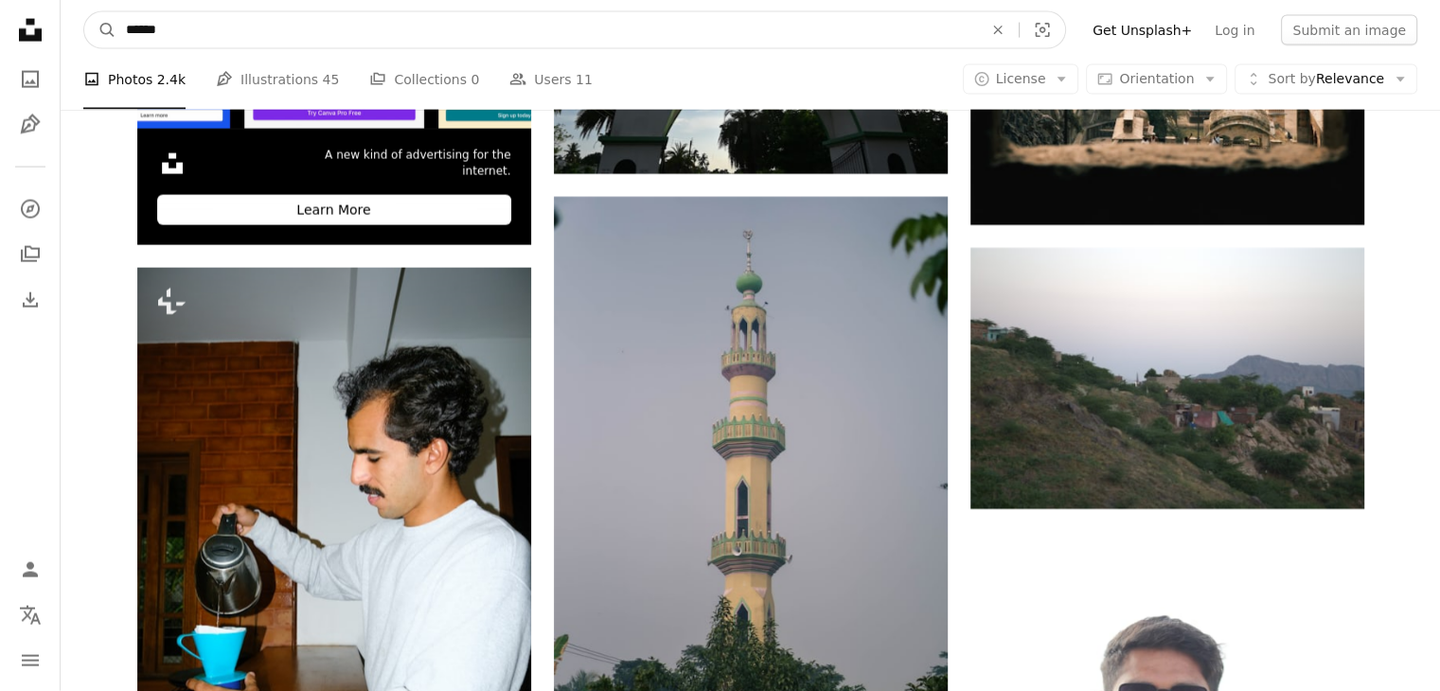
click at [220, 34] on input "******" at bounding box center [546, 30] width 860 height 36
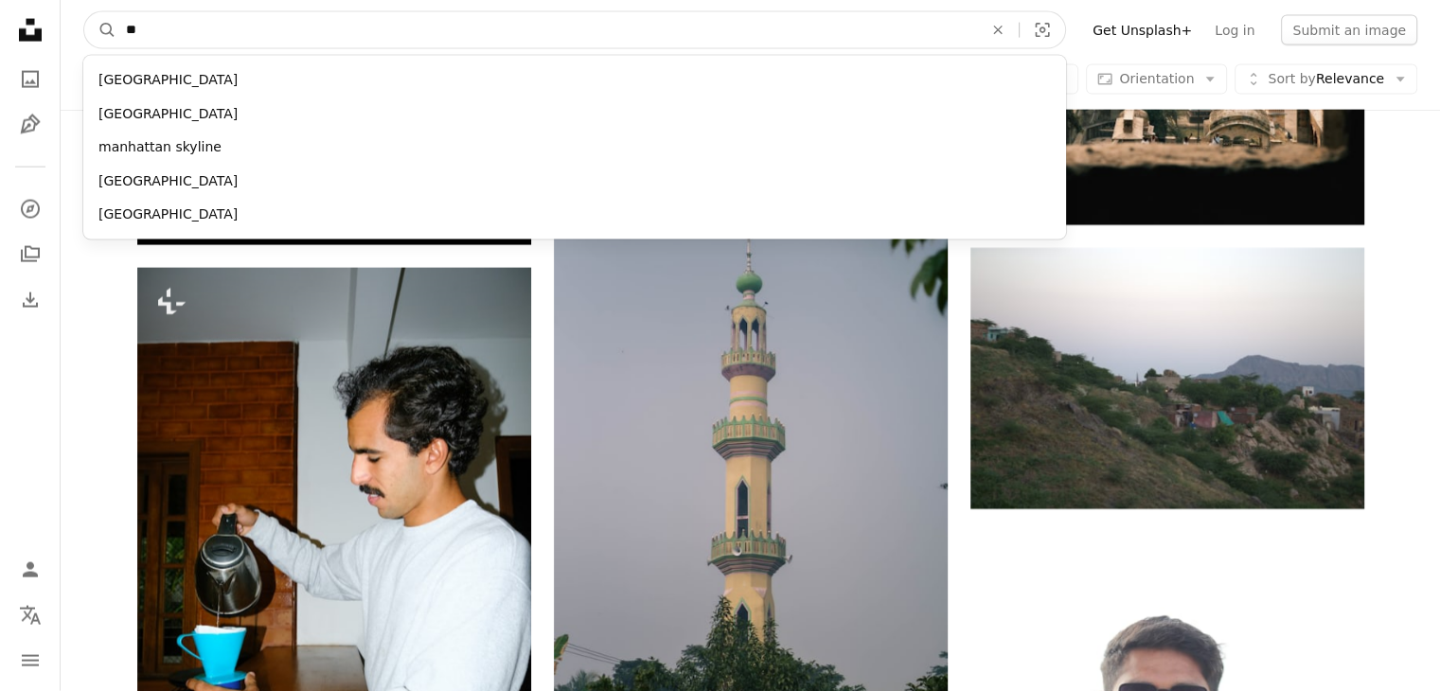
type input "*"
type input "*****"
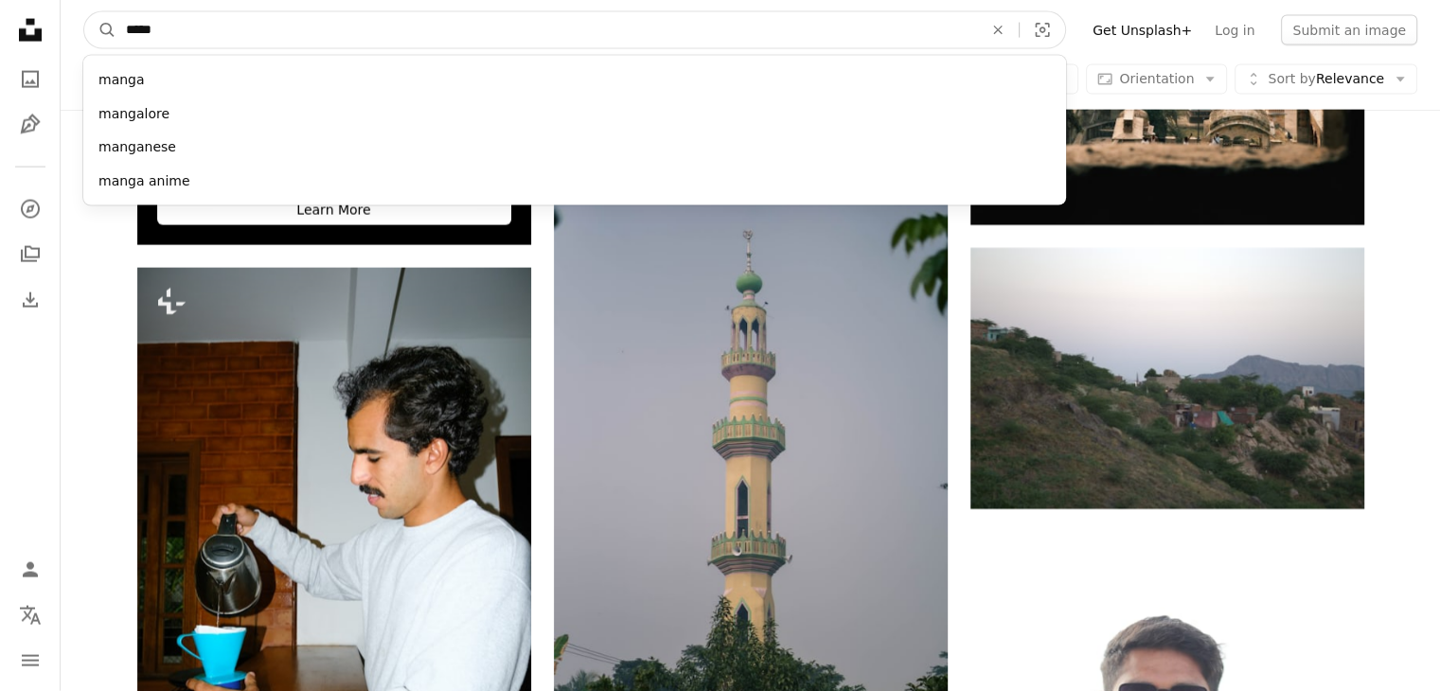
click button "A magnifying glass" at bounding box center [100, 30] width 32 height 36
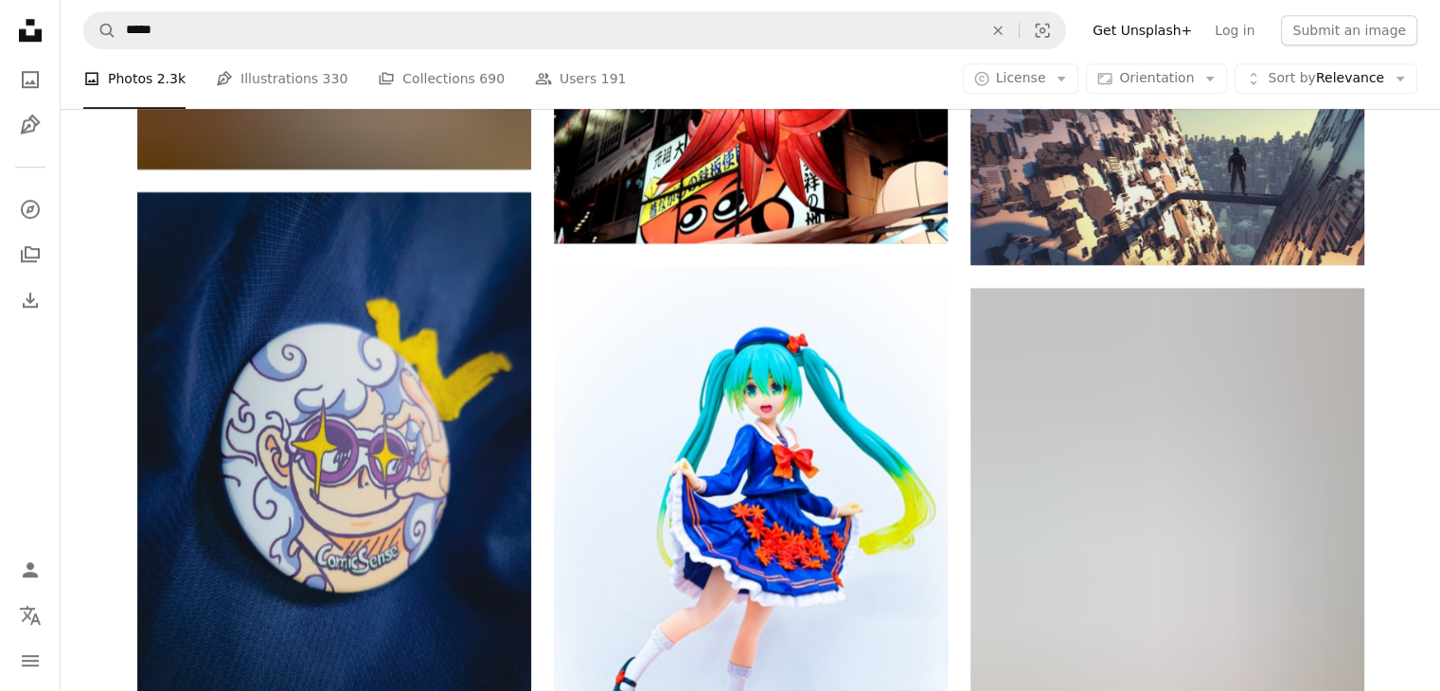
scroll to position [8781, 0]
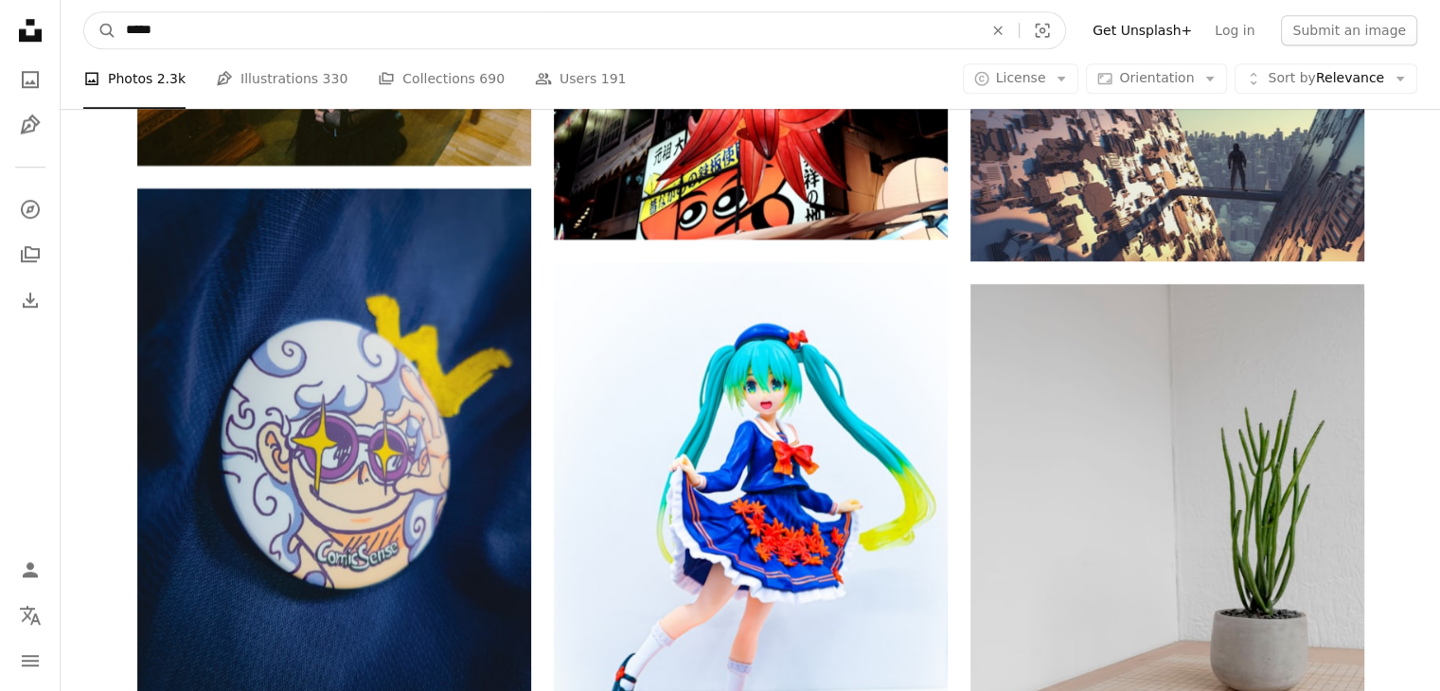
click at [425, 33] on input "*****" at bounding box center [546, 30] width 860 height 36
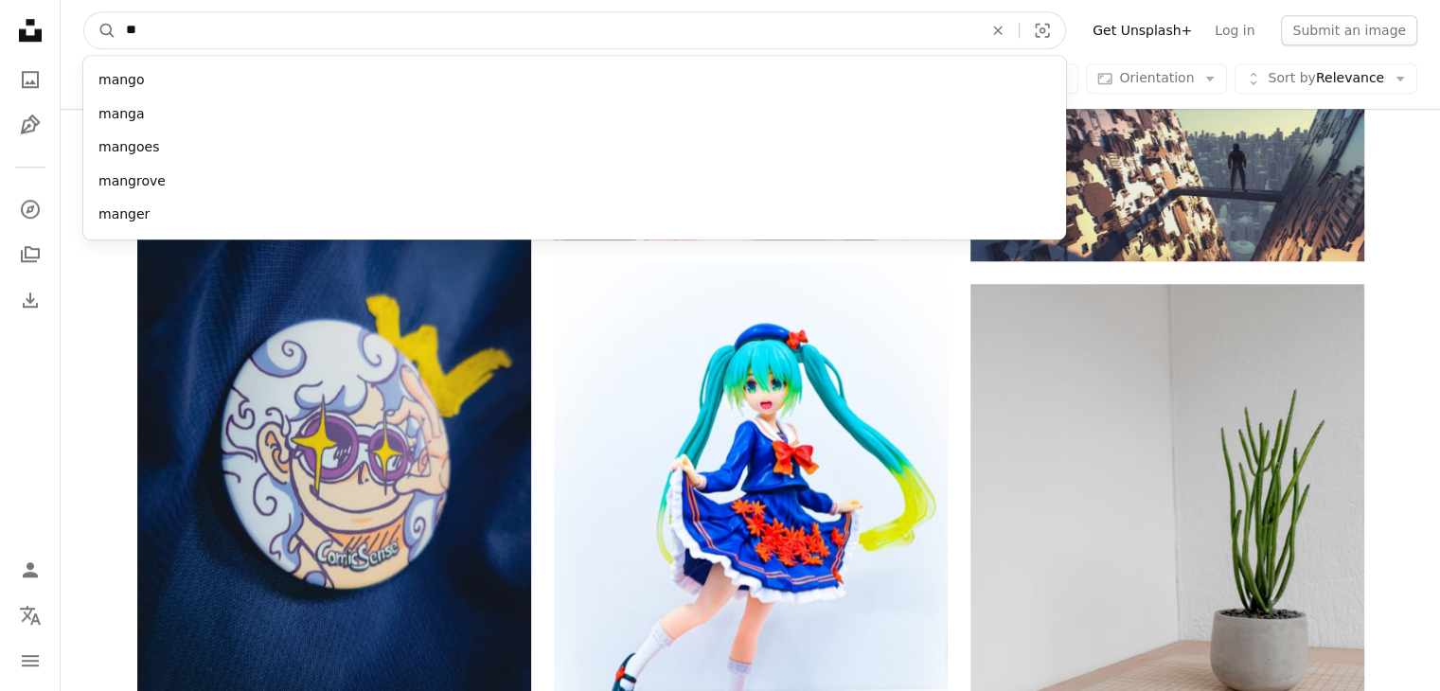
type input "*"
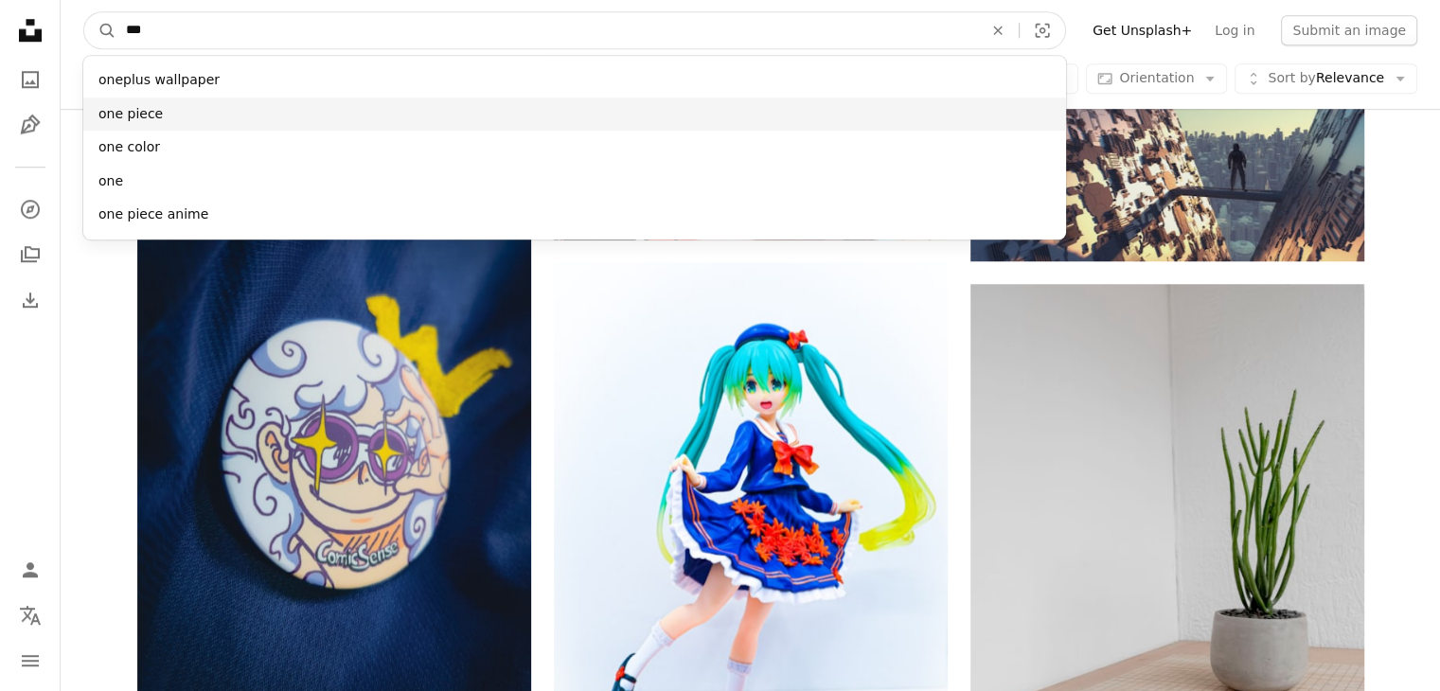
type input "***"
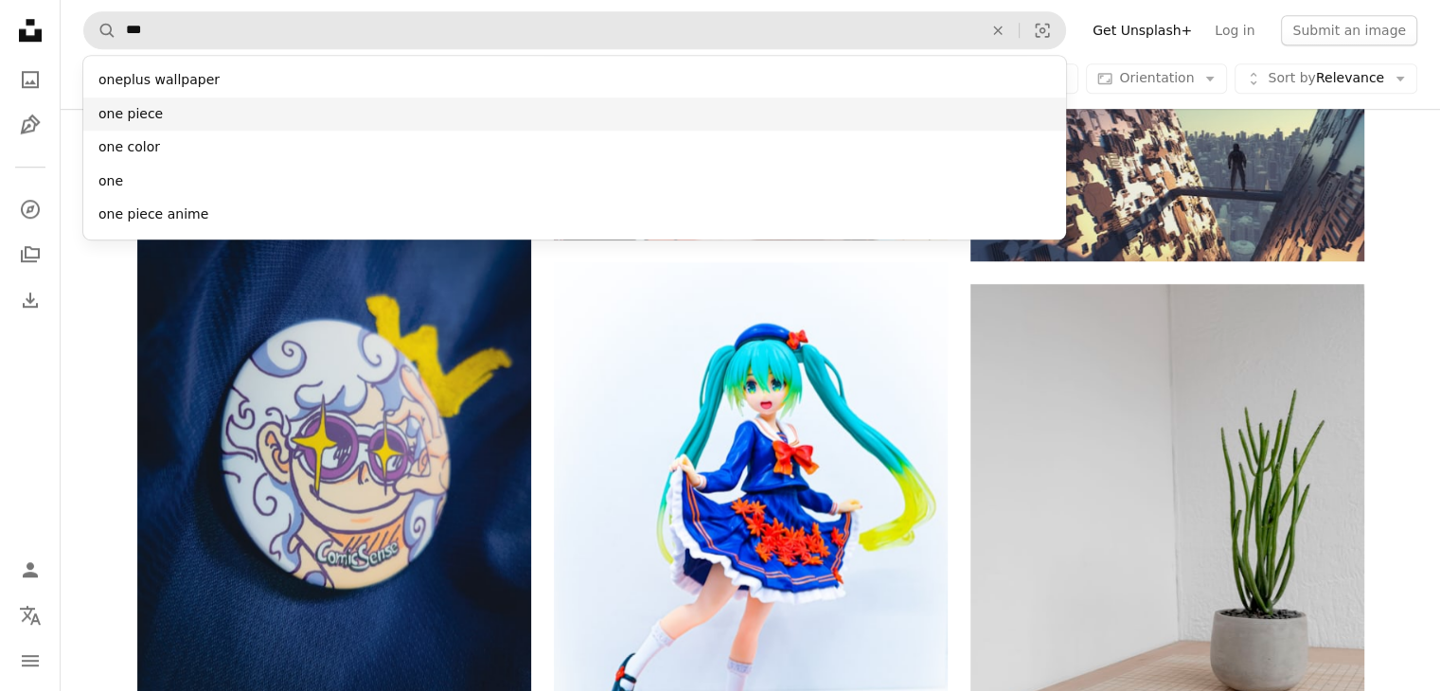
click at [371, 100] on div "one piece" at bounding box center [574, 115] width 983 height 34
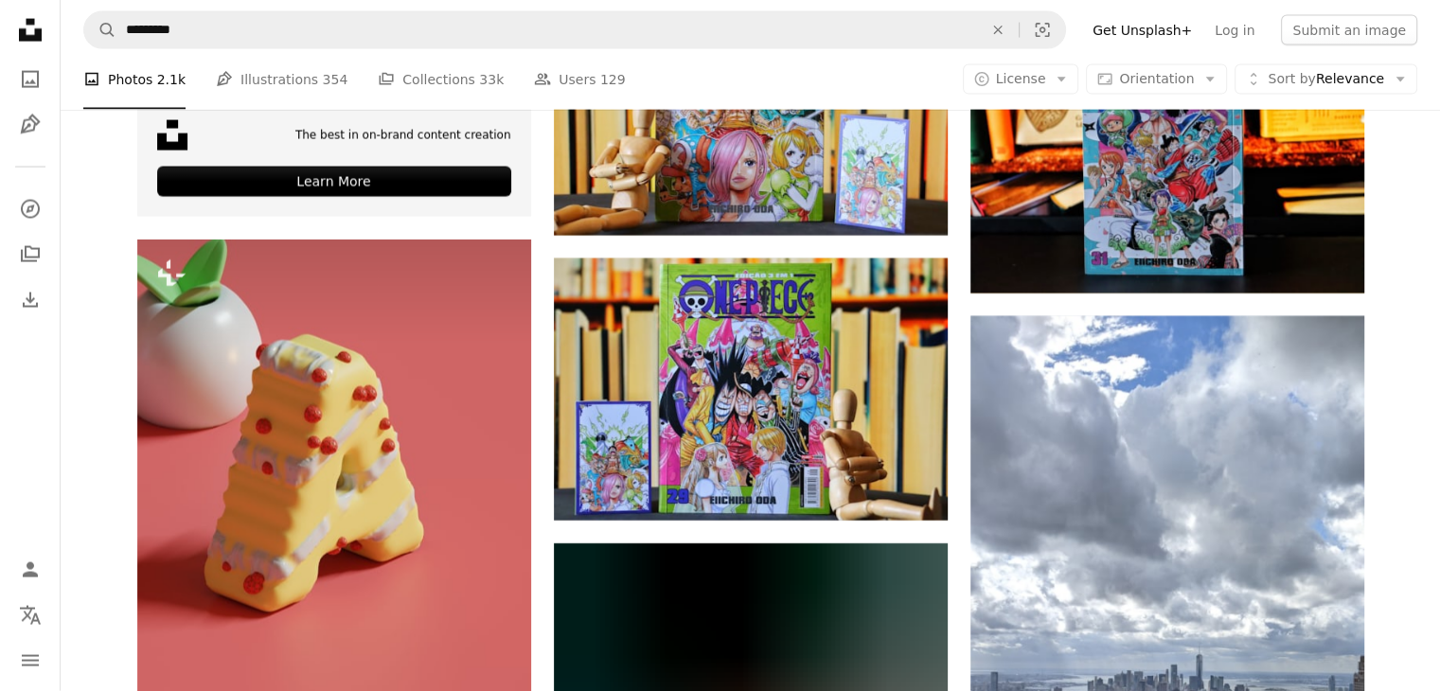
scroll to position [4245, 0]
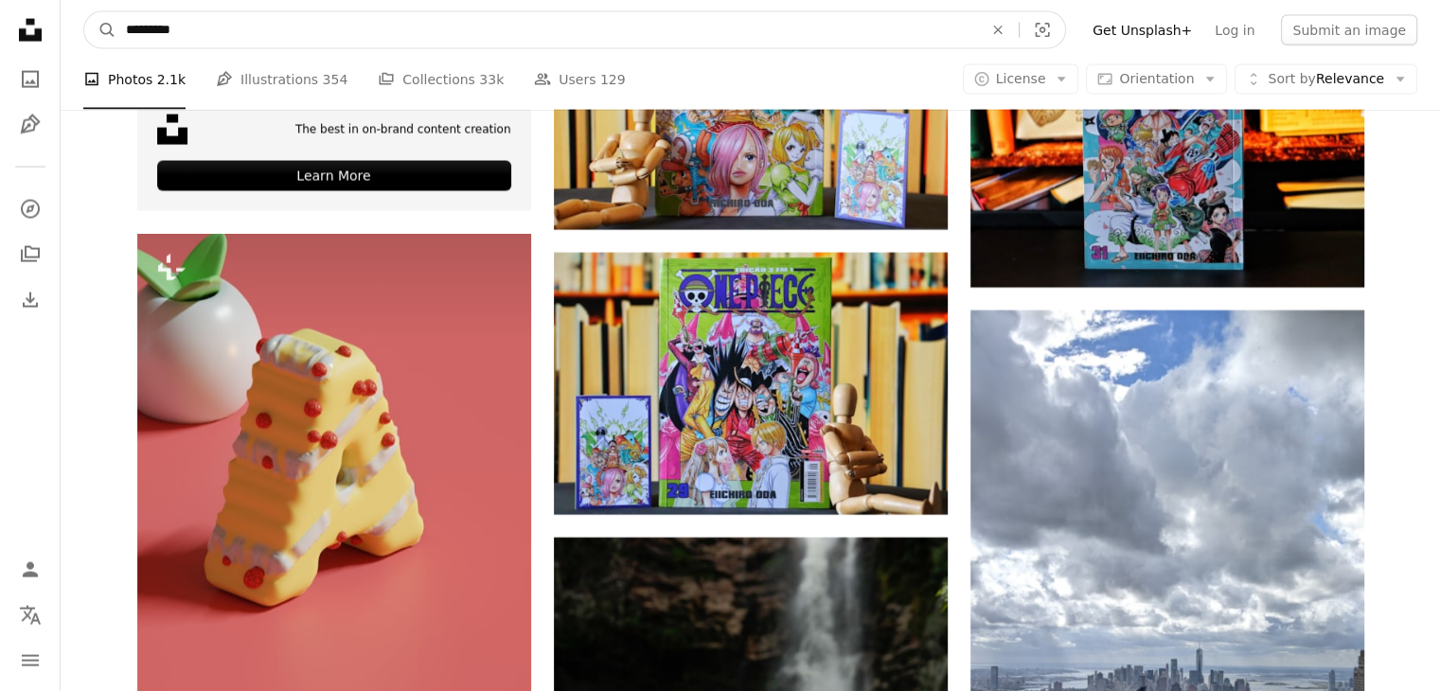
click at [303, 31] on input "*********" at bounding box center [546, 30] width 860 height 36
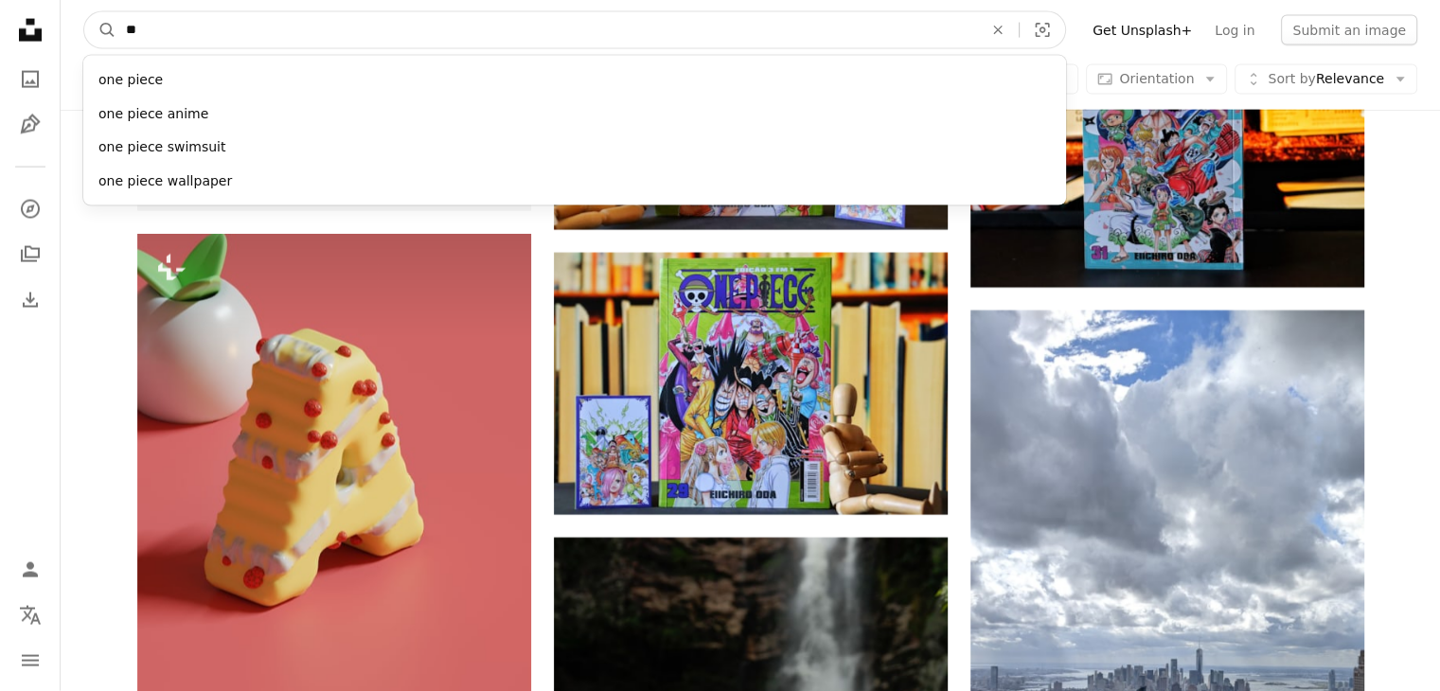
type input "*"
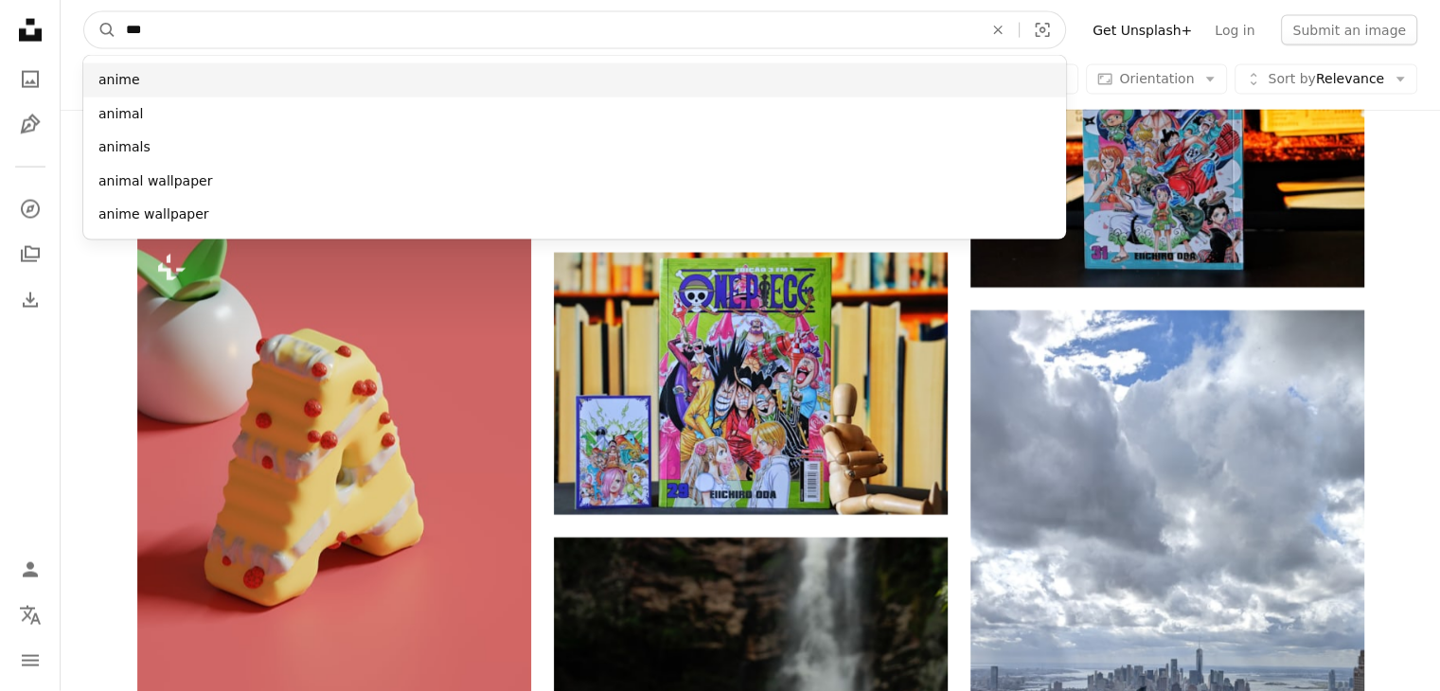
type input "***"
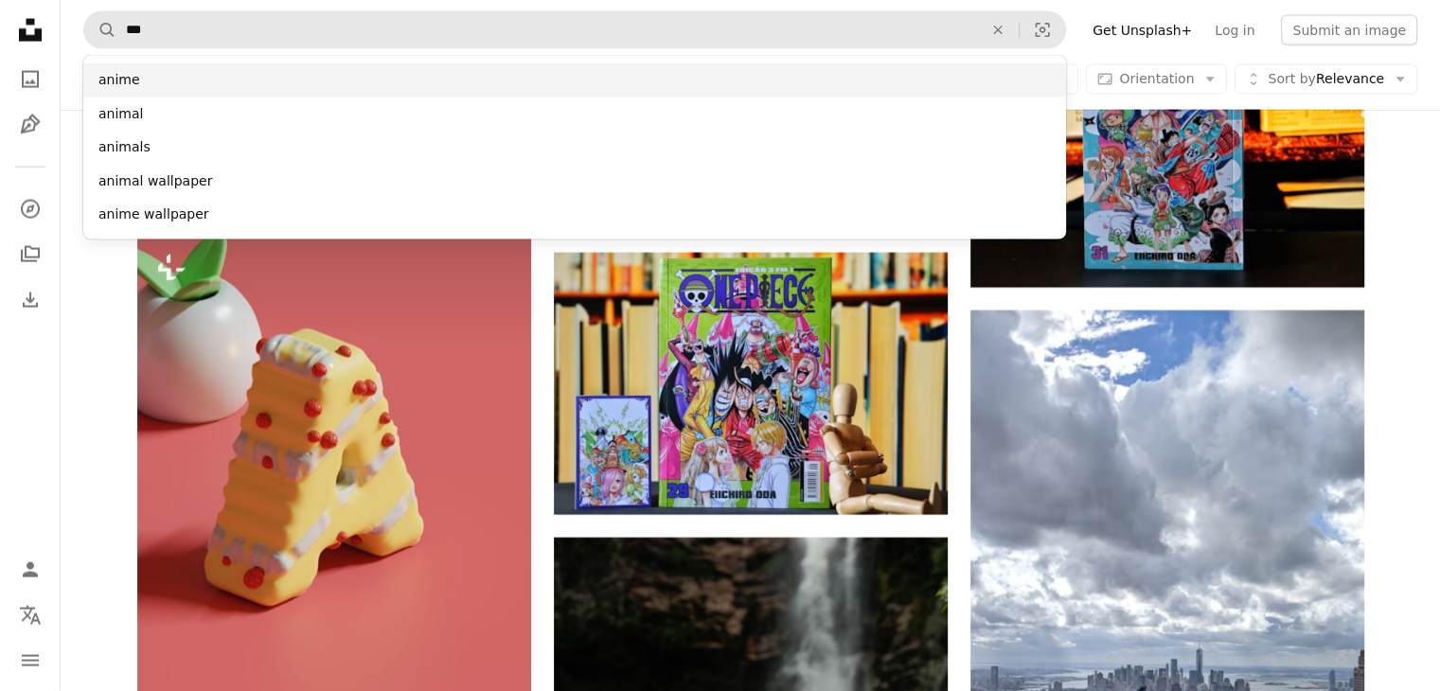
click at [249, 73] on div "anime" at bounding box center [574, 80] width 983 height 34
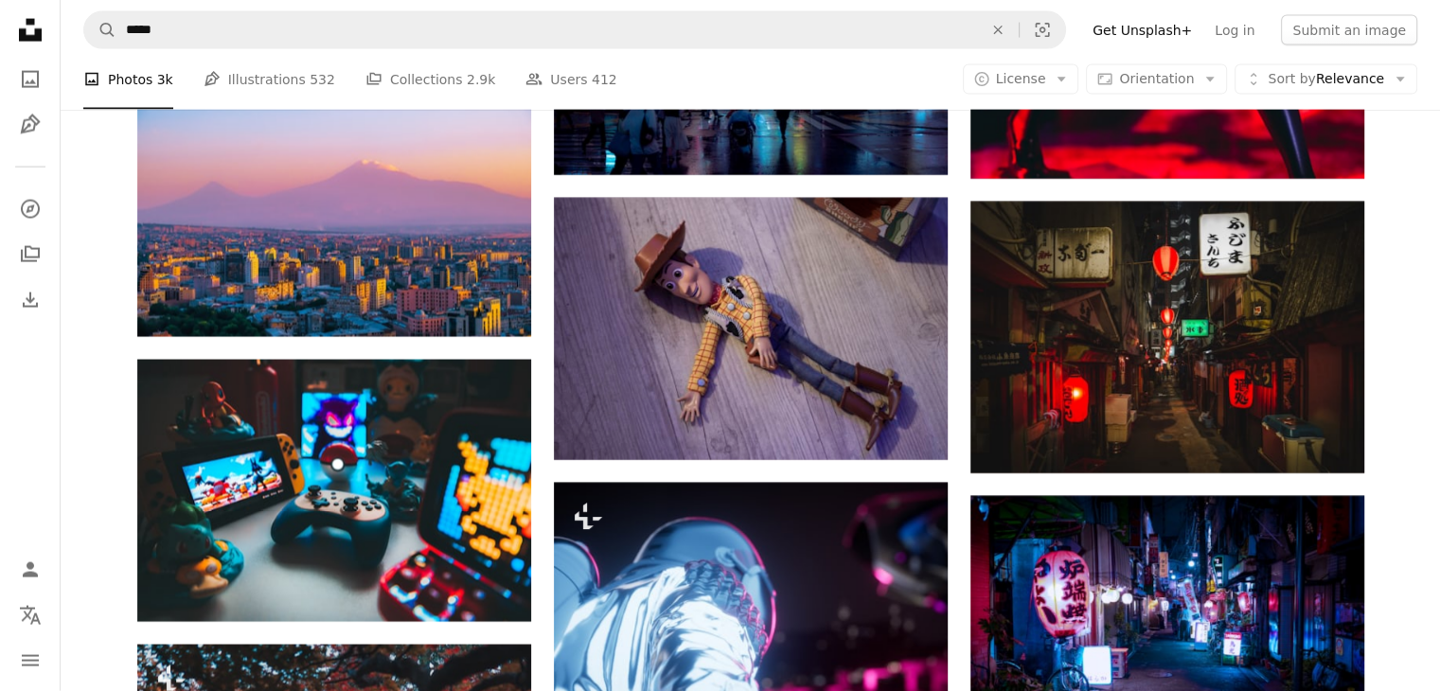
scroll to position [4255, 0]
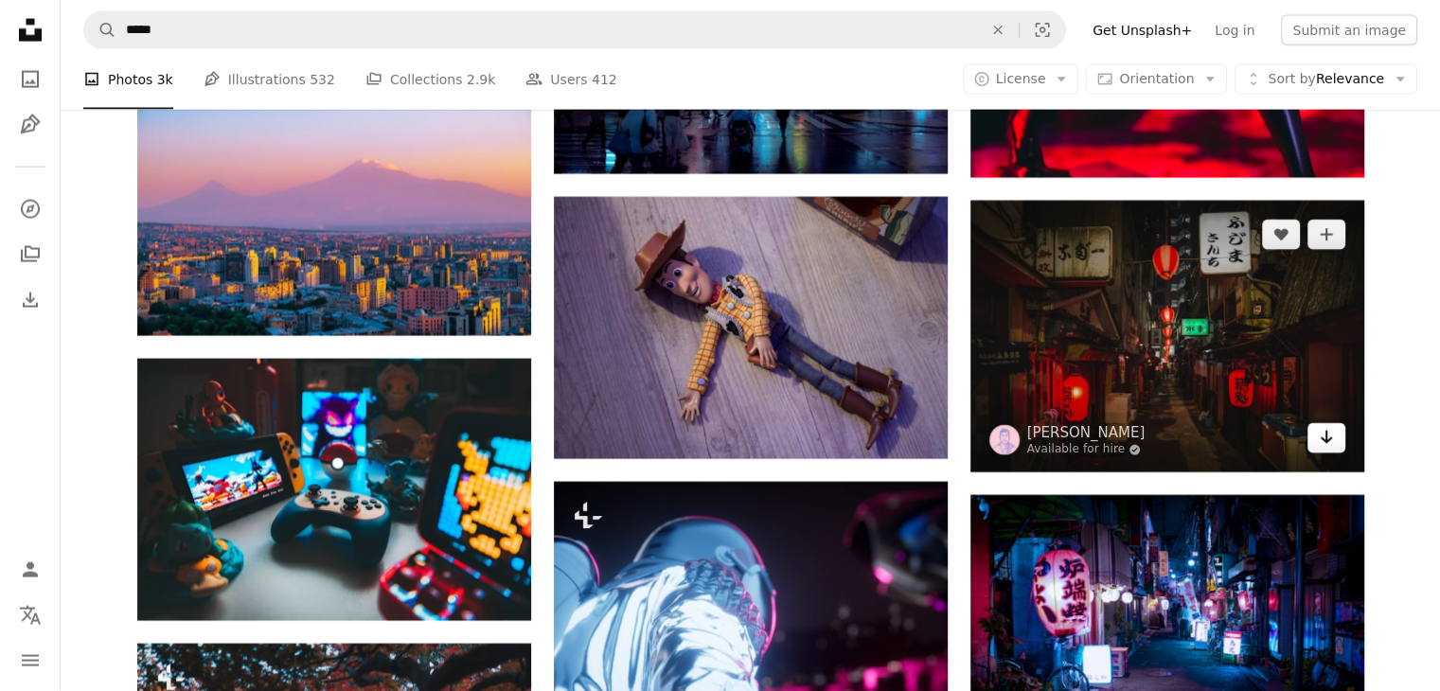
click at [1334, 435] on link "Arrow pointing down" at bounding box center [1326, 438] width 38 height 30
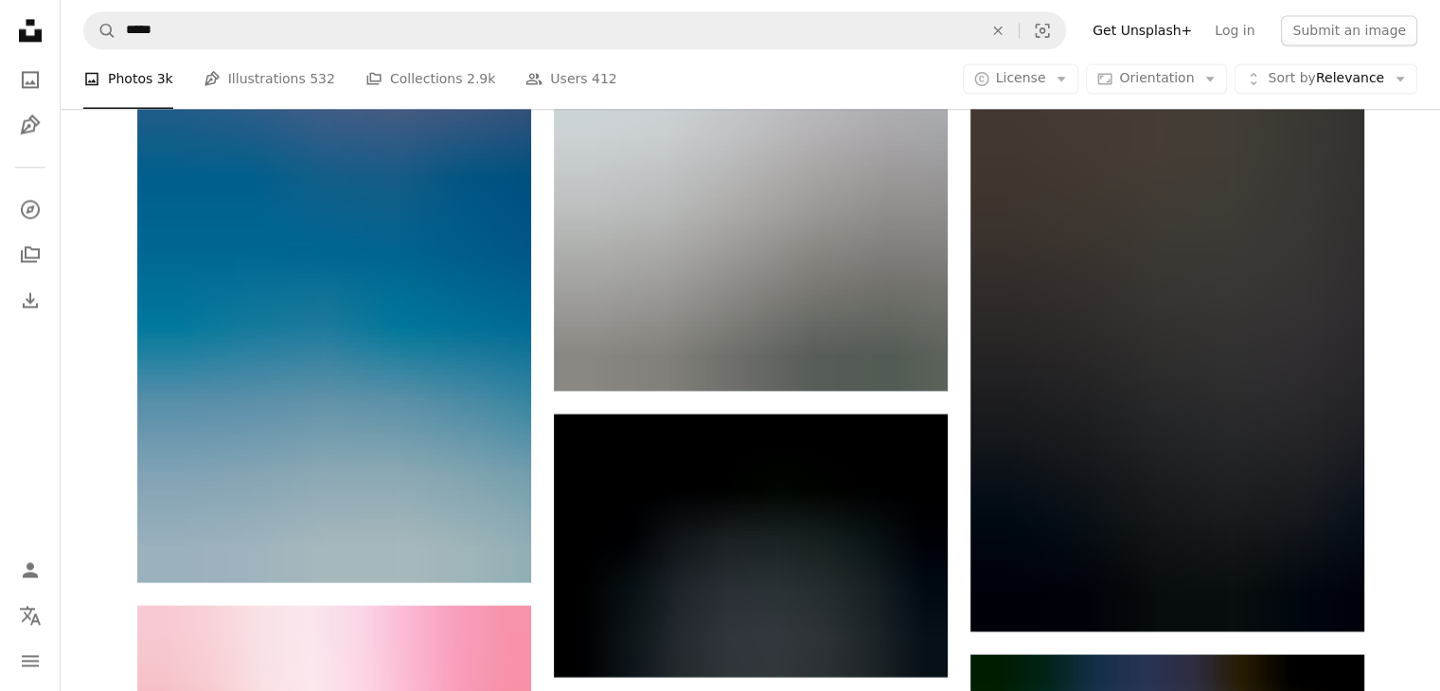
scroll to position [10153, 0]
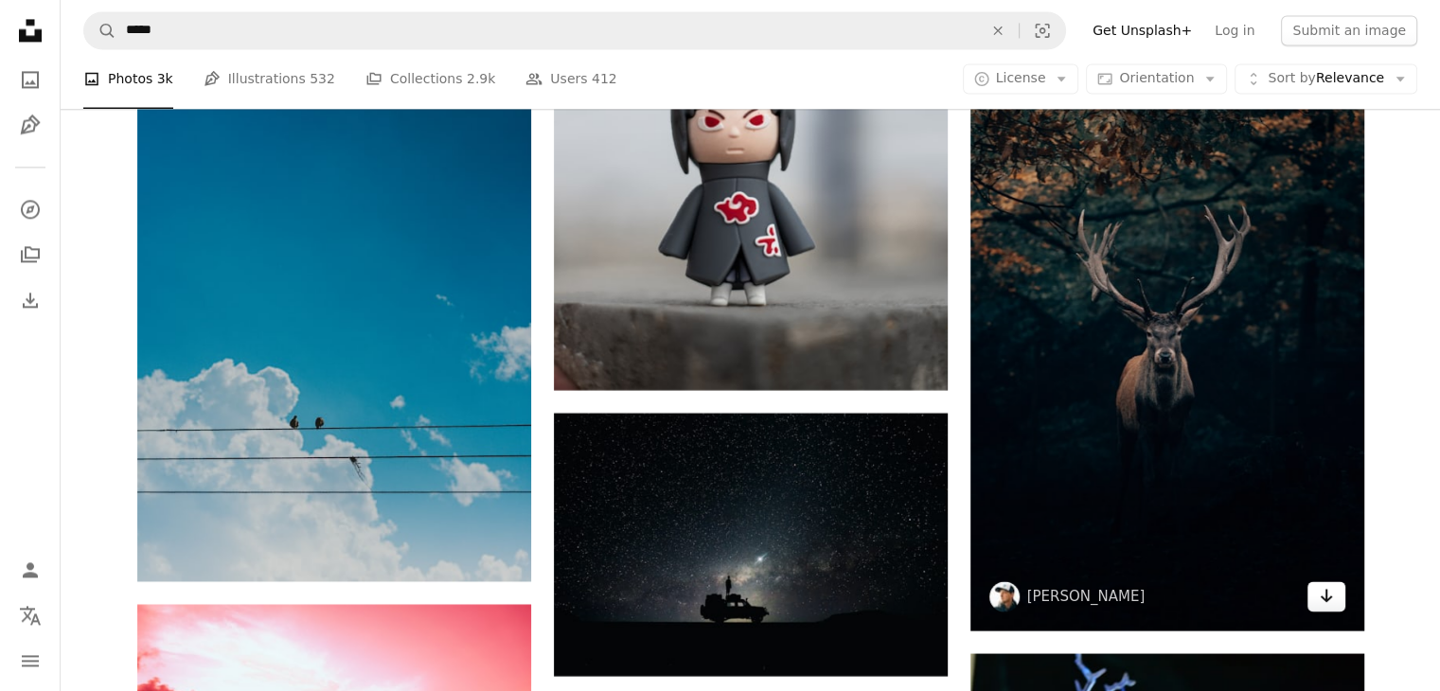
click at [1329, 594] on icon "Arrow pointing down" at bounding box center [1326, 595] width 15 height 23
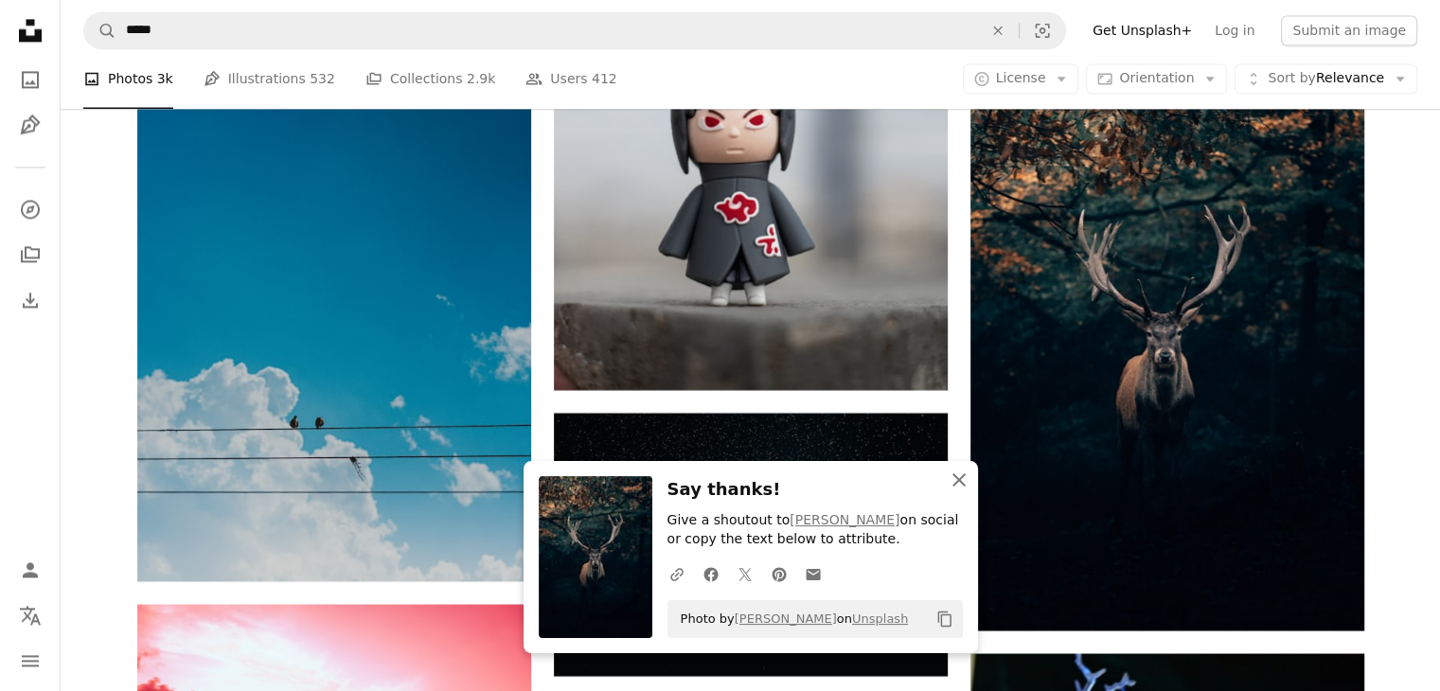
click at [958, 480] on icon "button" at bounding box center [958, 479] width 13 height 13
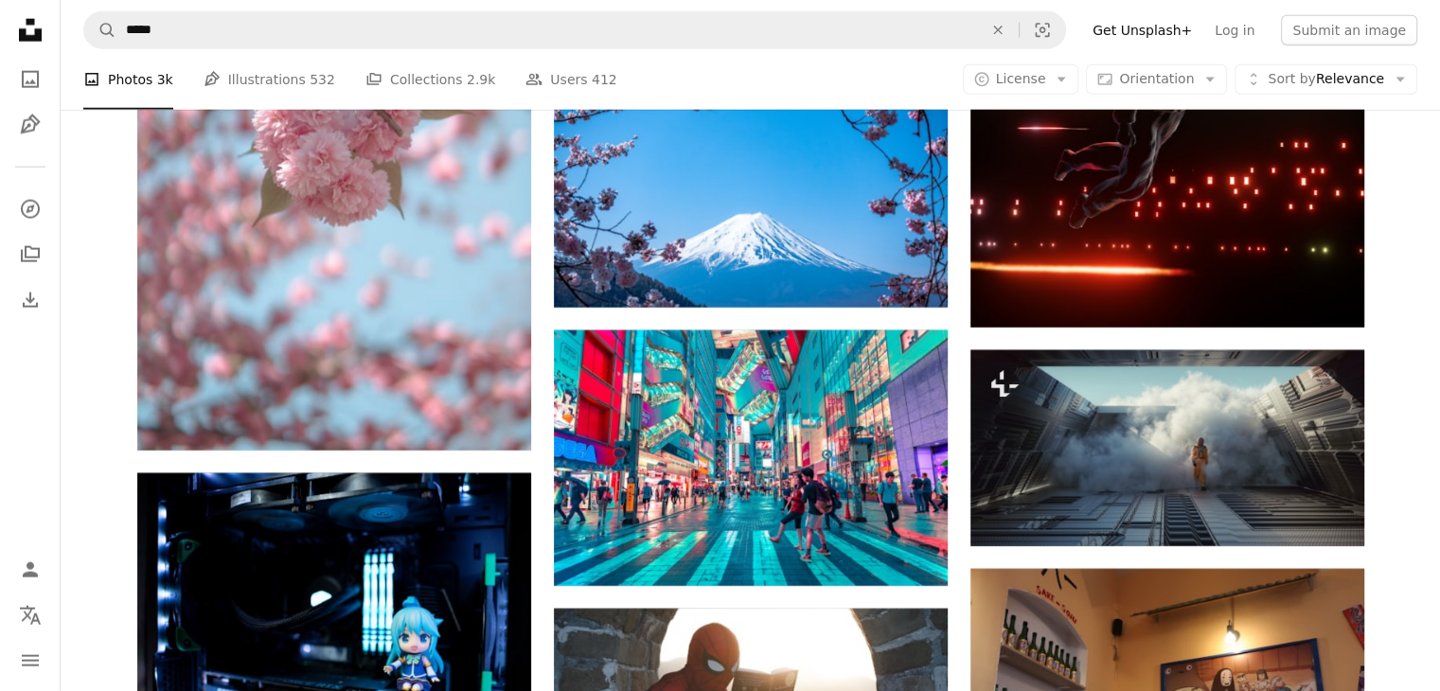
scroll to position [12006, 0]
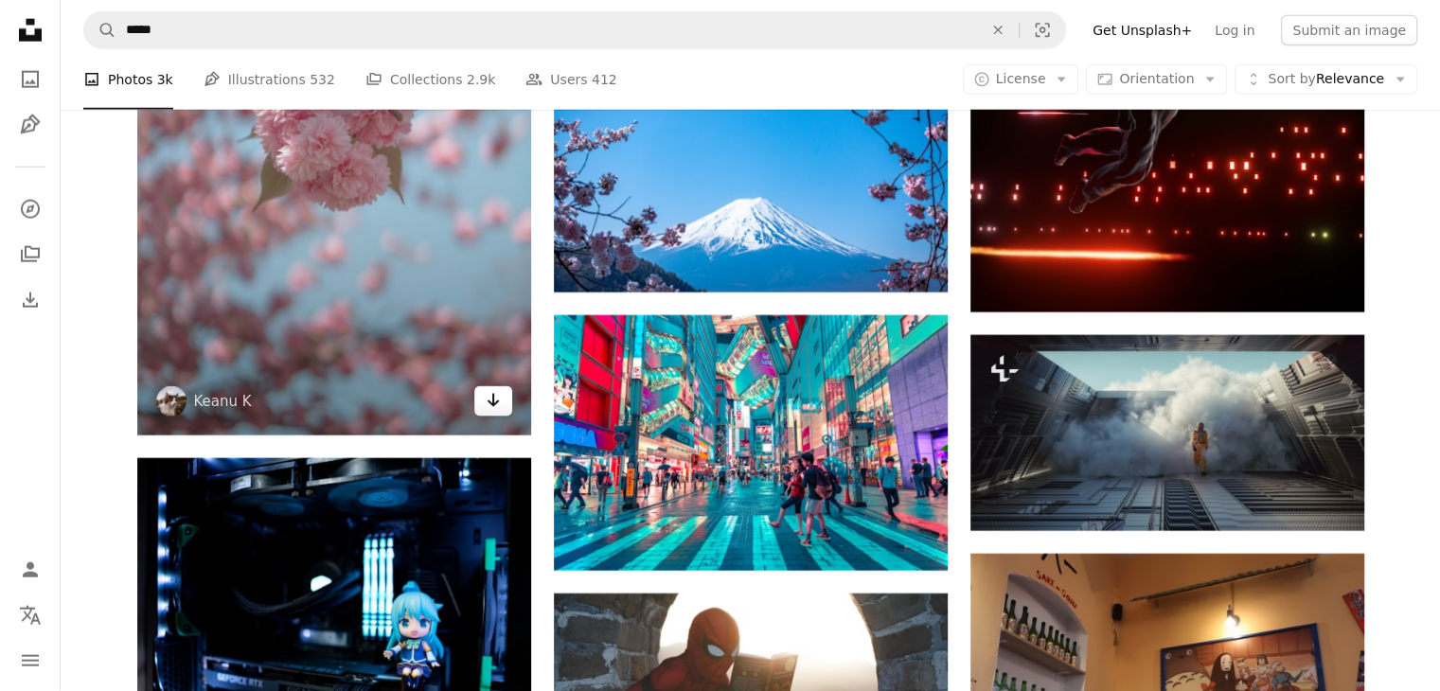
click at [504, 406] on link "Arrow pointing down" at bounding box center [493, 401] width 38 height 30
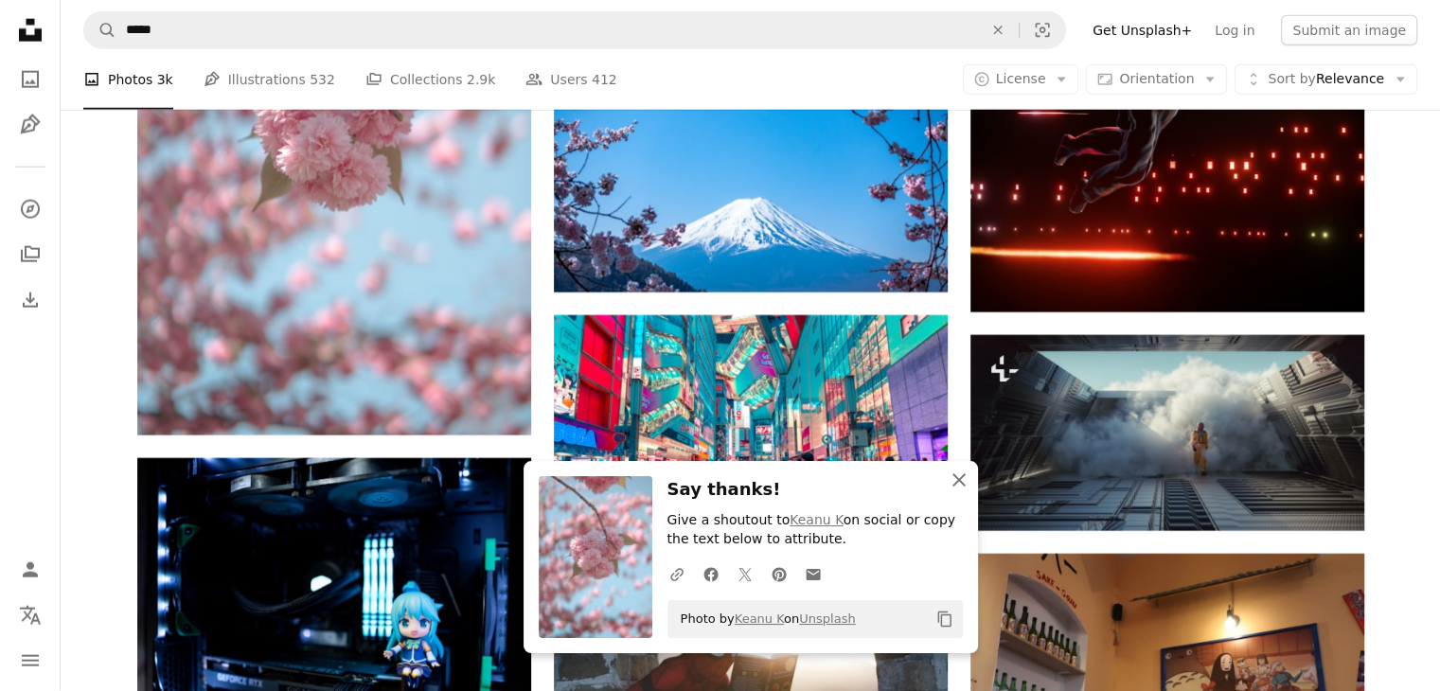
click at [957, 474] on icon "An X shape" at bounding box center [959, 480] width 23 height 23
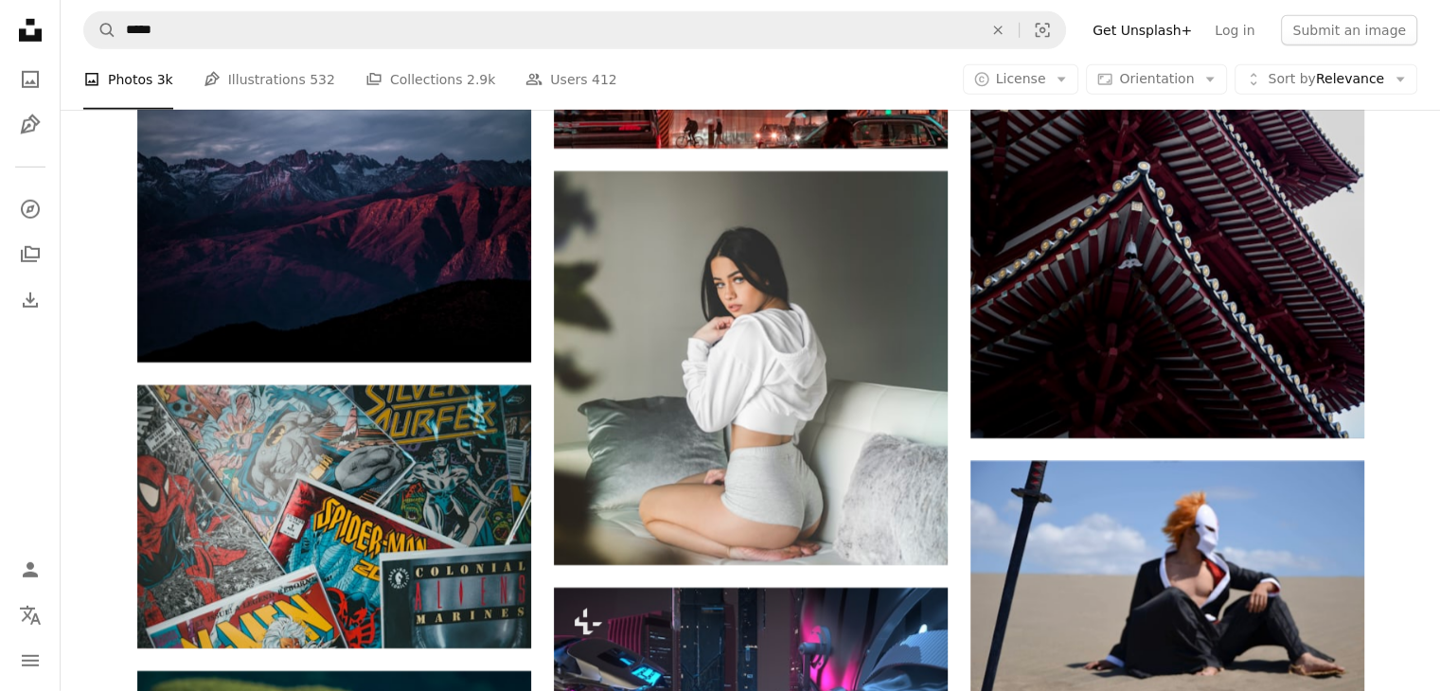
scroll to position [12999, 0]
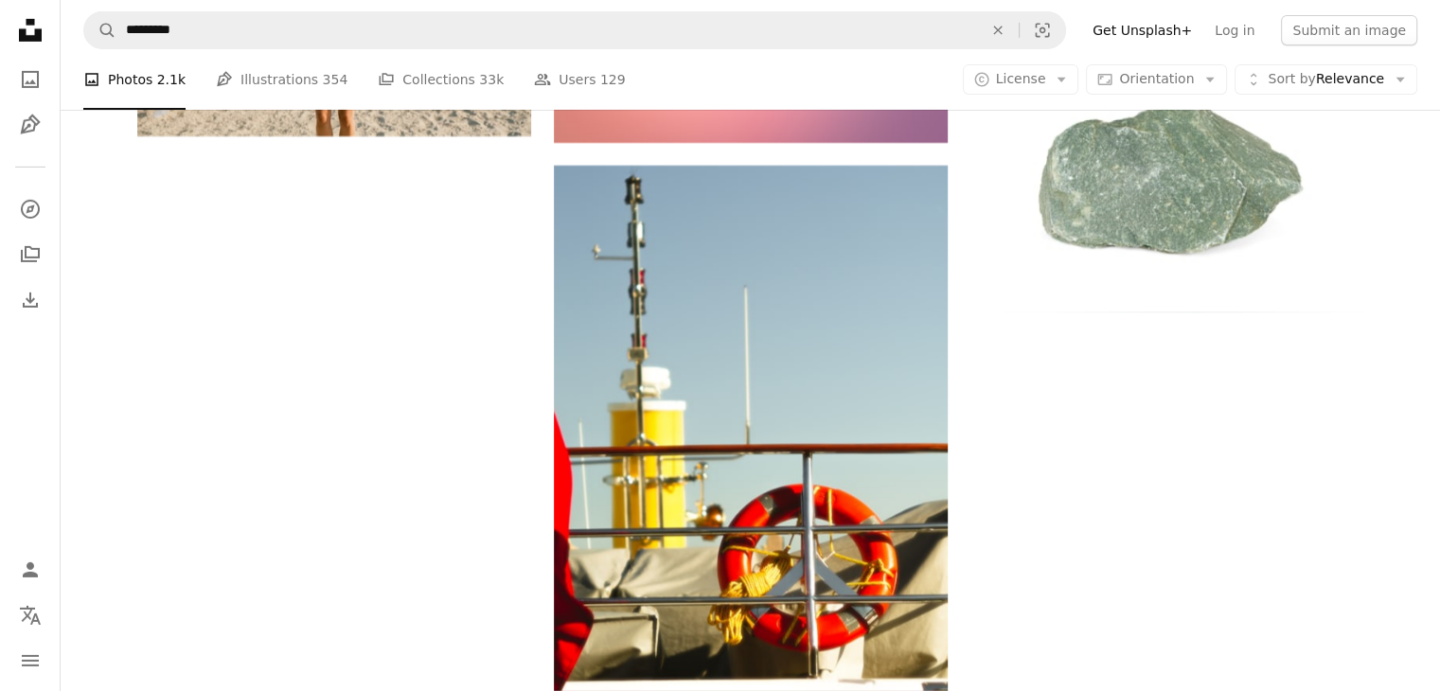
scroll to position [4245, 0]
